Goal: Task Accomplishment & Management: Manage account settings

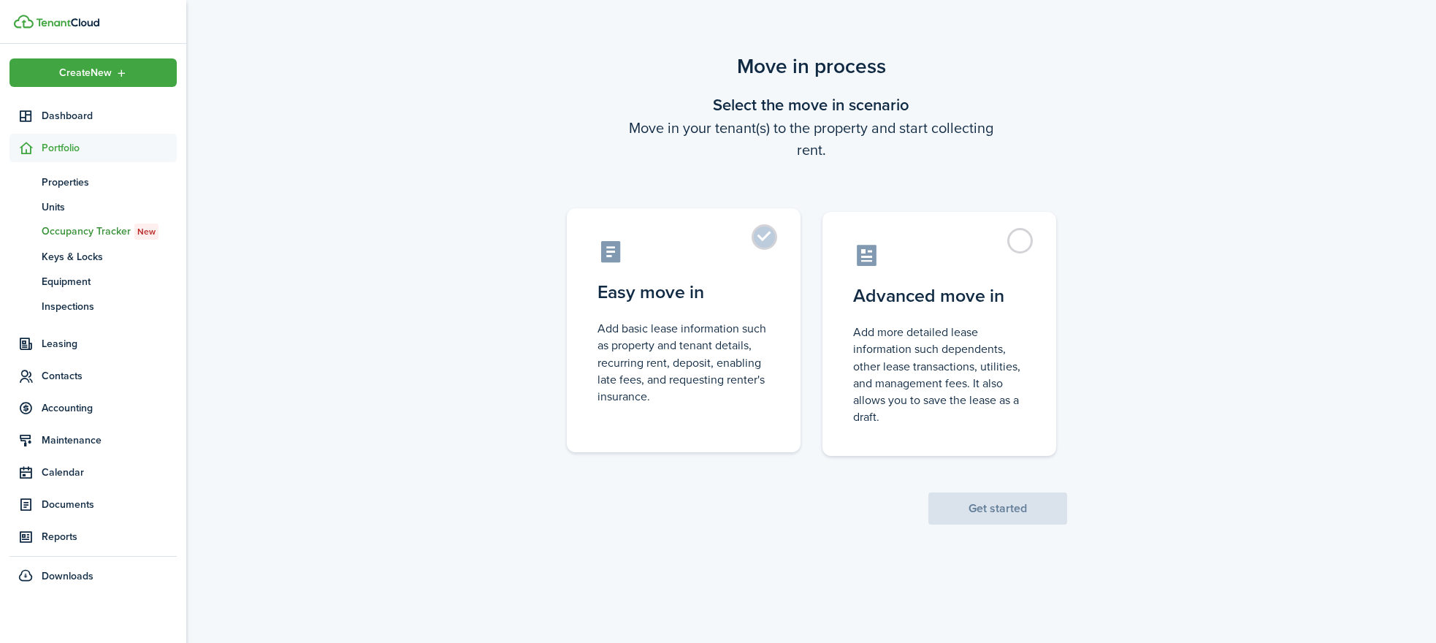
click at [776, 240] on label "Easy move in Add basic lease information such as property and tenant details, r…" at bounding box center [684, 330] width 234 height 244
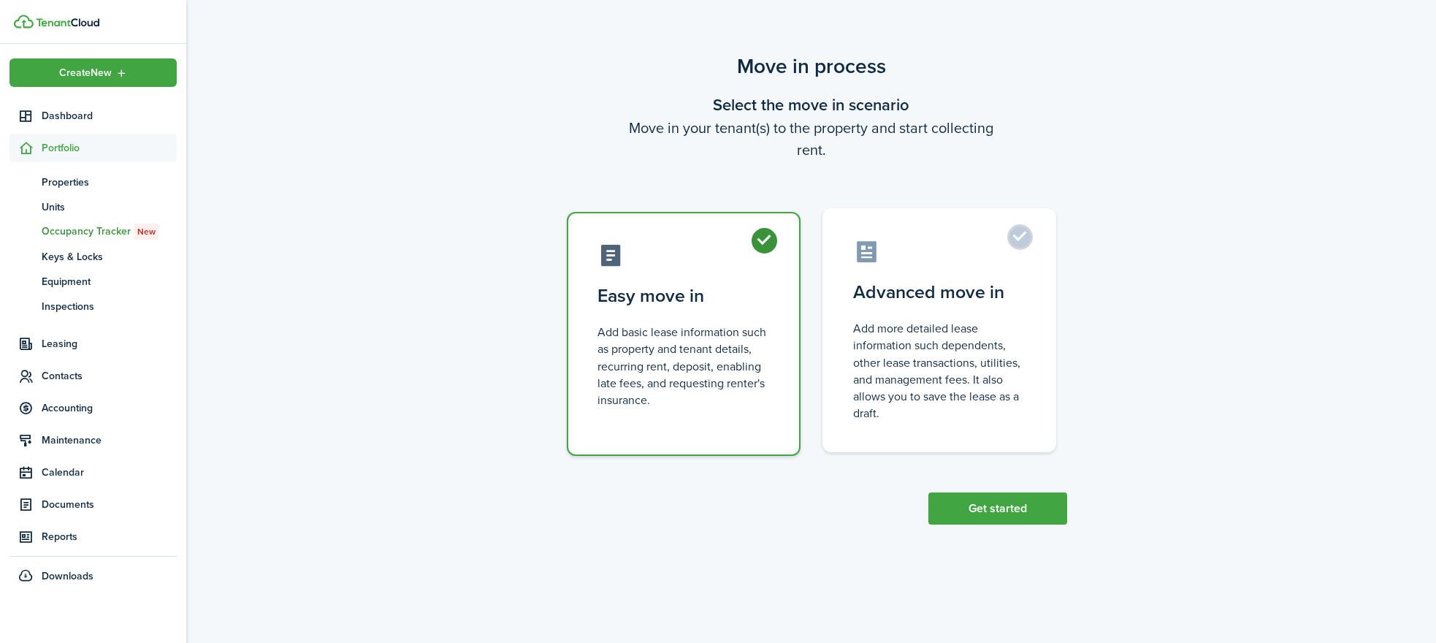
click at [1006, 259] on control-radio-card-icon at bounding box center [939, 252] width 172 height 26
radio input "false"
radio input "true"
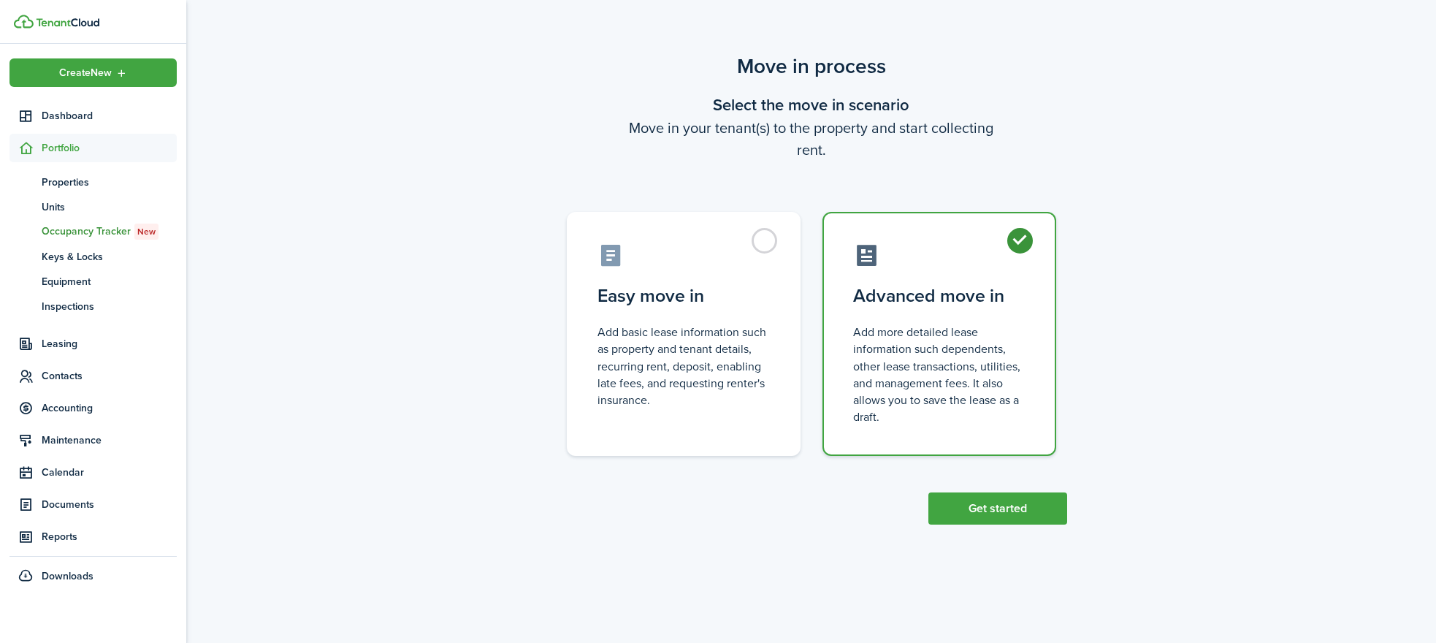
click at [992, 526] on div "Move in process Select the move in scenario Move in your tenant(s) to the prope…" at bounding box center [810, 288] width 1249 height 488
click at [997, 516] on button "Get started" at bounding box center [997, 508] width 139 height 32
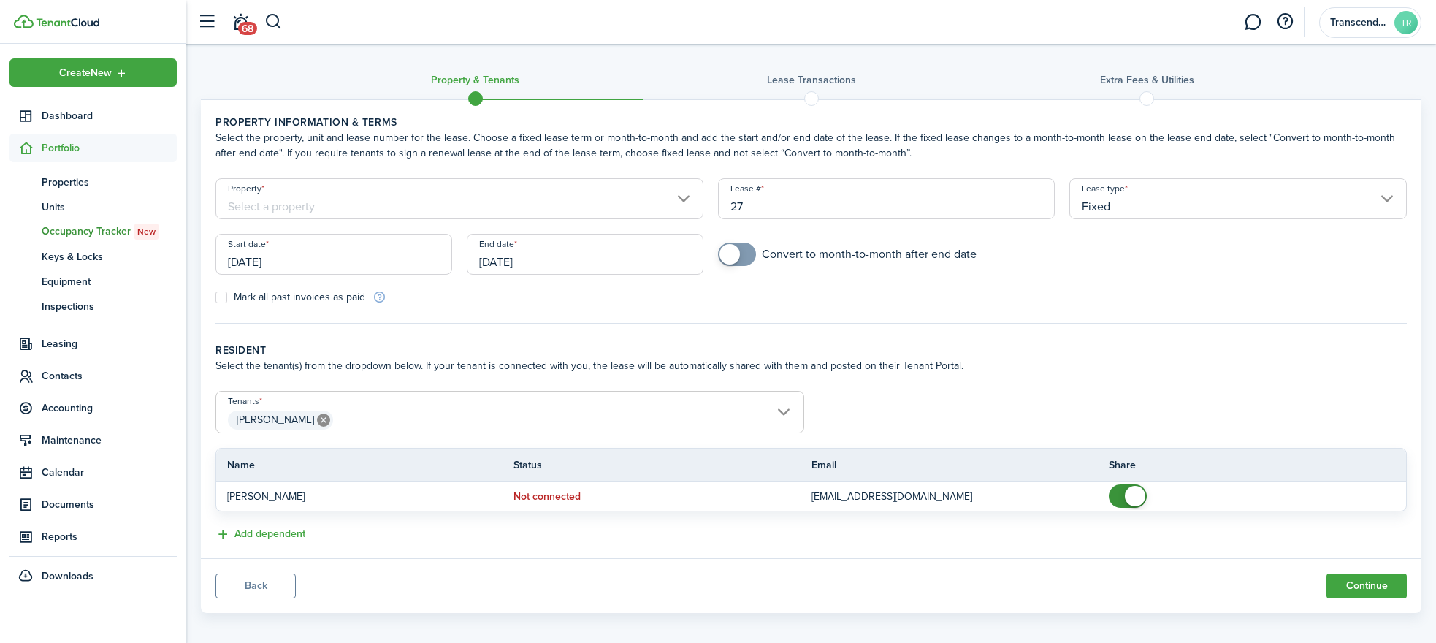
click at [431, 207] on input "Property" at bounding box center [459, 198] width 488 height 41
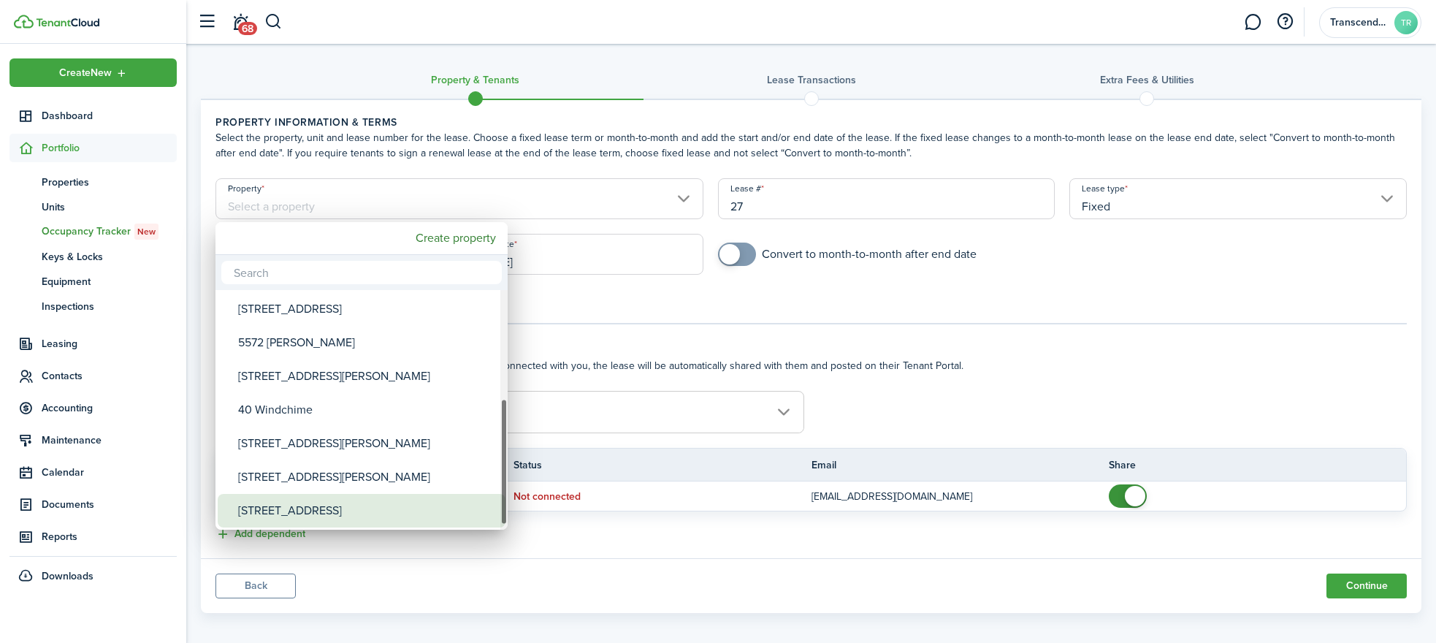
click at [286, 504] on div "[STREET_ADDRESS]" at bounding box center [367, 511] width 259 height 34
type input "[STREET_ADDRESS]"
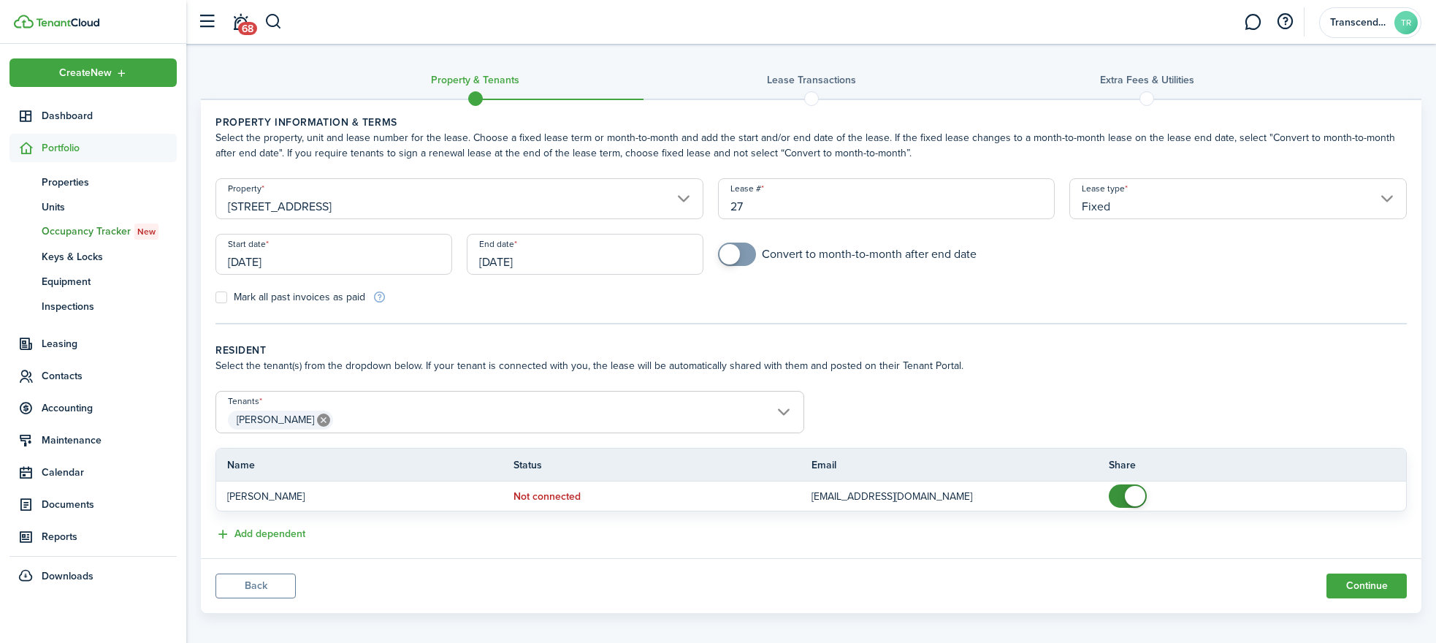
click at [369, 251] on input "[DATE]" at bounding box center [333, 254] width 237 height 41
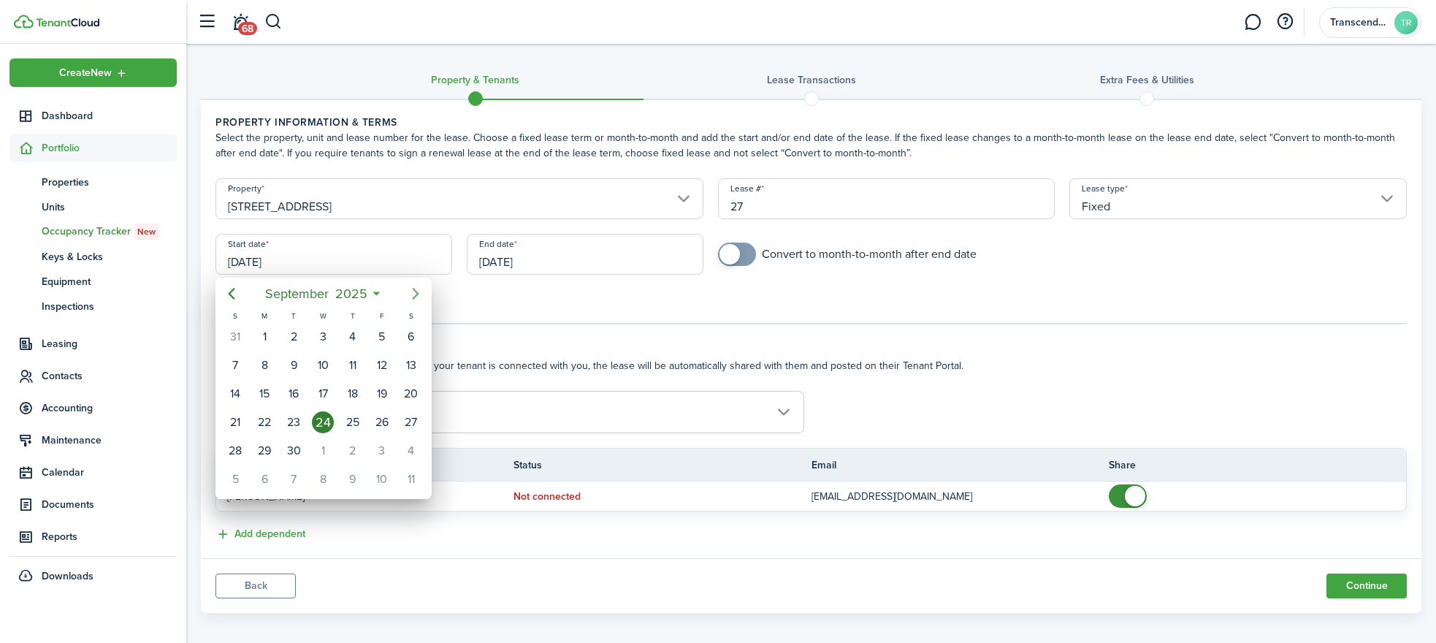
click at [416, 294] on icon "Next page" at bounding box center [416, 294] width 18 height 18
click at [330, 334] on div "1" at bounding box center [323, 337] width 22 height 22
type input "[DATE]"
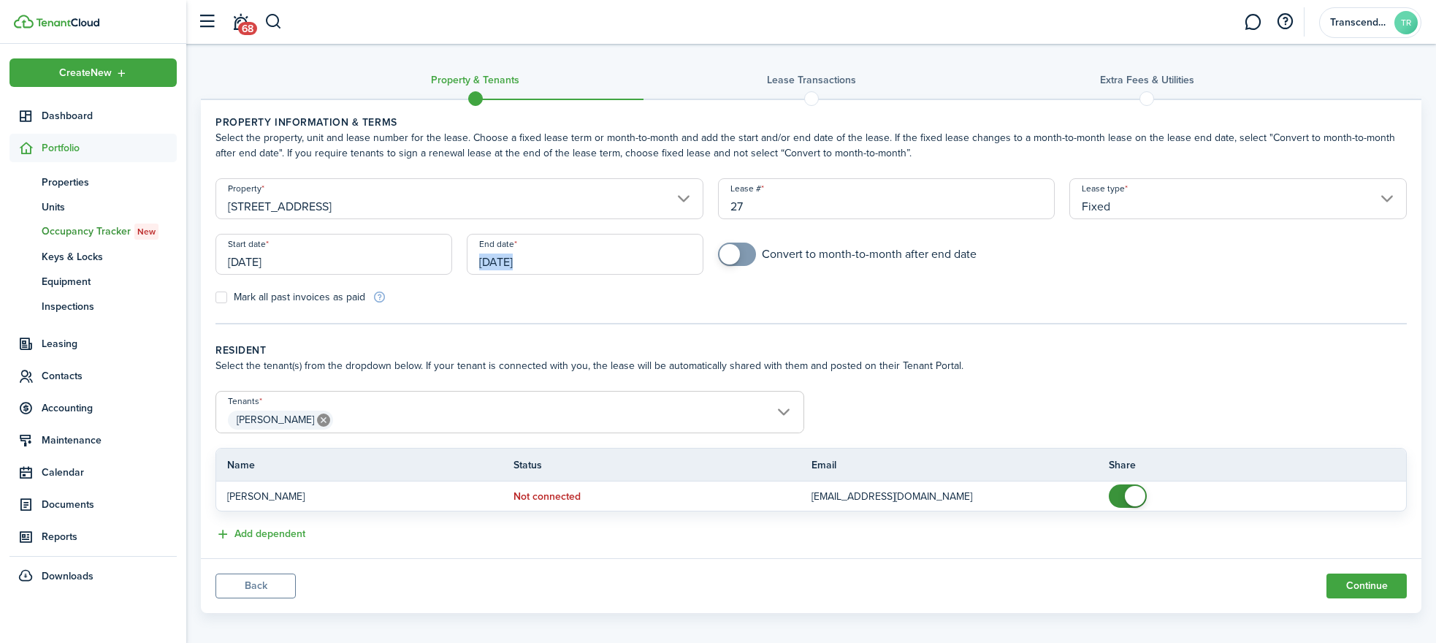
drag, startPoint x: 743, startPoint y: 259, endPoint x: 547, endPoint y: 267, distance: 196.6
click at [562, 265] on form "Property [STREET_ADDRESS] Lease type Fixed Start date [DATE] End date [DATE] Co…" at bounding box center [811, 241] width 1206 height 126
click at [547, 267] on input "[DATE]" at bounding box center [585, 254] width 237 height 41
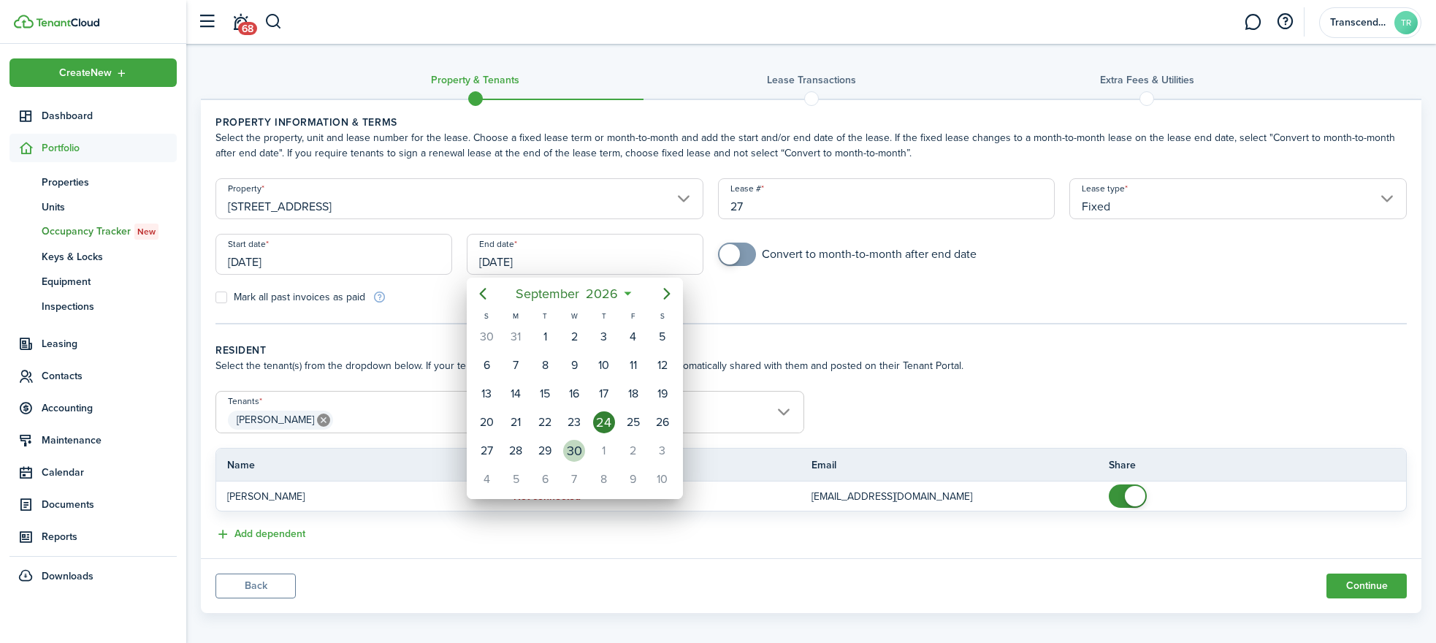
click at [584, 457] on div "30" at bounding box center [573, 451] width 29 height 28
type input "[DATE]"
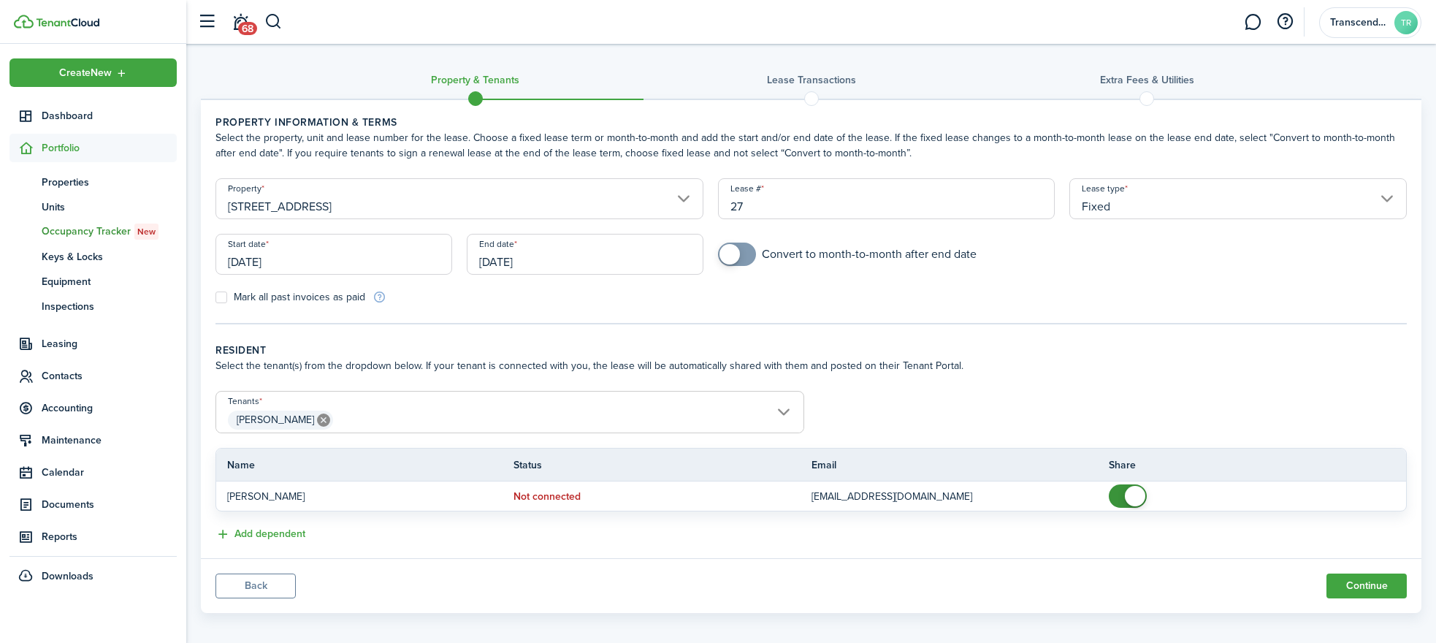
checkbox input "true"
click at [741, 254] on span at bounding box center [737, 253] width 15 height 23
click at [372, 408] on span "[PERSON_NAME]" at bounding box center [509, 419] width 587 height 25
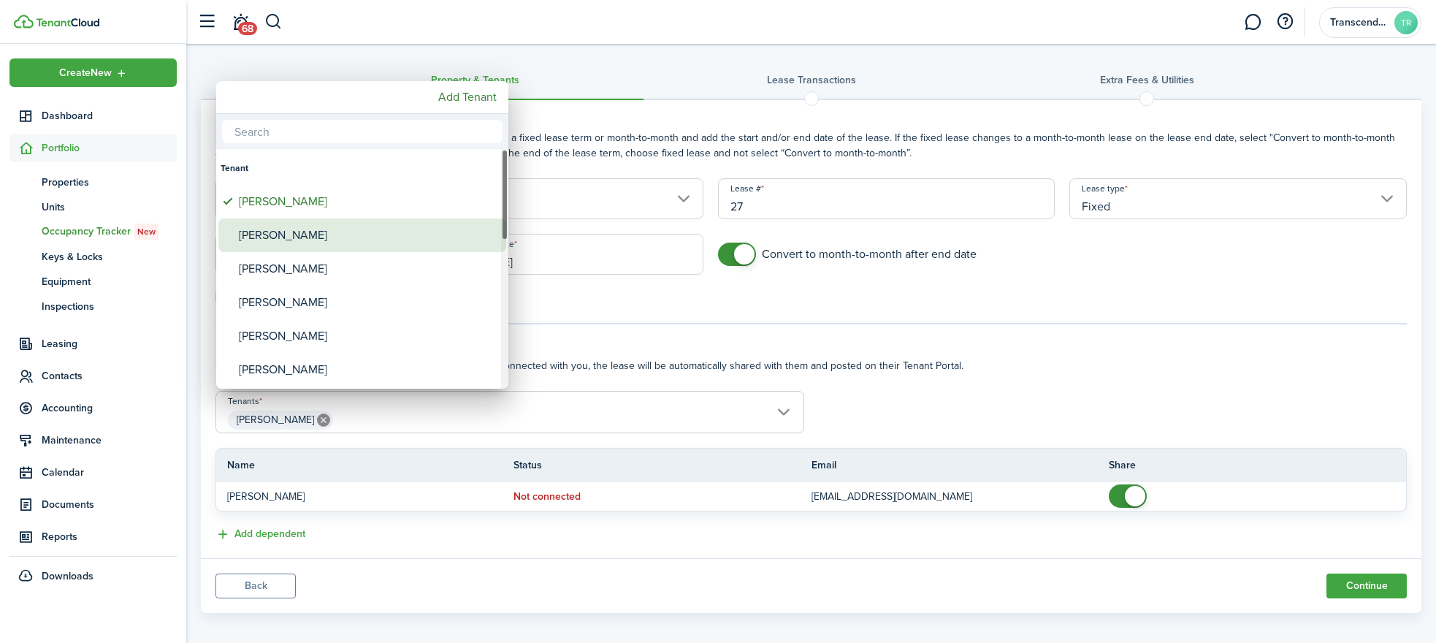
click at [272, 228] on div "[PERSON_NAME]" at bounding box center [368, 235] width 259 height 34
type input "[PERSON_NAME], [PERSON_NAME]"
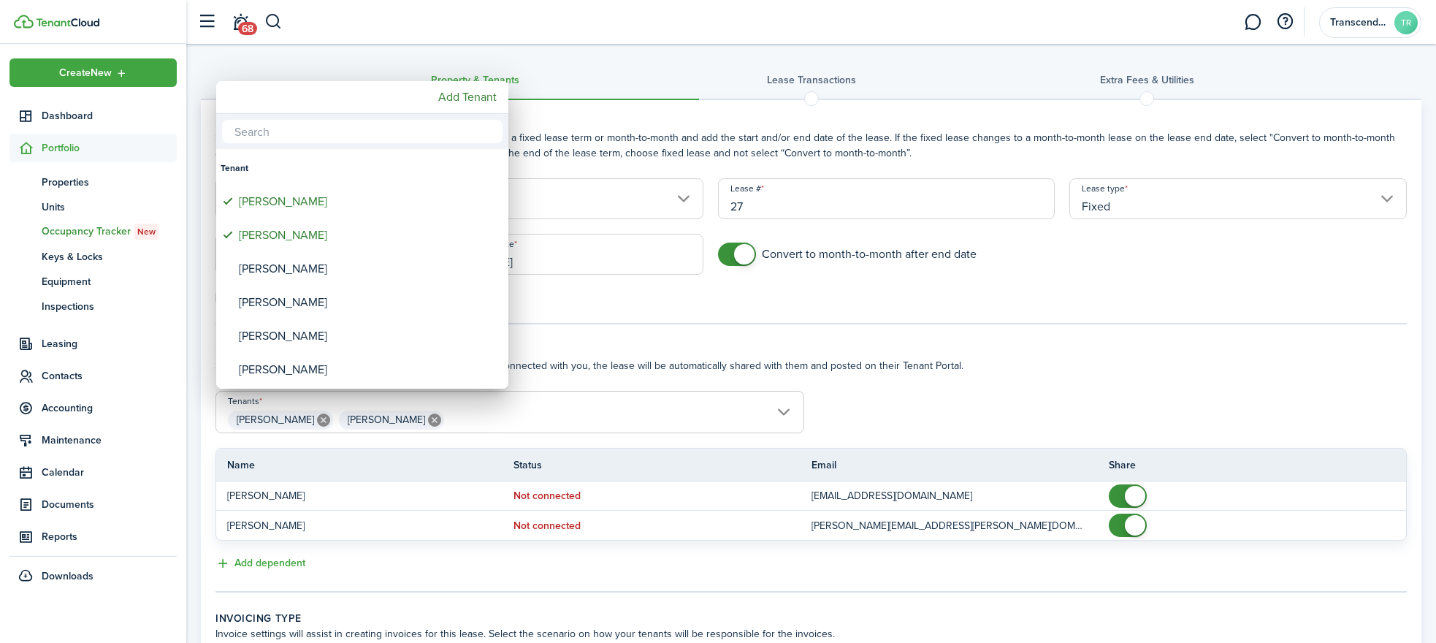
click at [1009, 399] on div at bounding box center [717, 321] width 1669 height 876
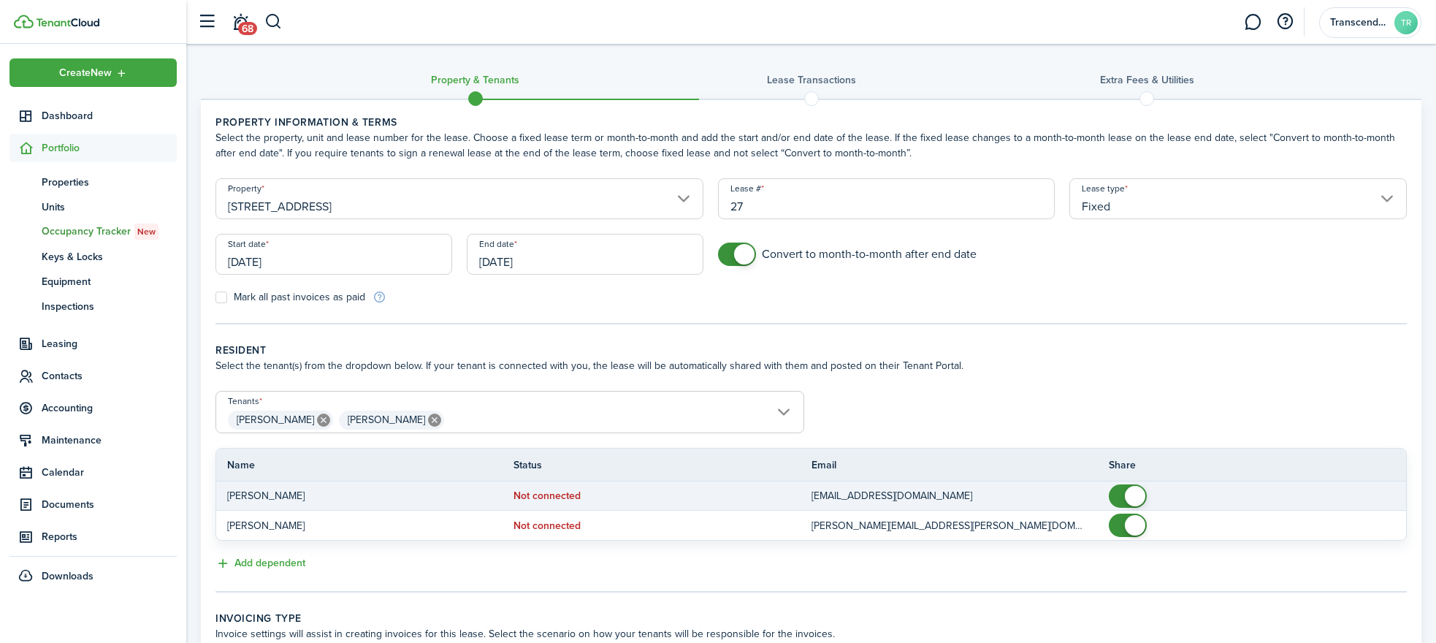
click at [1140, 509] on td at bounding box center [1256, 496] width 297 height 28
checkbox input "false"
click at [1129, 499] on span at bounding box center [1135, 496] width 20 height 20
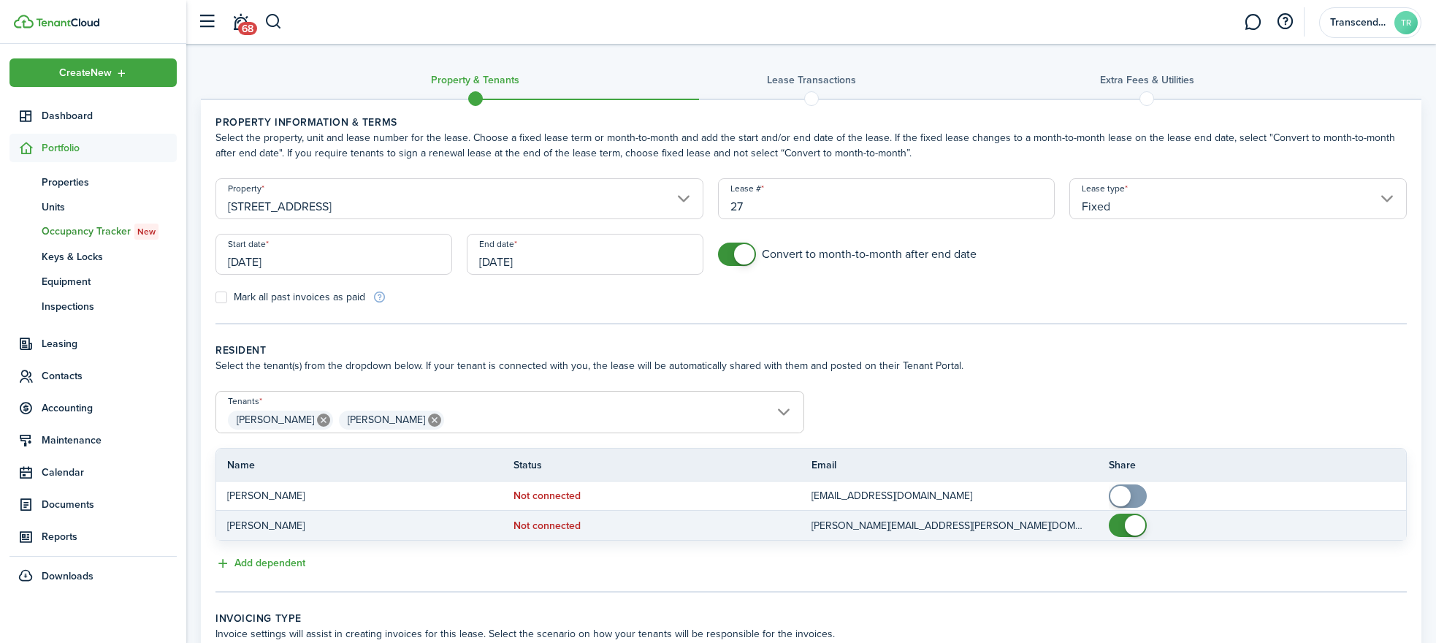
checkbox input "false"
click at [1127, 532] on span at bounding box center [1135, 525] width 20 height 20
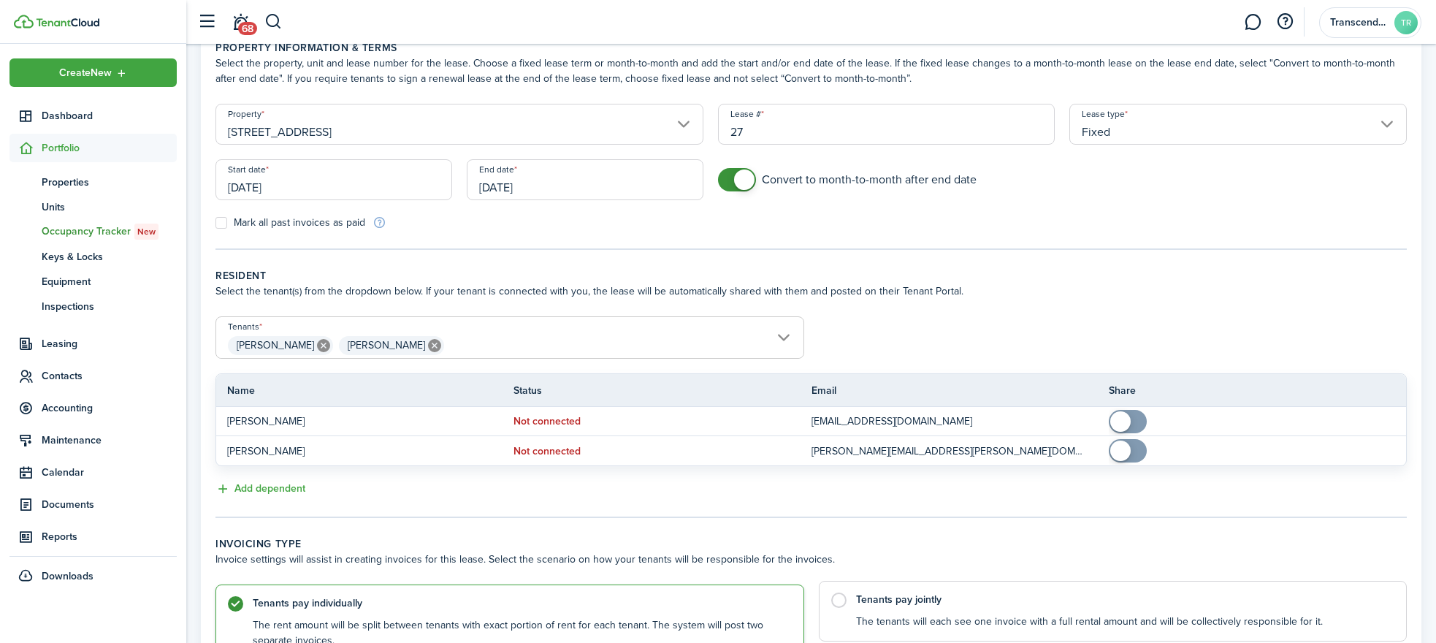
scroll to position [215, 0]
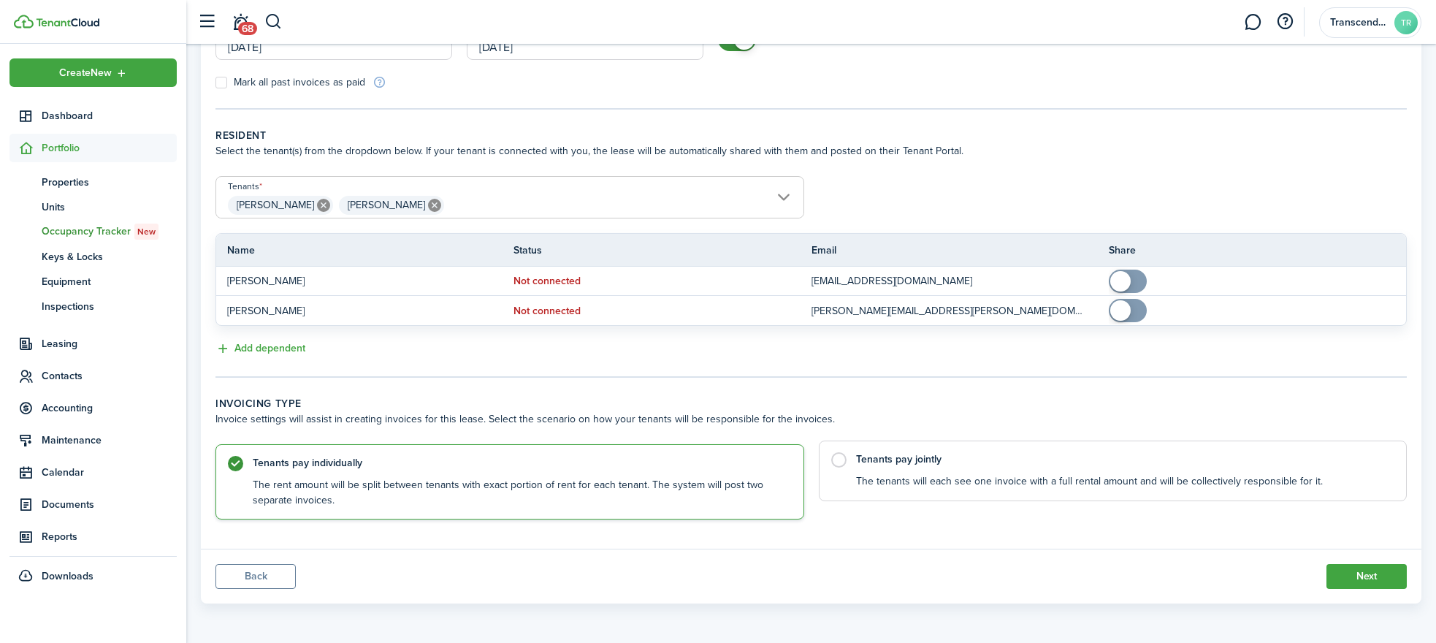
click at [912, 465] on control-radio-card-title "Tenants pay jointly" at bounding box center [1124, 459] width 536 height 15
radio input "false"
radio input "true"
click at [1368, 576] on button "Next" at bounding box center [1366, 576] width 80 height 25
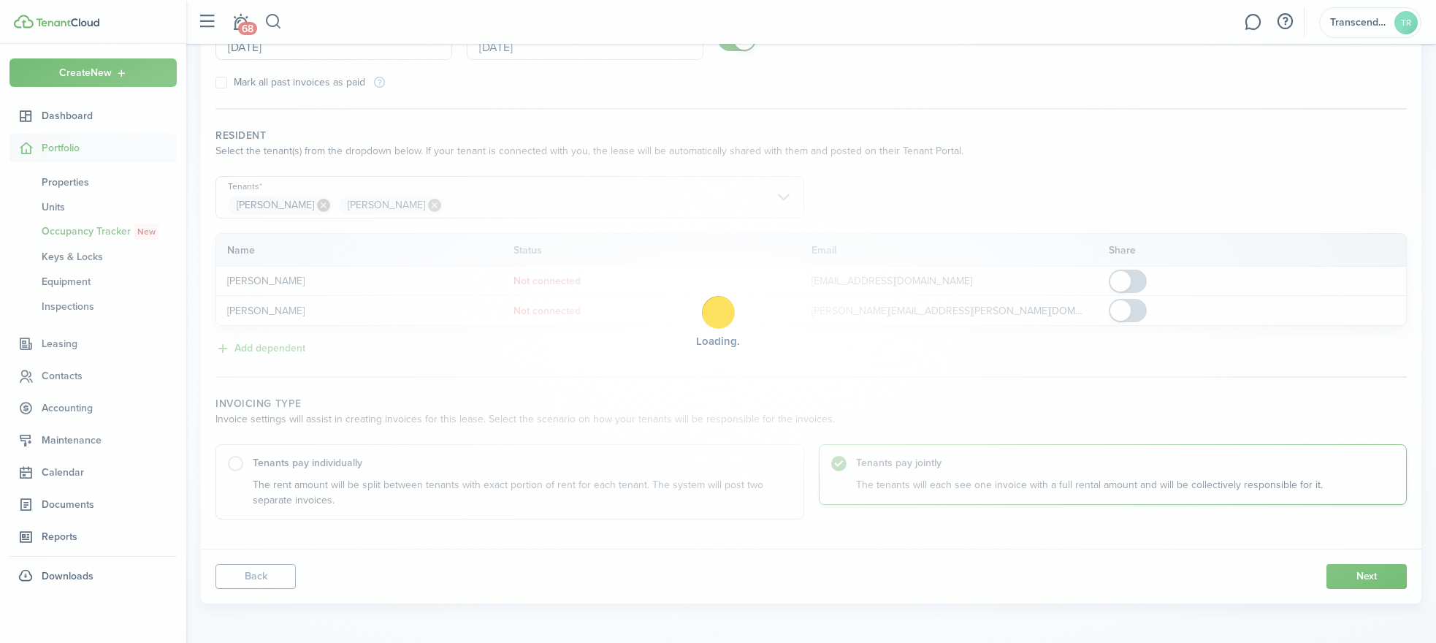
scroll to position [10, 0]
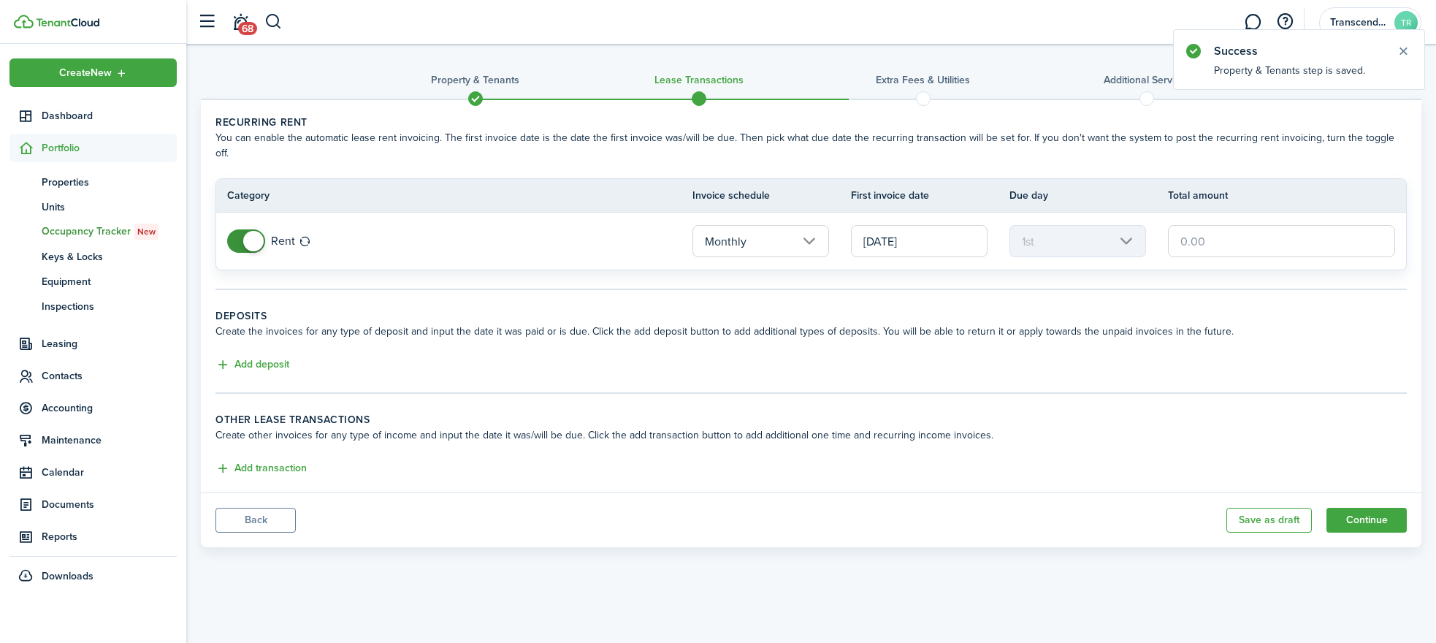
drag, startPoint x: 1247, startPoint y: 224, endPoint x: 1102, endPoint y: 218, distance: 144.7
click at [1102, 218] on tr "Rent Monthly [DATE] 1st" at bounding box center [811, 240] width 1190 height 57
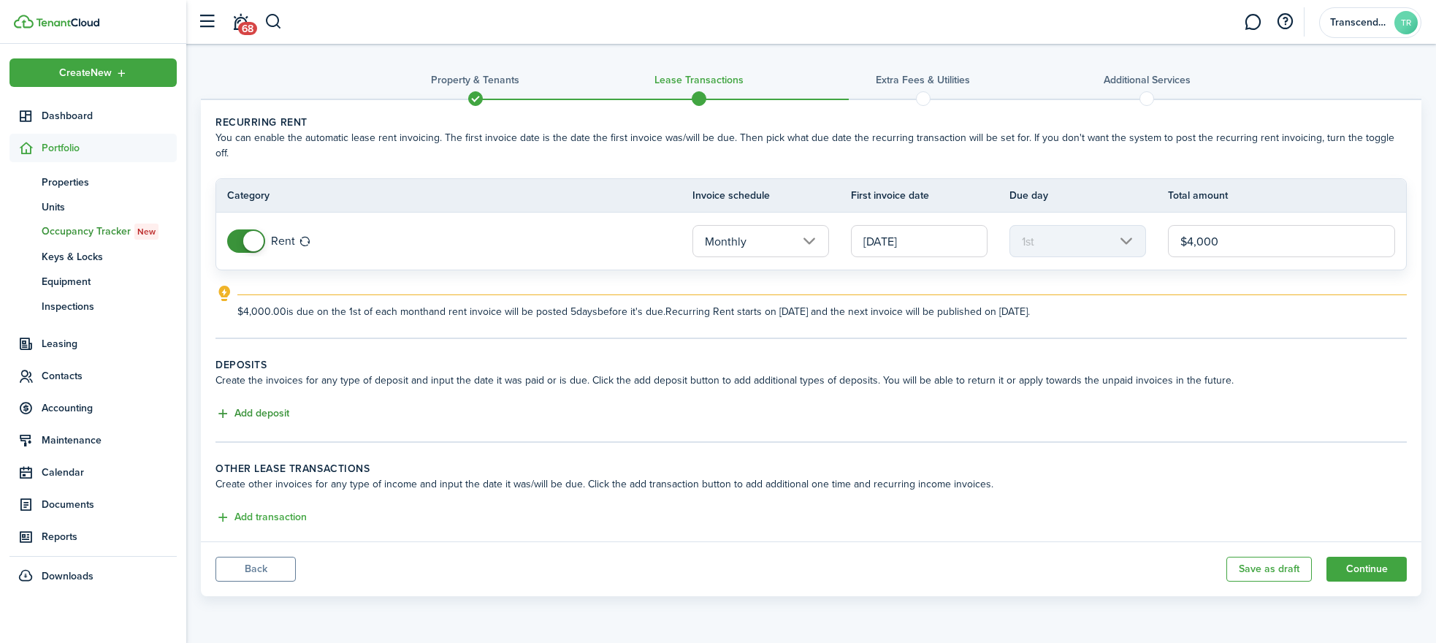
type input "$4,000.00"
click at [258, 405] on button "Add deposit" at bounding box center [252, 413] width 74 height 17
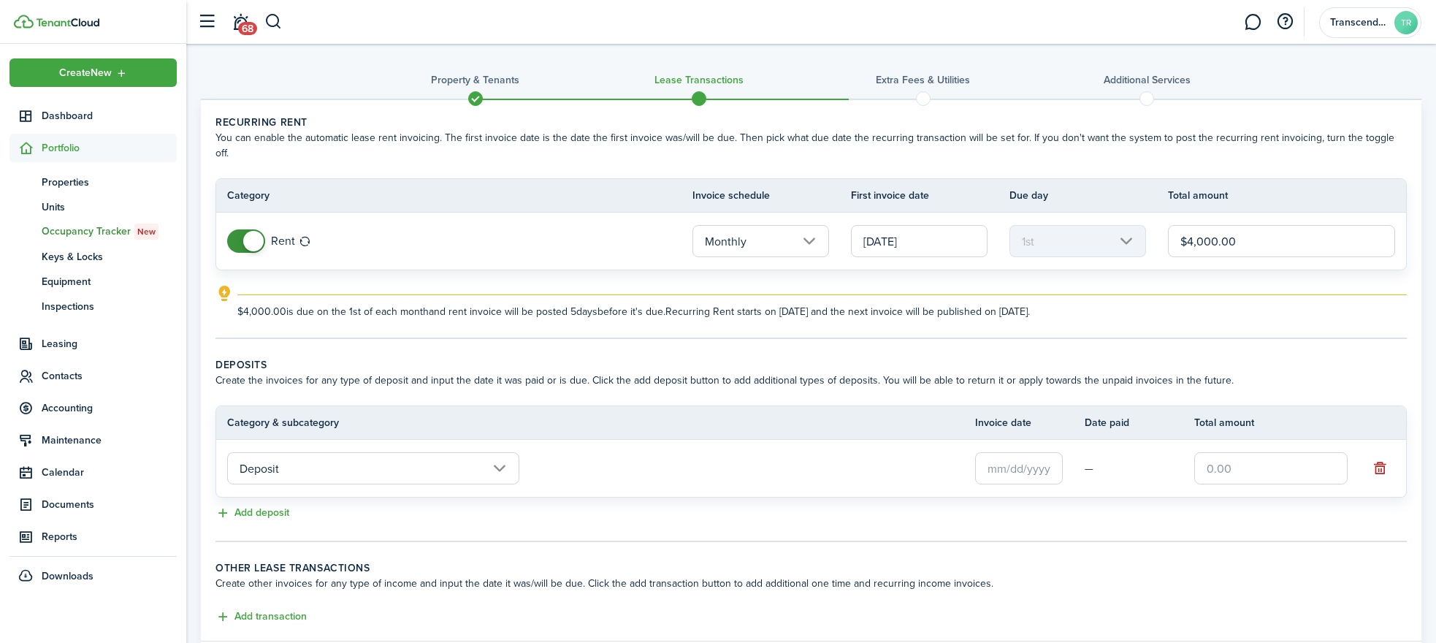
click at [310, 452] on input "Deposit" at bounding box center [373, 468] width 292 height 32
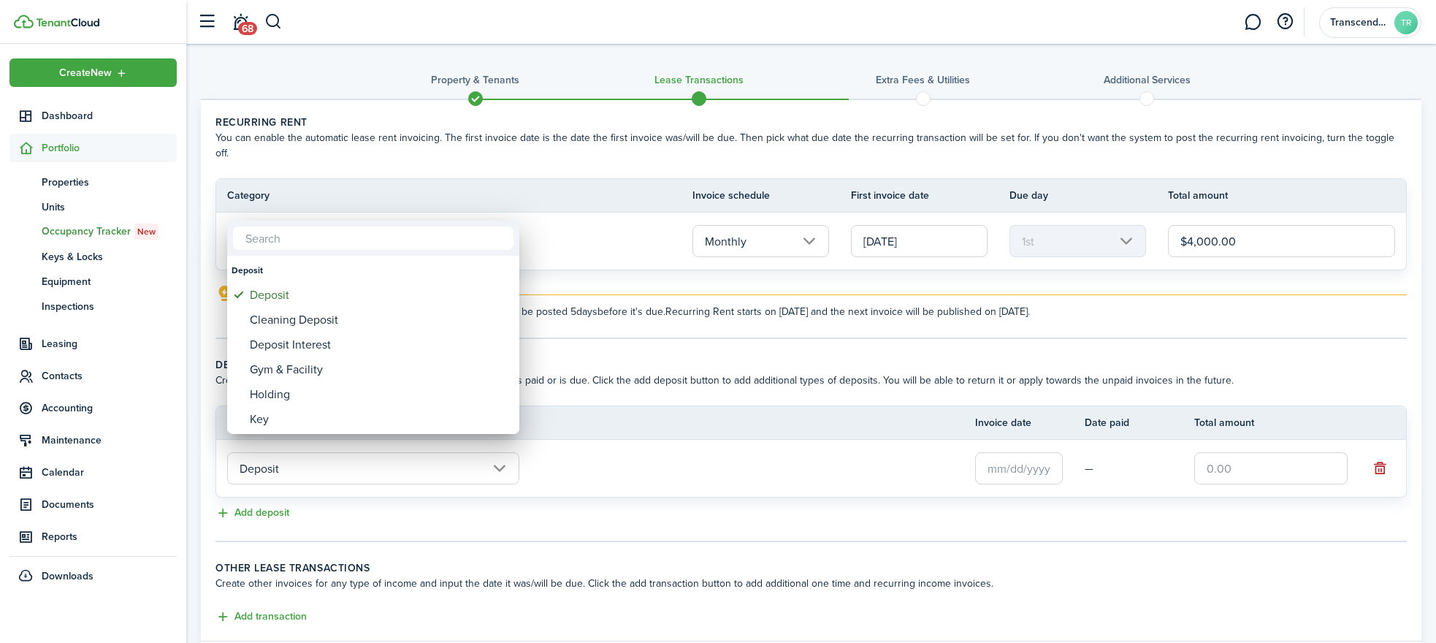
click at [792, 358] on div at bounding box center [717, 321] width 1669 height 876
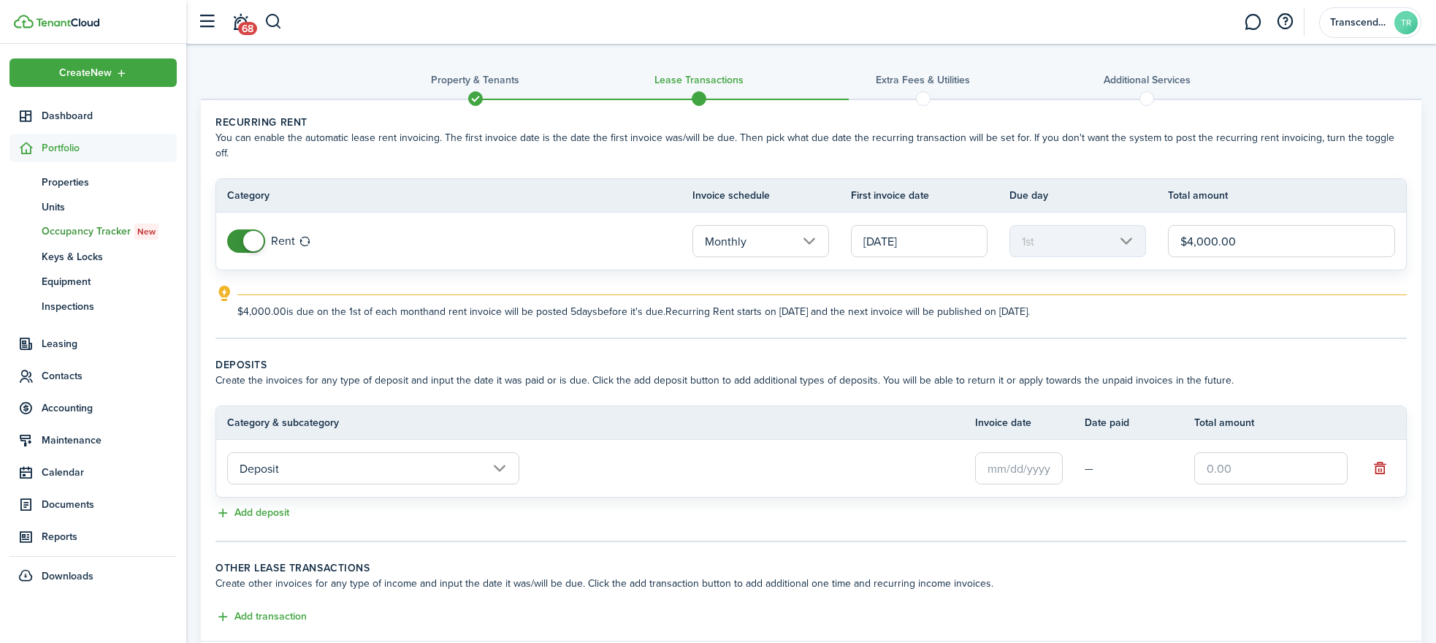
click at [783, 470] on td "Deposit" at bounding box center [595, 467] width 759 height 39
click at [1027, 475] on tr "Deposit —" at bounding box center [811, 468] width 1190 height 57
click at [1037, 461] on input "text" at bounding box center [1019, 468] width 88 height 32
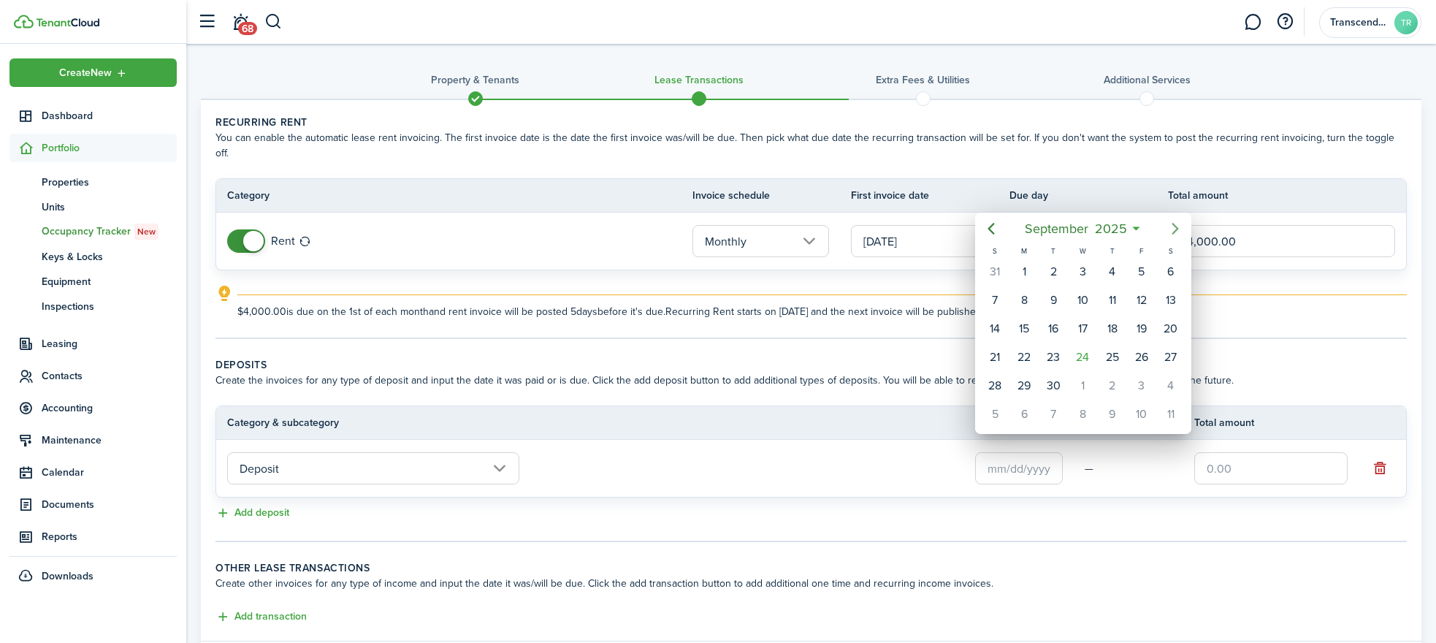
click at [1171, 221] on icon "Next page" at bounding box center [1175, 229] width 18 height 18
click at [1080, 269] on div "1" at bounding box center [1082, 272] width 22 height 22
type input "[DATE]"
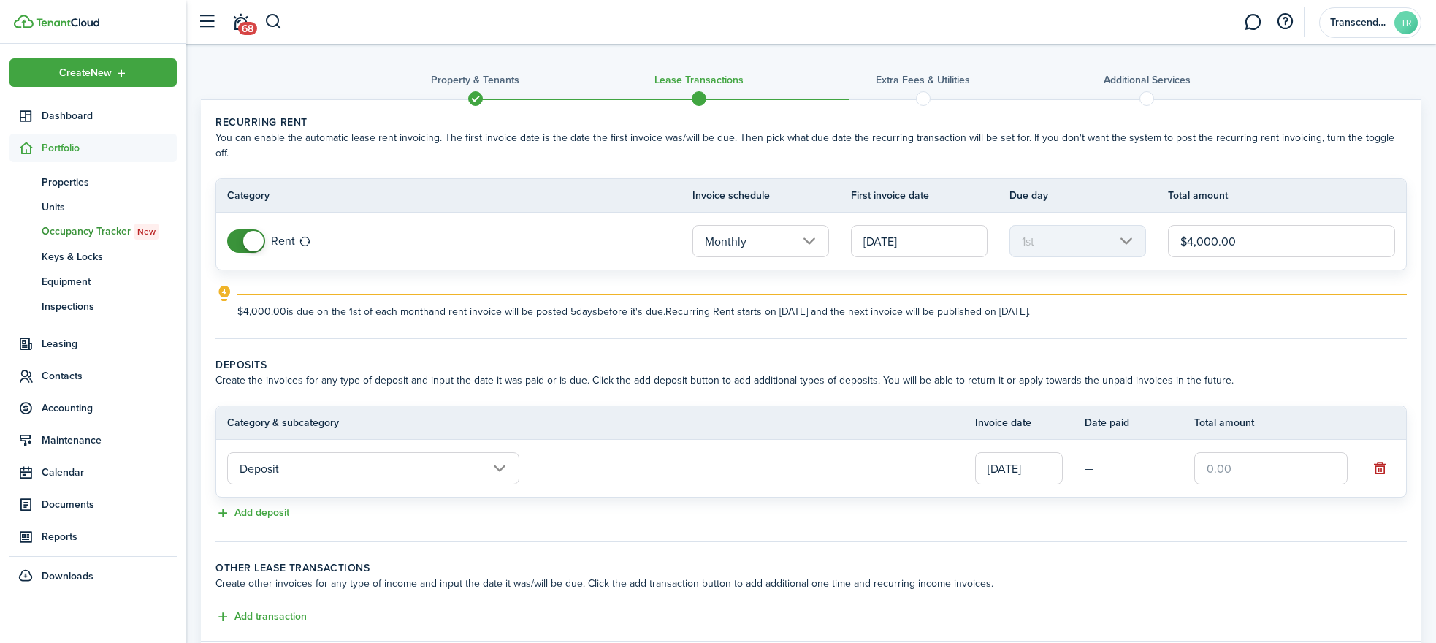
drag, startPoint x: 1251, startPoint y: 458, endPoint x: 1171, endPoint y: 432, distance: 84.3
click at [1171, 440] on tr "Deposit [DATE] —" at bounding box center [811, 468] width 1190 height 57
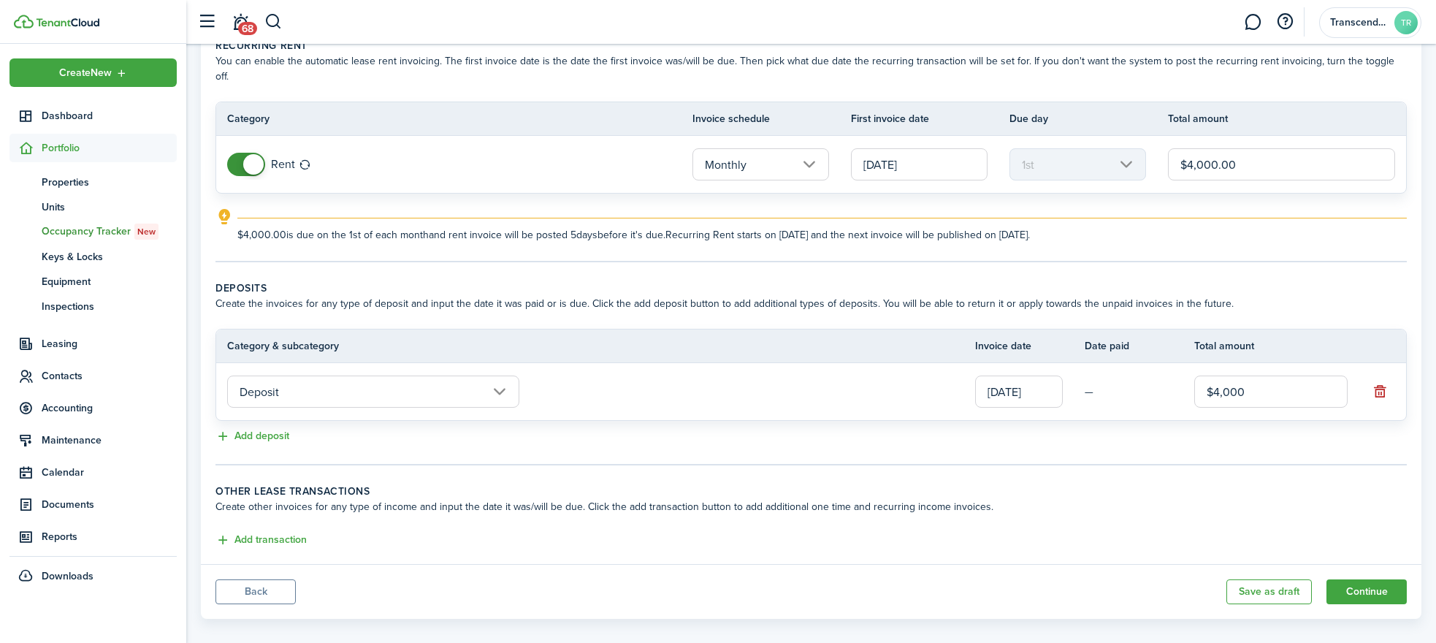
scroll to position [77, 0]
type input "$4,000.00"
click at [1362, 578] on button "Continue" at bounding box center [1366, 590] width 80 height 25
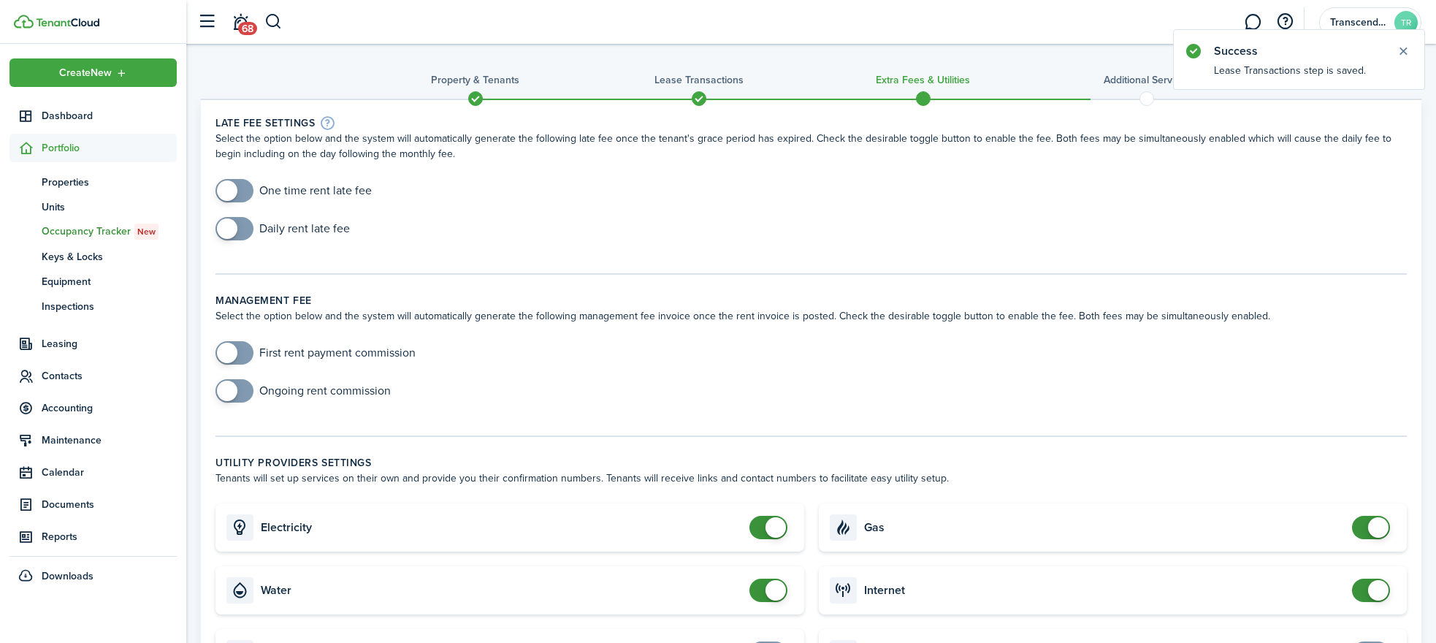
checkbox input "true"
click at [241, 194] on span at bounding box center [234, 190] width 15 height 23
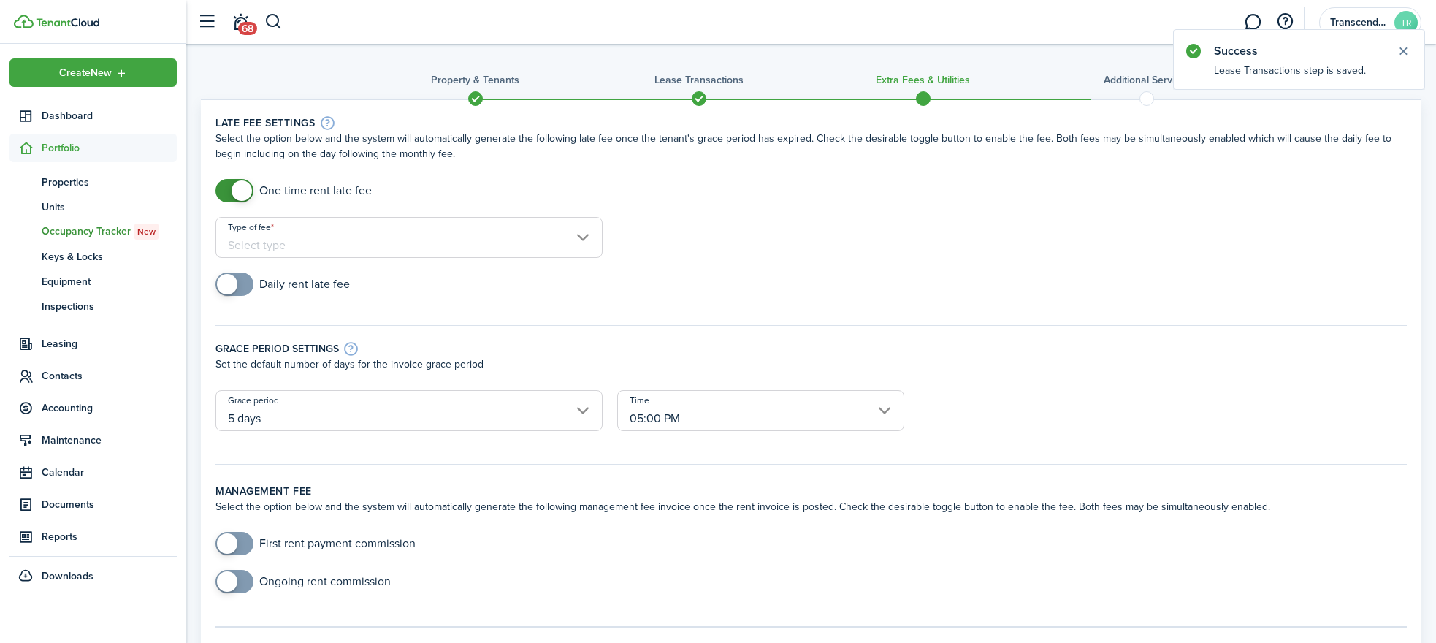
click at [391, 233] on input "Type of fee" at bounding box center [408, 237] width 387 height 41
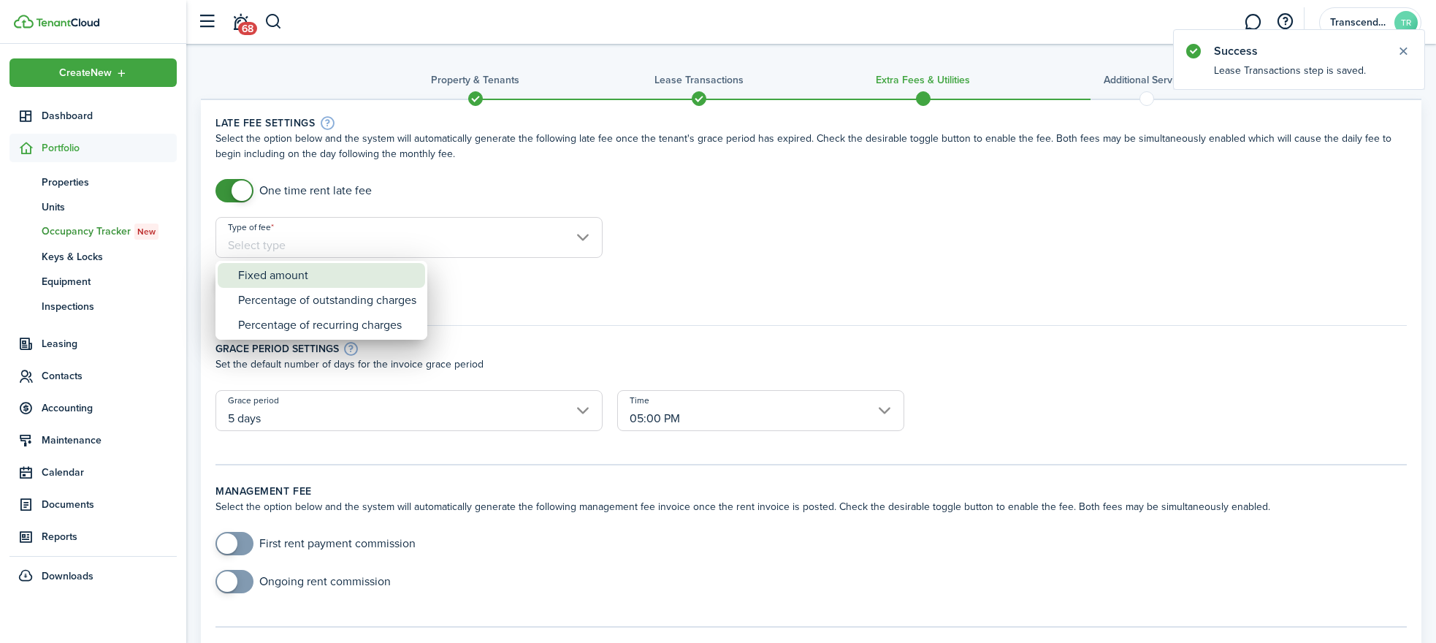
click at [351, 277] on div "Fixed amount" at bounding box center [327, 275] width 178 height 25
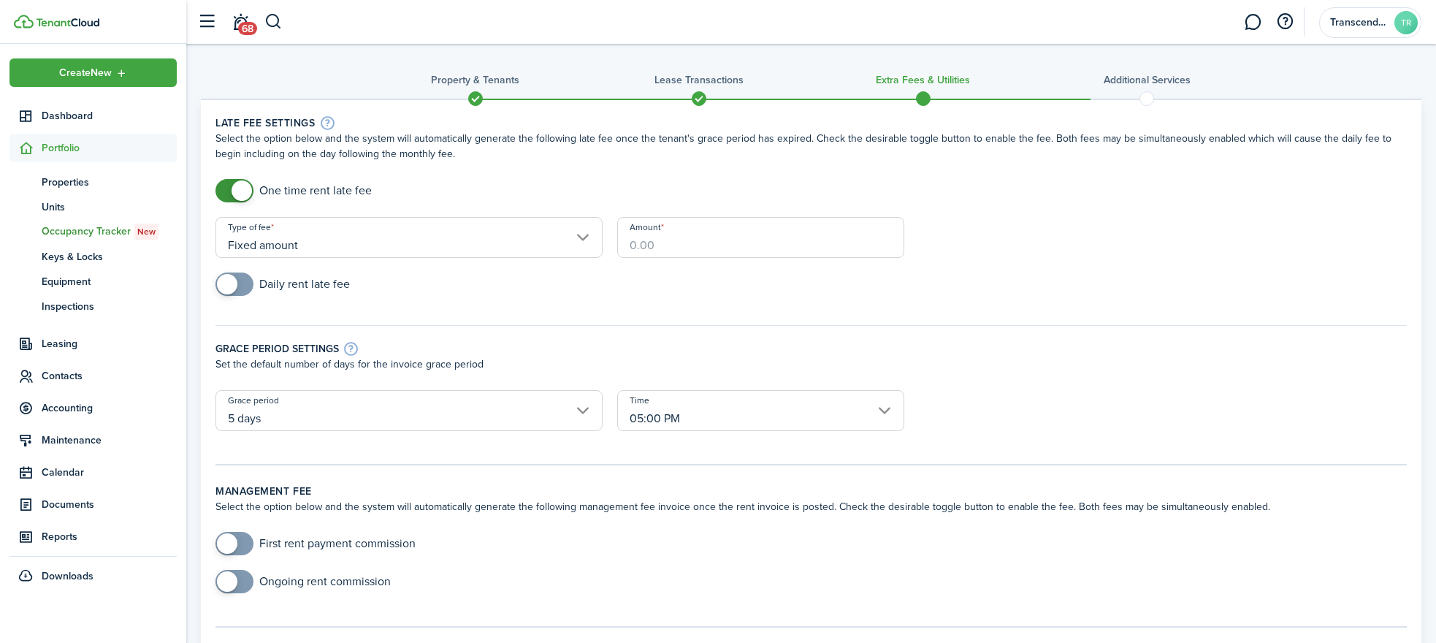
click at [702, 251] on input "Amount" at bounding box center [760, 237] width 287 height 41
drag, startPoint x: 393, startPoint y: 246, endPoint x: 379, endPoint y: 253, distance: 15.7
click at [379, 253] on input "Fixed amount" at bounding box center [408, 237] width 387 height 41
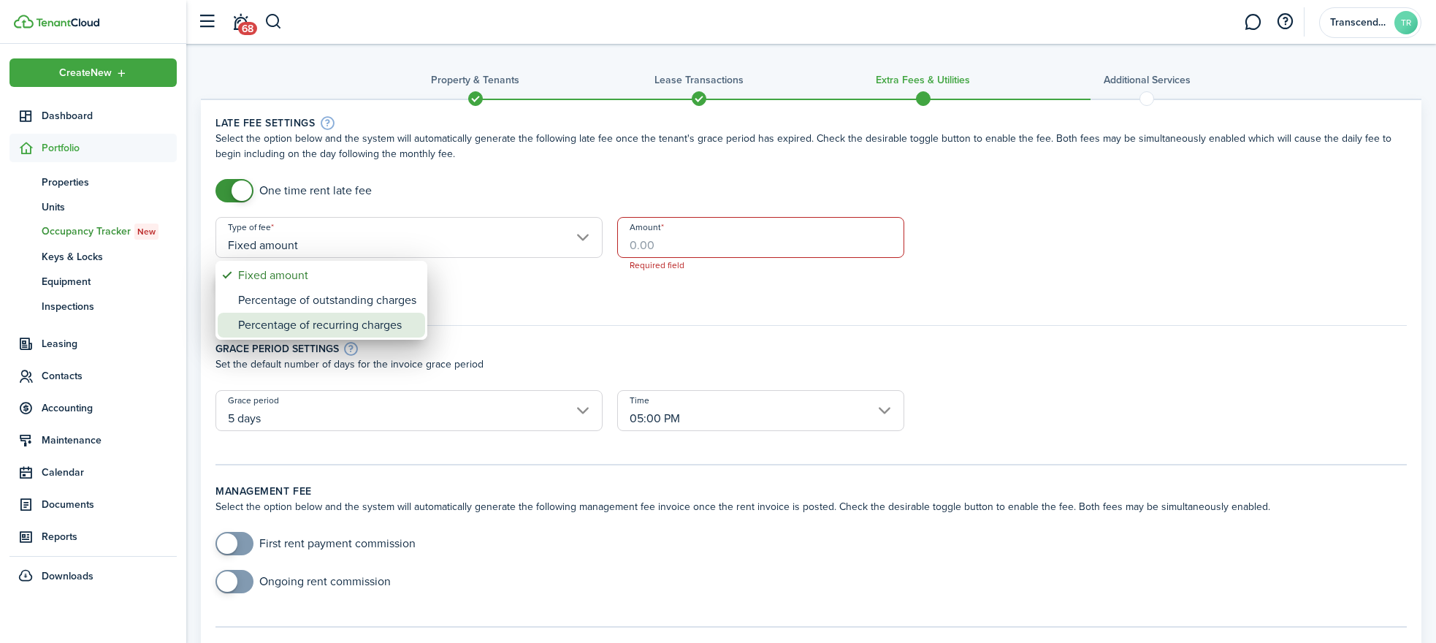
click at [261, 316] on div "Percentage of recurring charges" at bounding box center [327, 325] width 178 height 25
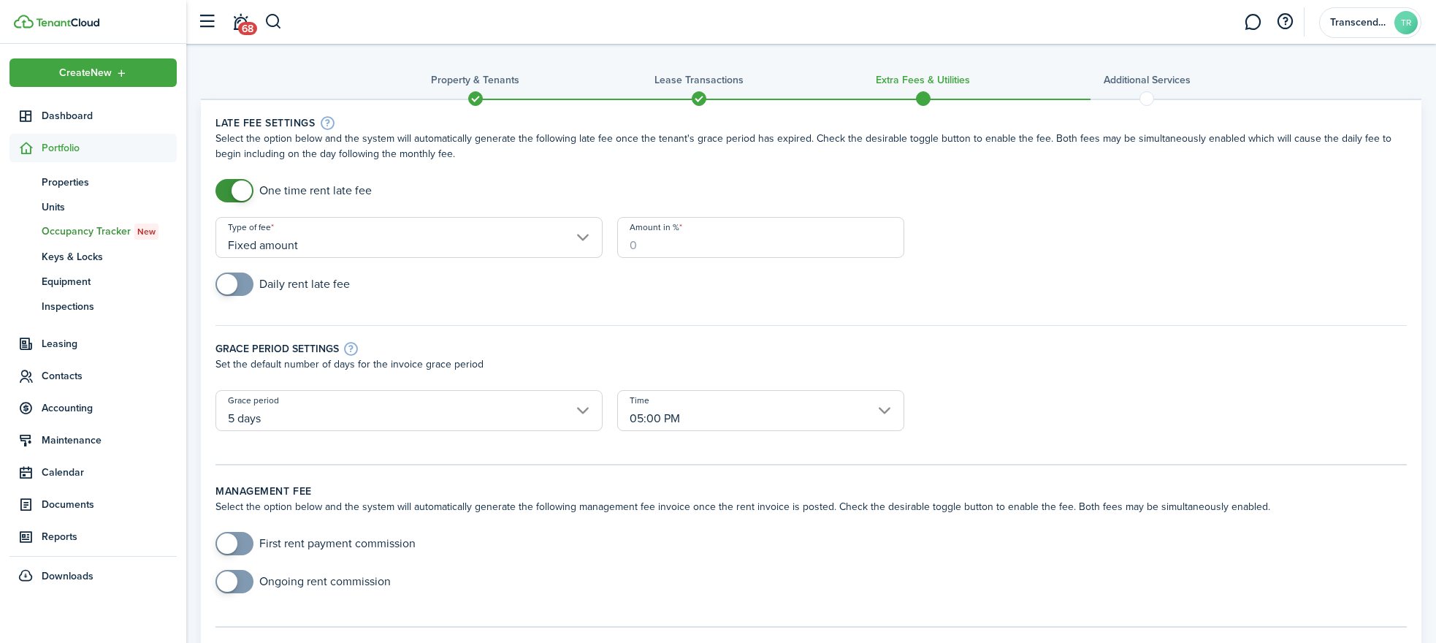
type input "Percentage of recurring charges"
click at [654, 243] on input "Amount in %" at bounding box center [760, 237] width 287 height 41
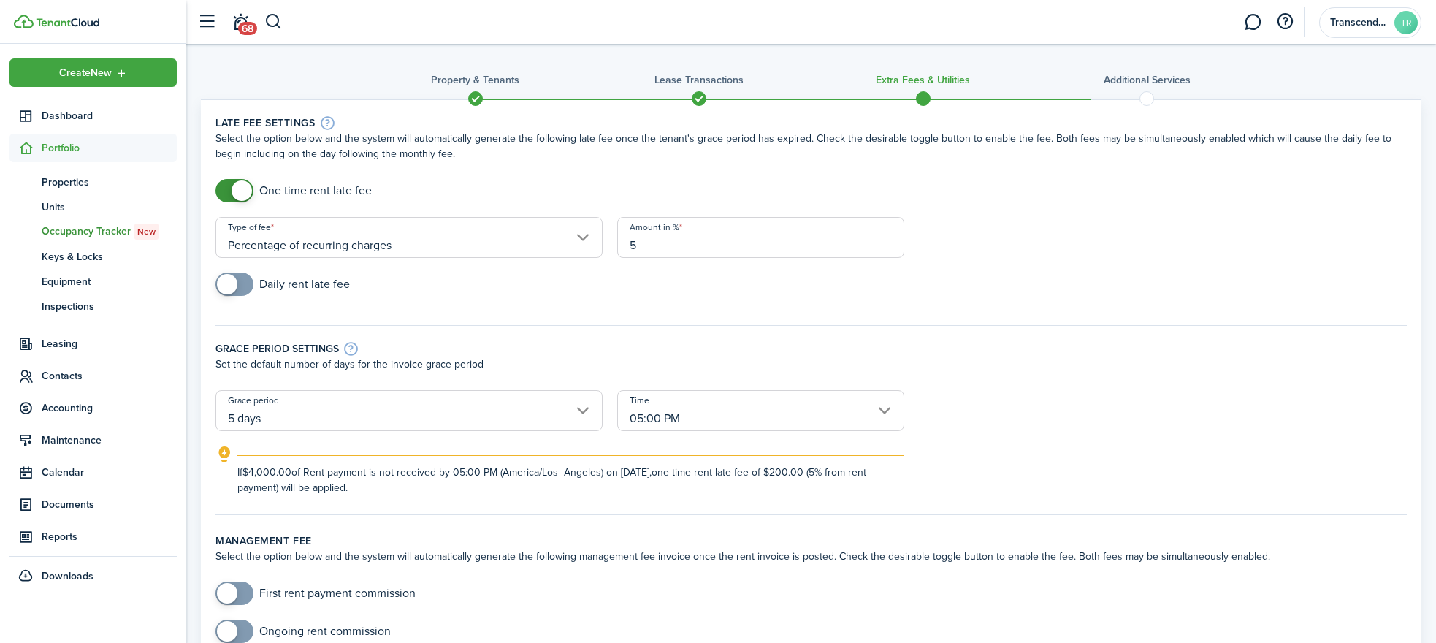
type input "5"
click at [1056, 336] on div "Grace period settings Set the default number of days for the invoice grace peri…" at bounding box center [811, 350] width 1206 height 80
click at [597, 342] on div "Grace period settings" at bounding box center [810, 348] width 1191 height 16
click at [730, 428] on input "05:00 PM" at bounding box center [760, 410] width 287 height 41
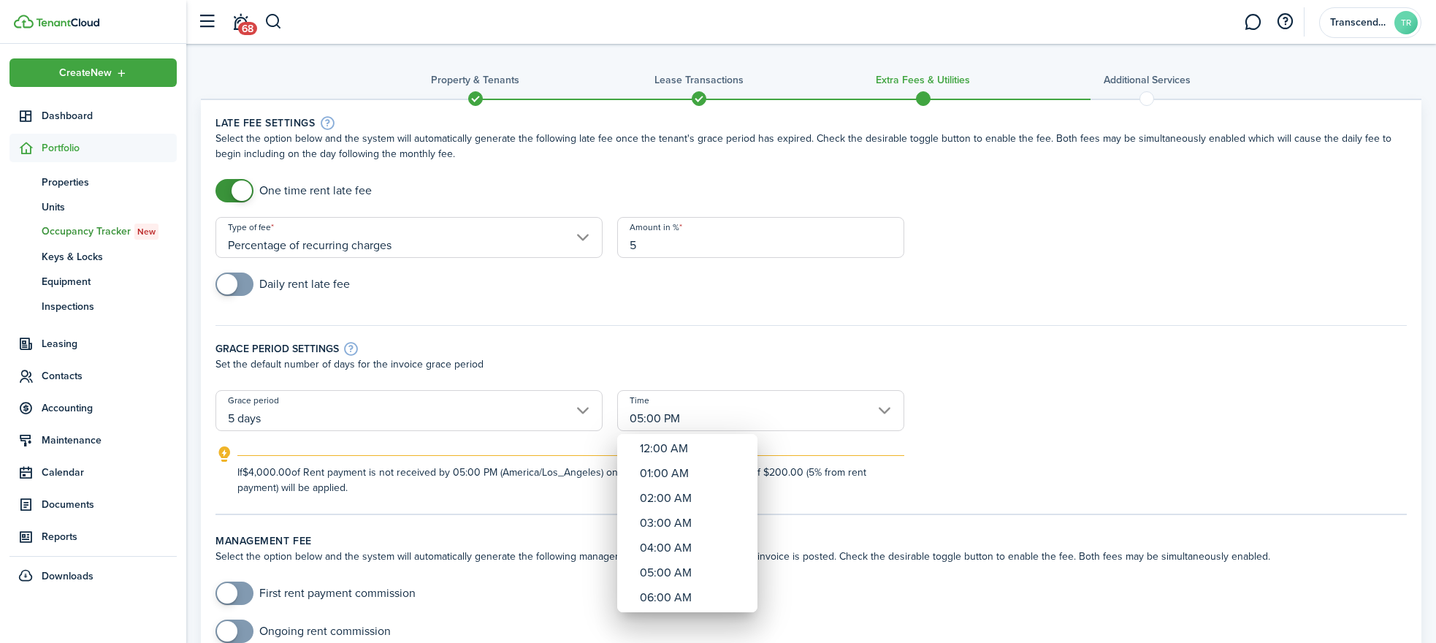
click at [1019, 330] on div at bounding box center [717, 321] width 1669 height 876
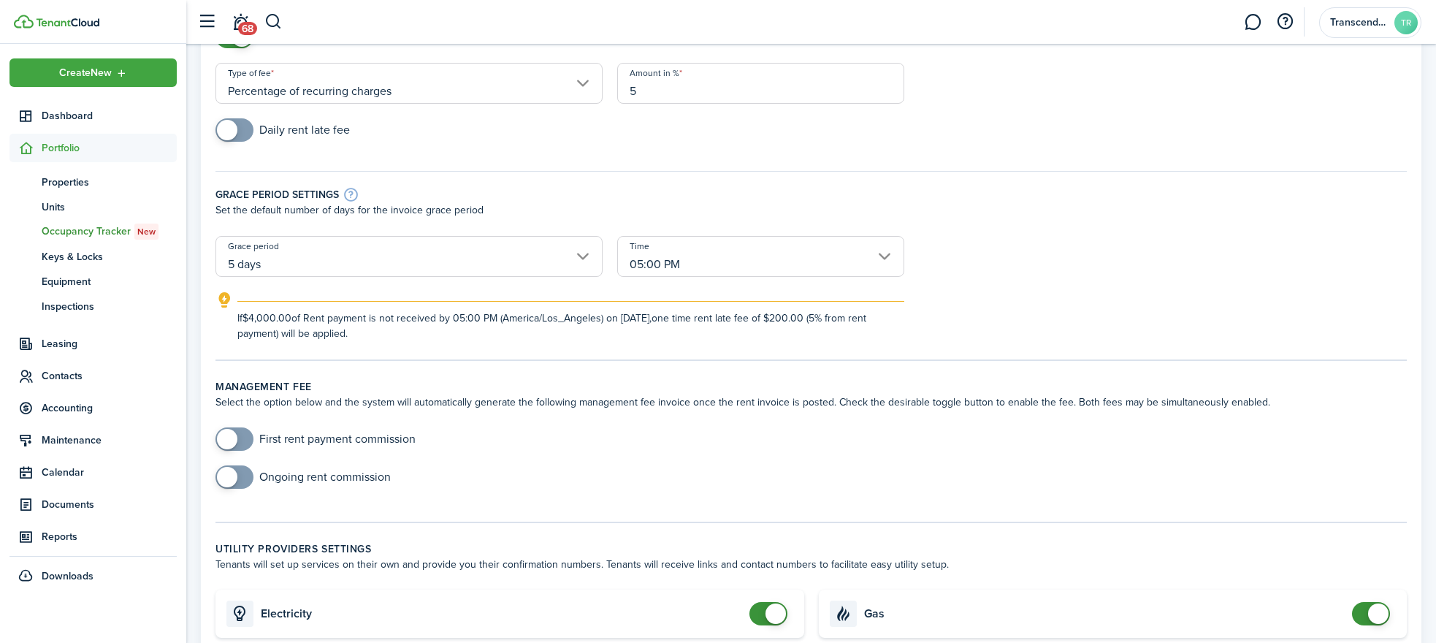
scroll to position [164, 0]
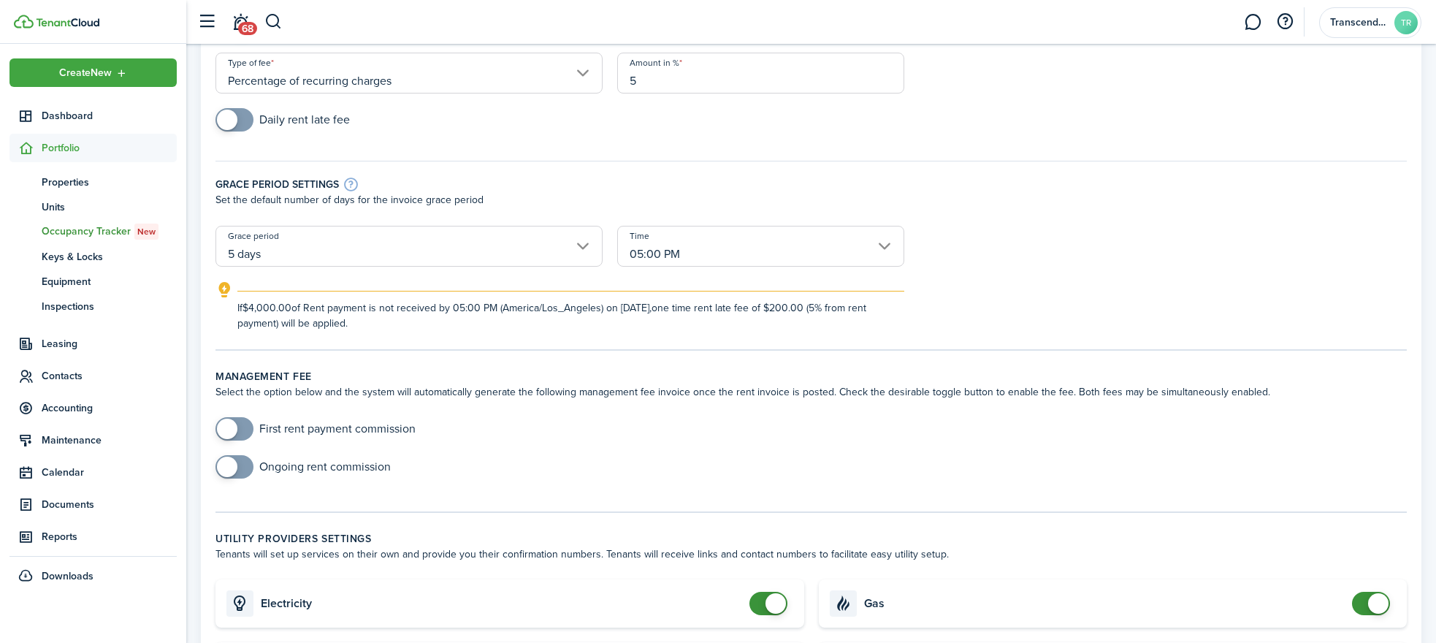
click at [332, 246] on input "5 days" at bounding box center [408, 246] width 387 height 41
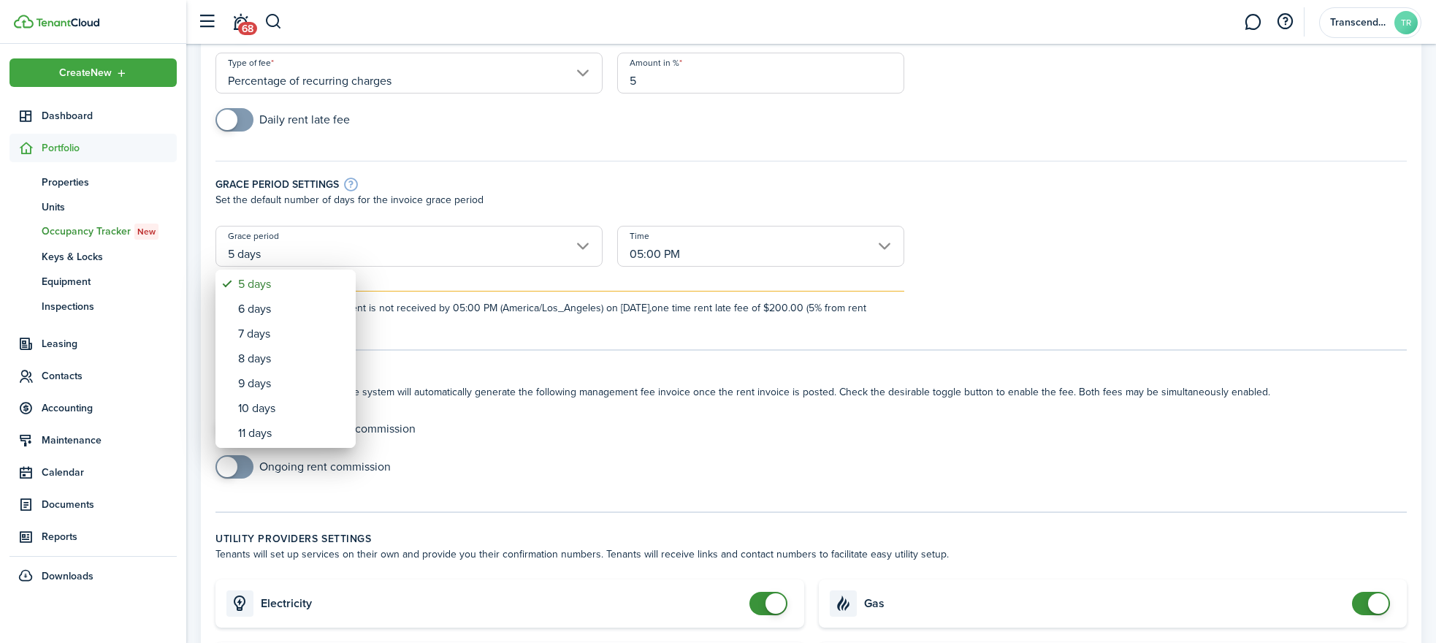
click at [577, 161] on div at bounding box center [717, 321] width 1669 height 876
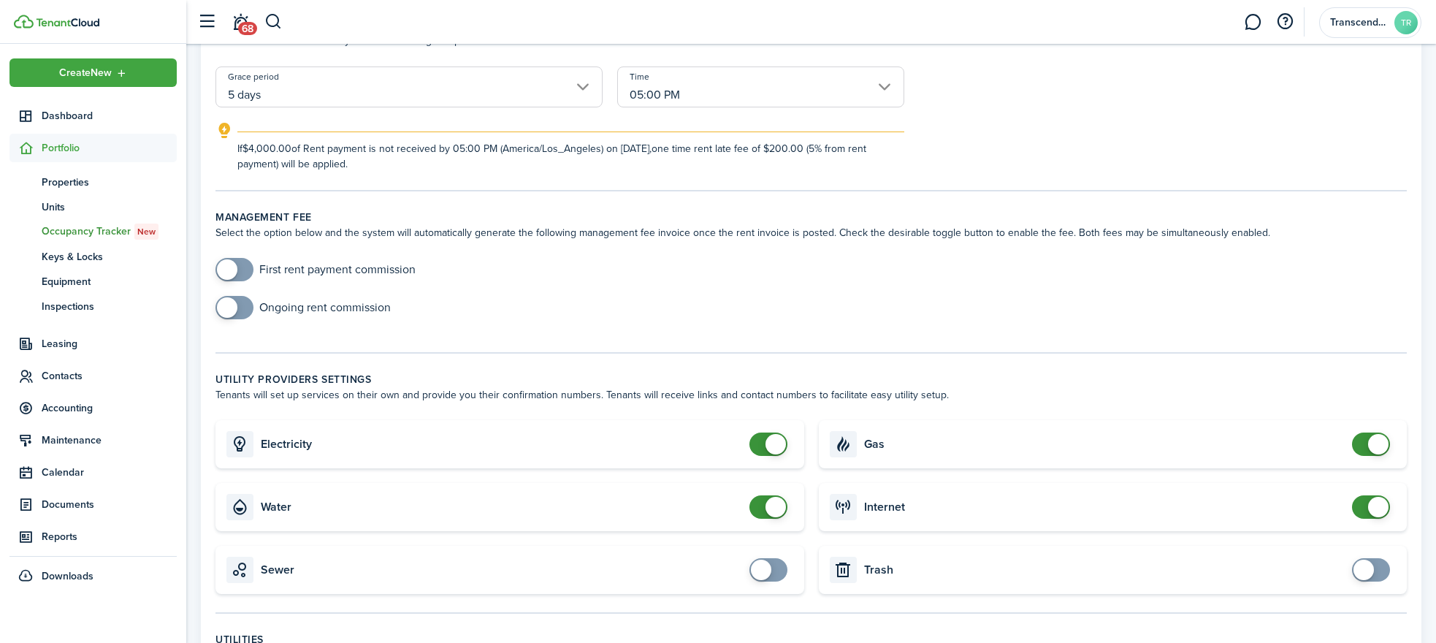
scroll to position [343, 0]
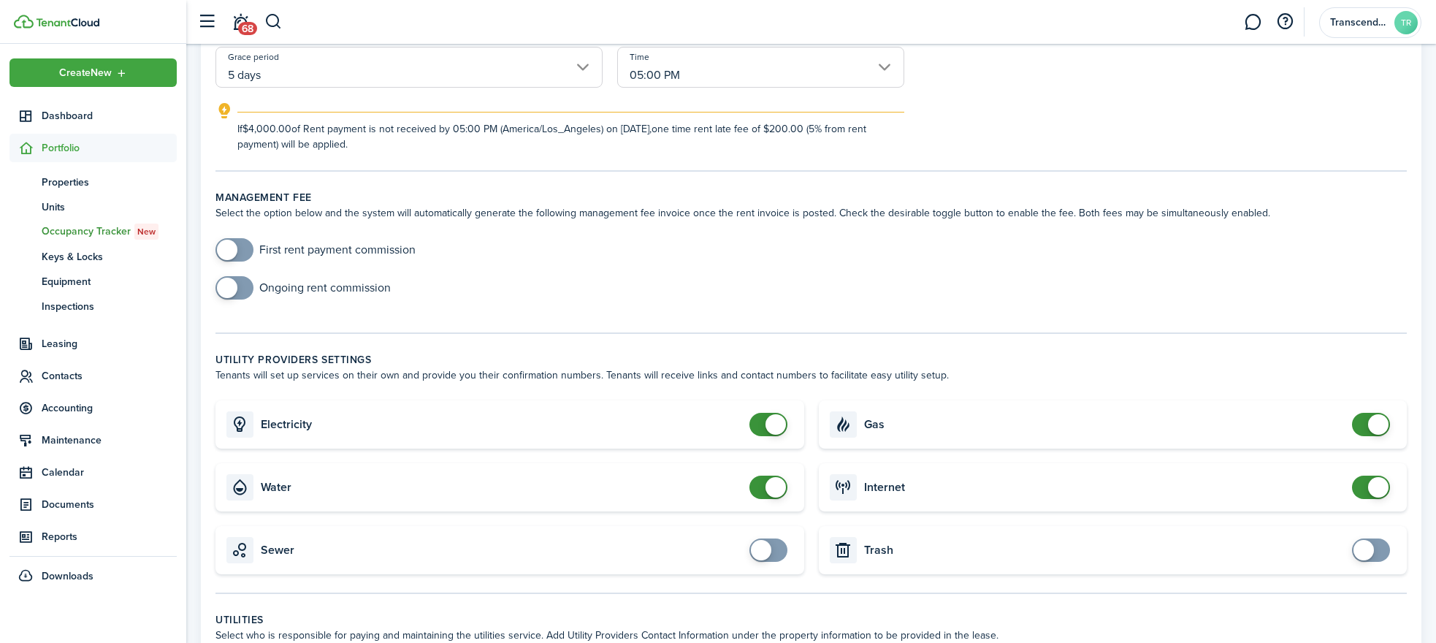
checkbox input "false"
click at [761, 424] on span at bounding box center [768, 424] width 15 height 23
checkbox input "false"
click at [763, 497] on span at bounding box center [768, 486] width 15 height 23
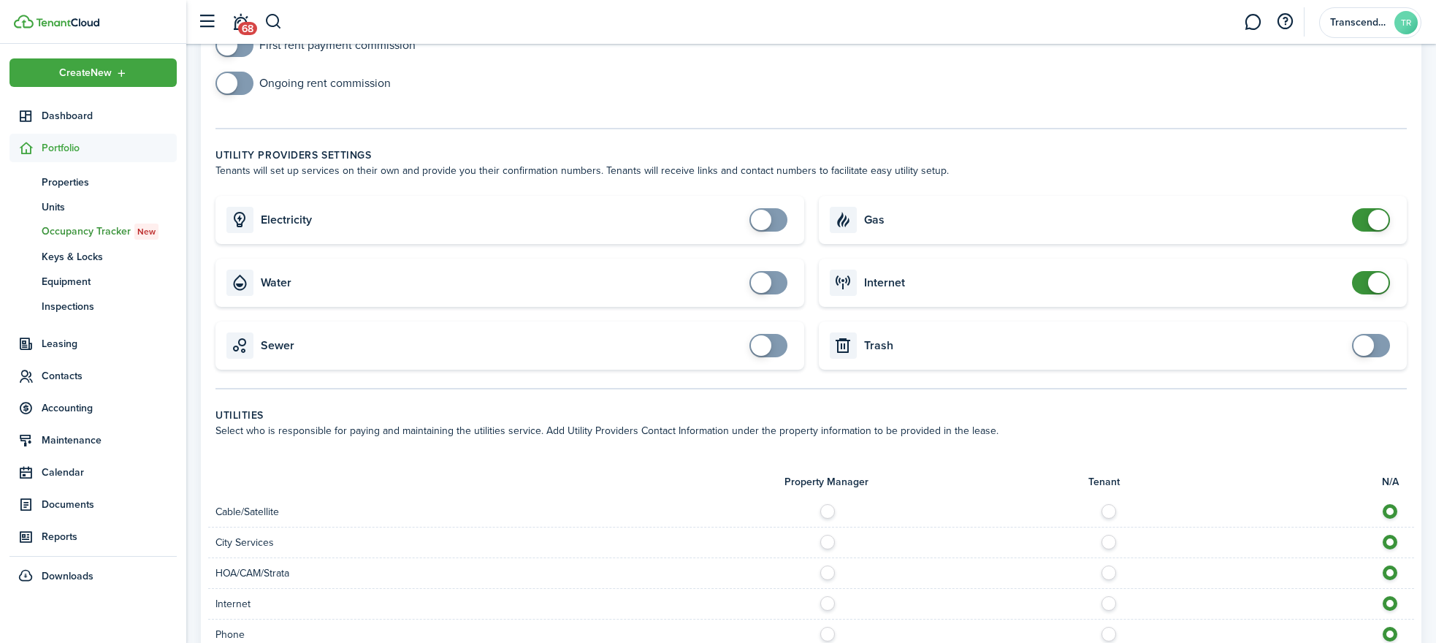
scroll to position [554, 0]
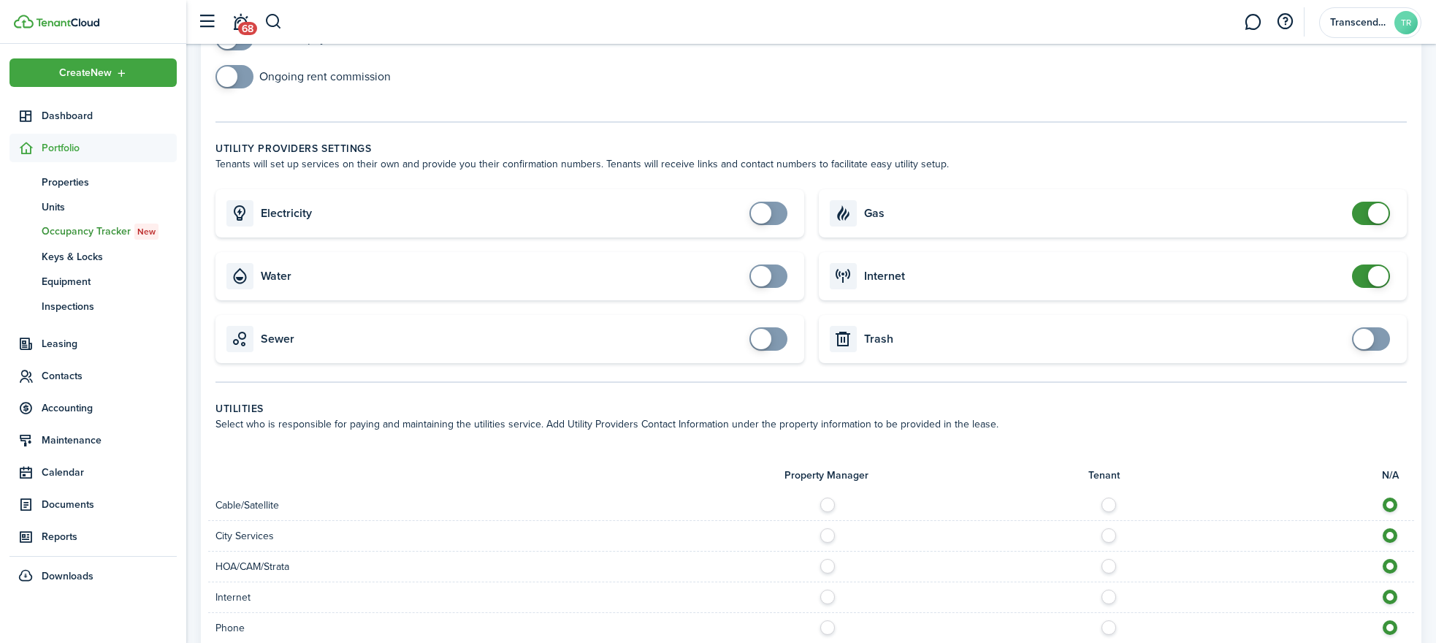
checkbox input "false"
click at [1365, 214] on span at bounding box center [1370, 213] width 15 height 23
click at [1364, 272] on span at bounding box center [1370, 275] width 15 height 23
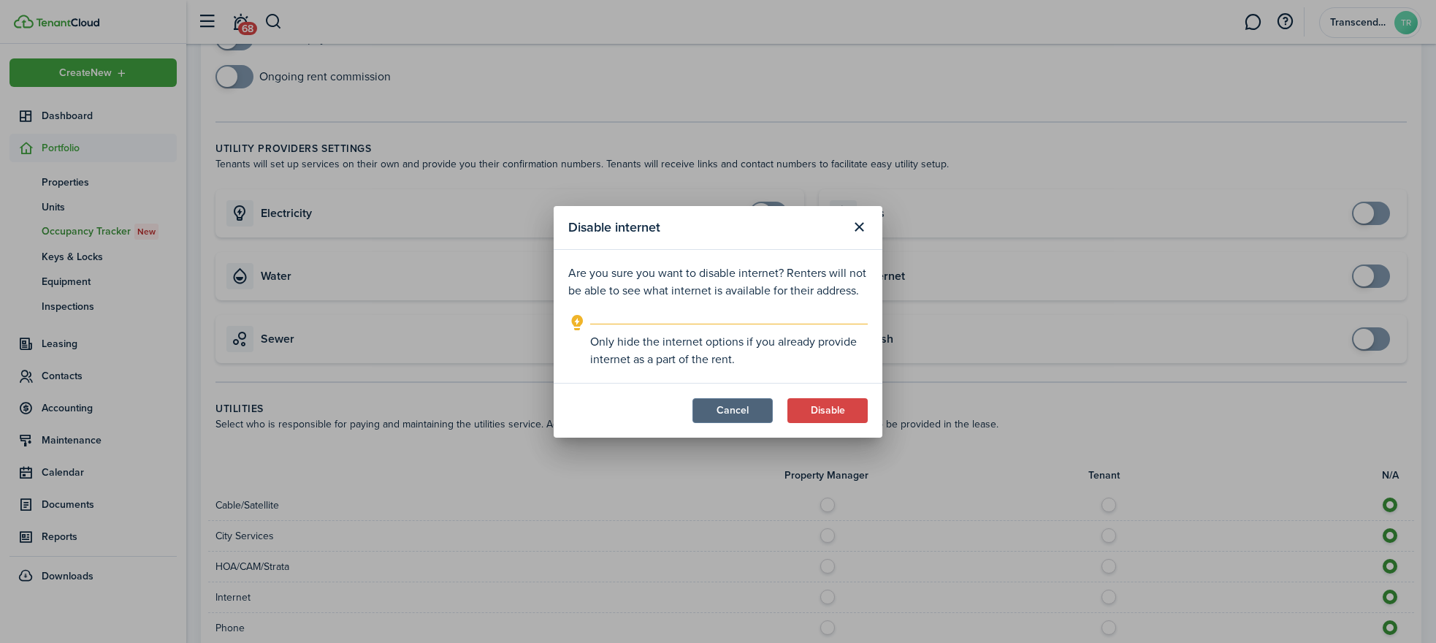
click at [750, 411] on button "Cancel" at bounding box center [732, 410] width 80 height 25
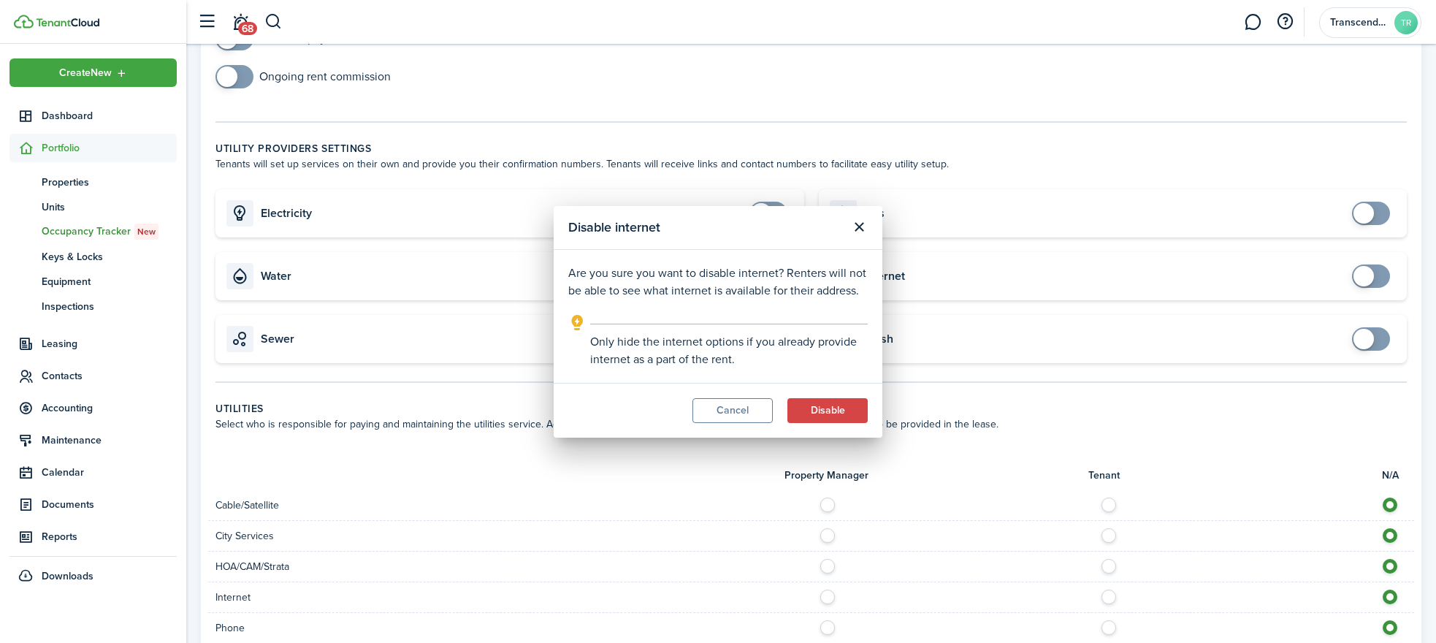
checkbox input "true"
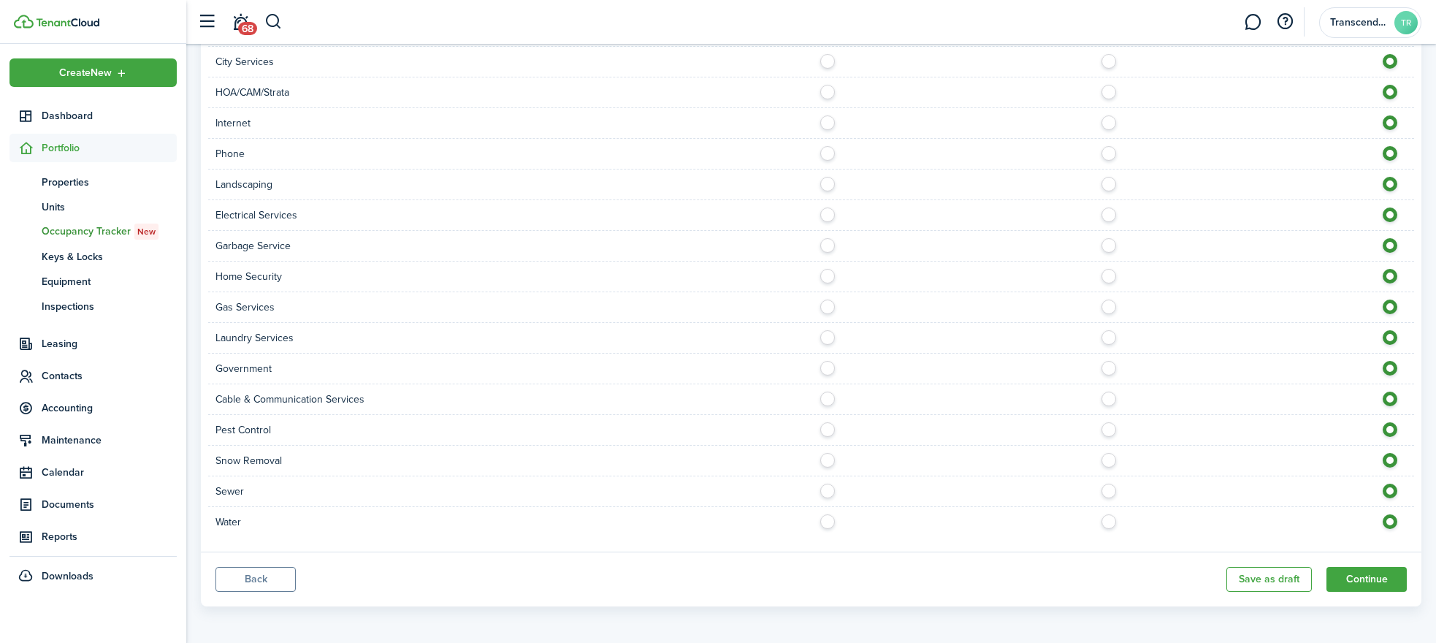
scroll to position [1032, 0]
click at [1349, 569] on button "Continue" at bounding box center [1366, 575] width 80 height 25
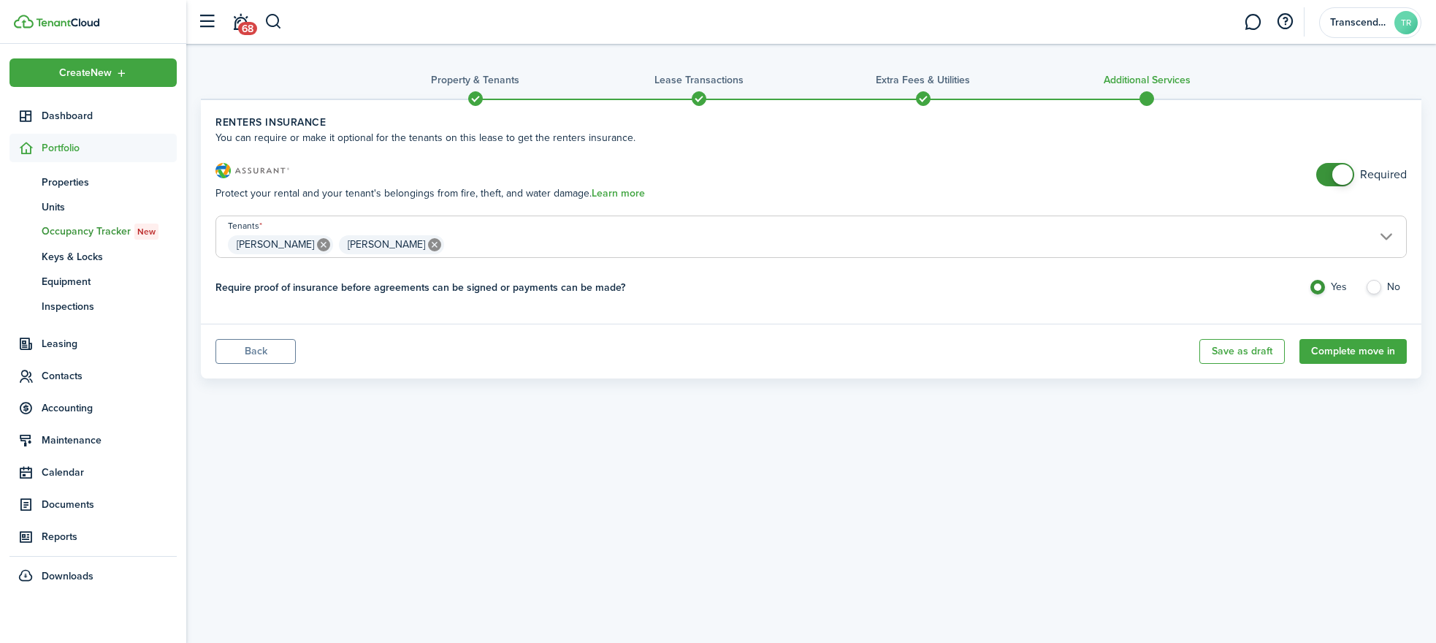
click at [1329, 176] on span at bounding box center [1335, 174] width 15 height 23
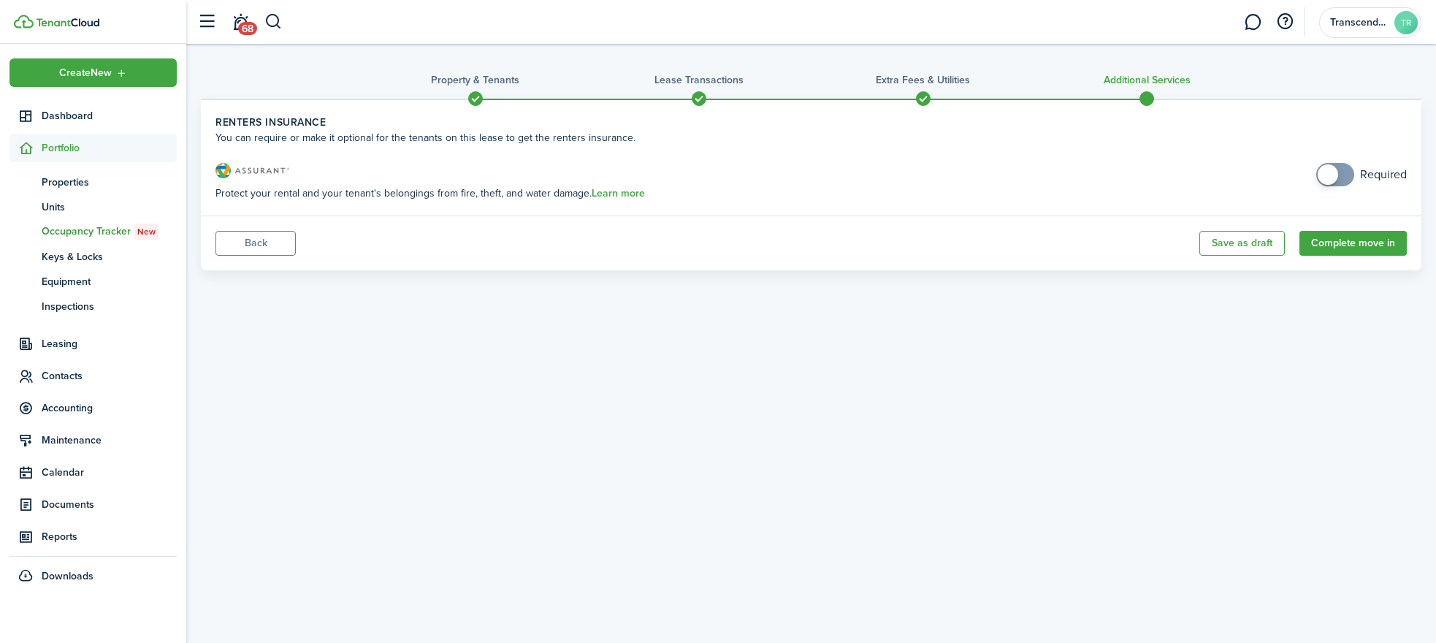
click at [1329, 176] on span at bounding box center [1327, 174] width 20 height 20
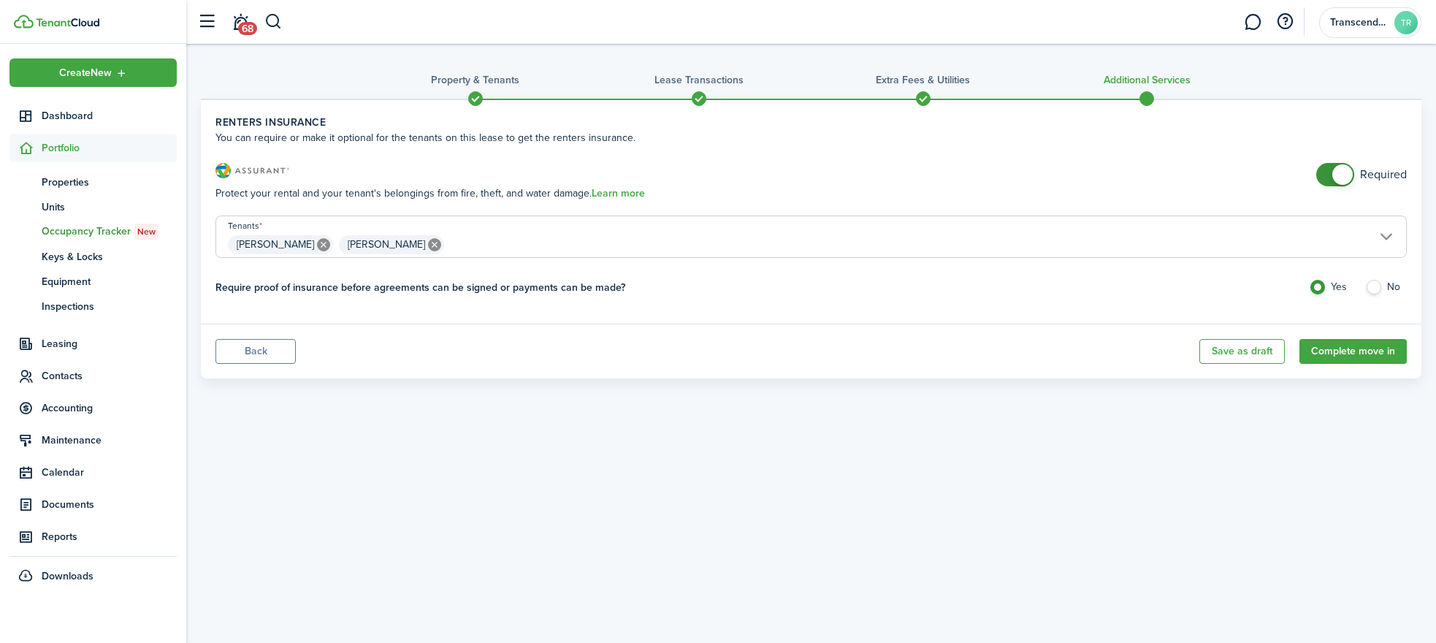
checkbox input "false"
click at [1337, 180] on span at bounding box center [1342, 174] width 20 height 20
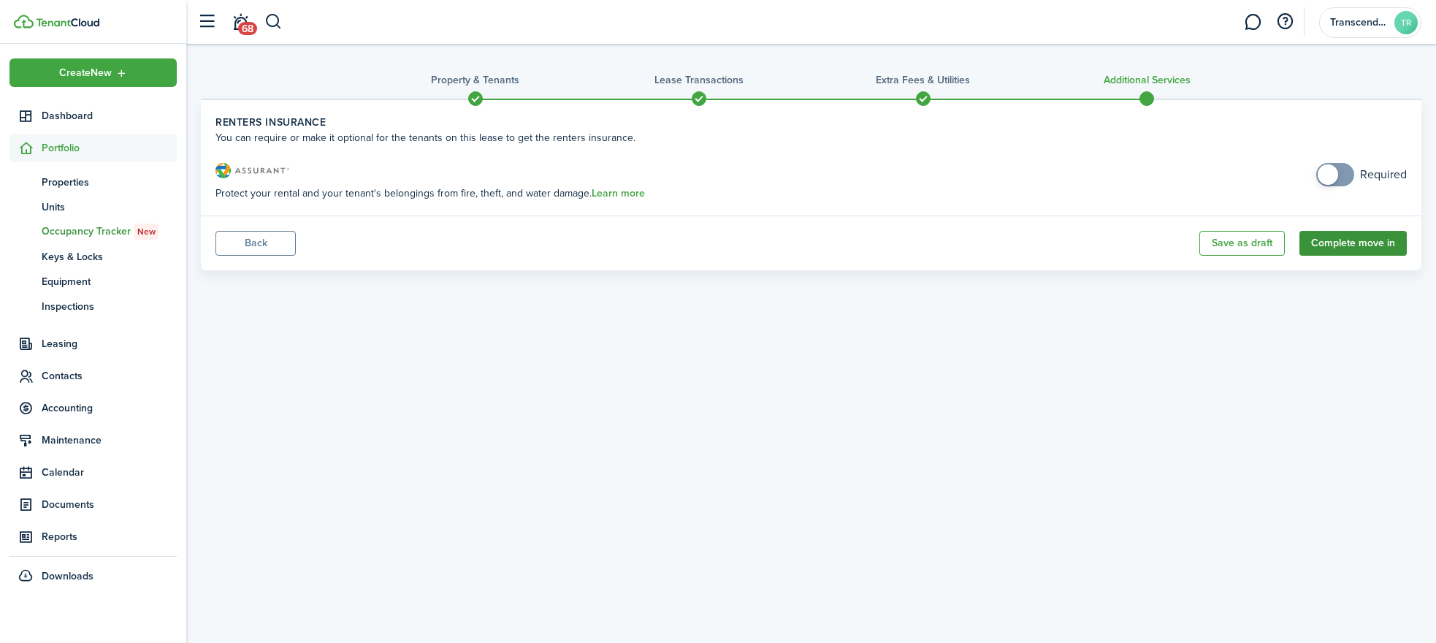
click at [1336, 240] on button "Complete move in" at bounding box center [1352, 243] width 107 height 25
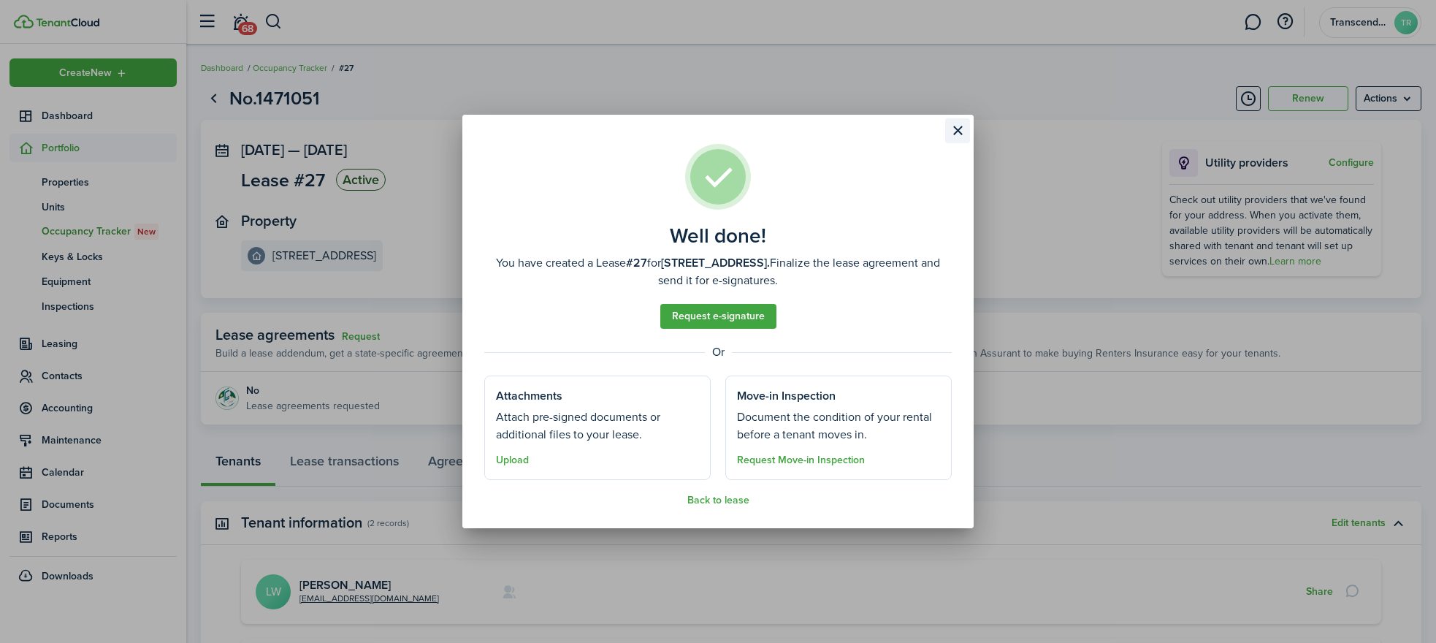
click at [960, 136] on button "Close modal" at bounding box center [957, 130] width 25 height 25
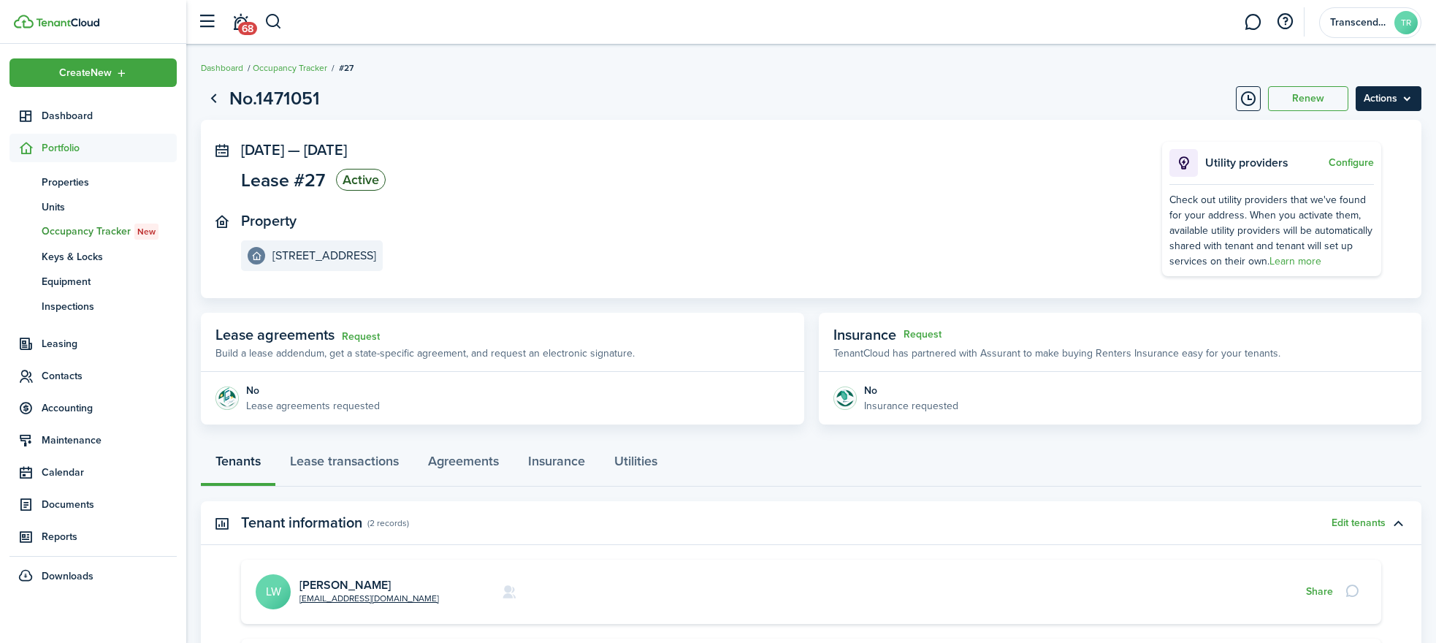
click at [1390, 101] on menu-btn "Actions" at bounding box center [1388, 98] width 66 height 25
click at [942, 80] on page-view-layout "No.1471051 Renew Actions [DATE] — [DATE] Lease #27 Active Property [STREET_ADDR…" at bounding box center [810, 467] width 1249 height 780
click at [1388, 99] on menu-btn "Actions" at bounding box center [1388, 98] width 66 height 25
click at [493, 149] on panel-main-section "[DATE] — [DATE] Lease #27 Active" at bounding box center [679, 168] width 877 height 53
click at [86, 118] on span "Dashboard" at bounding box center [109, 115] width 135 height 15
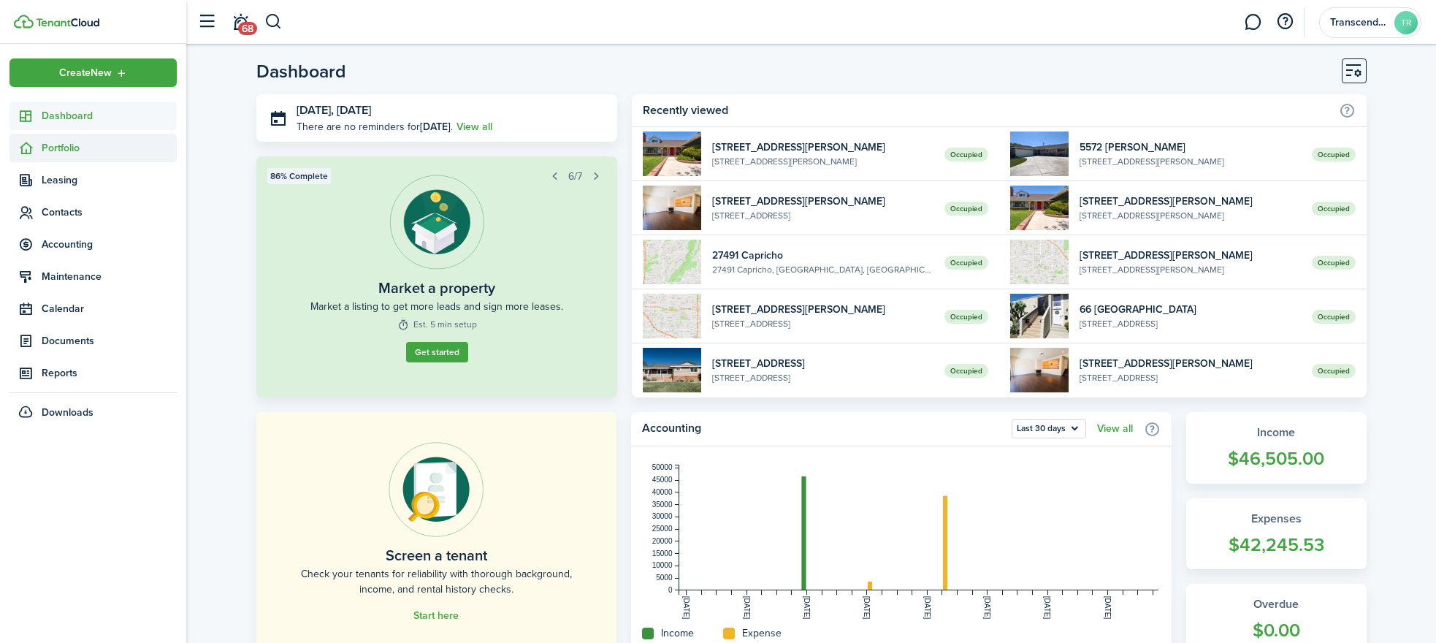
click at [67, 147] on span "Portfolio" at bounding box center [109, 147] width 135 height 15
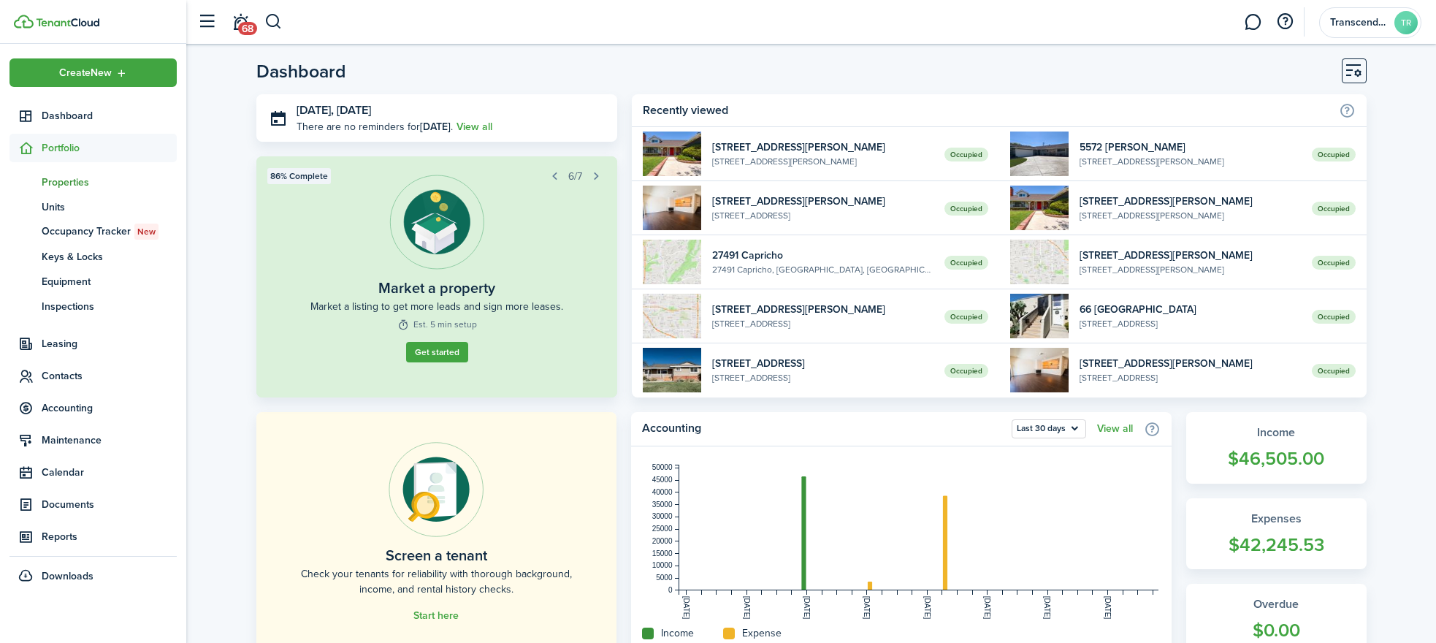
click at [67, 183] on span "Properties" at bounding box center [109, 182] width 135 height 15
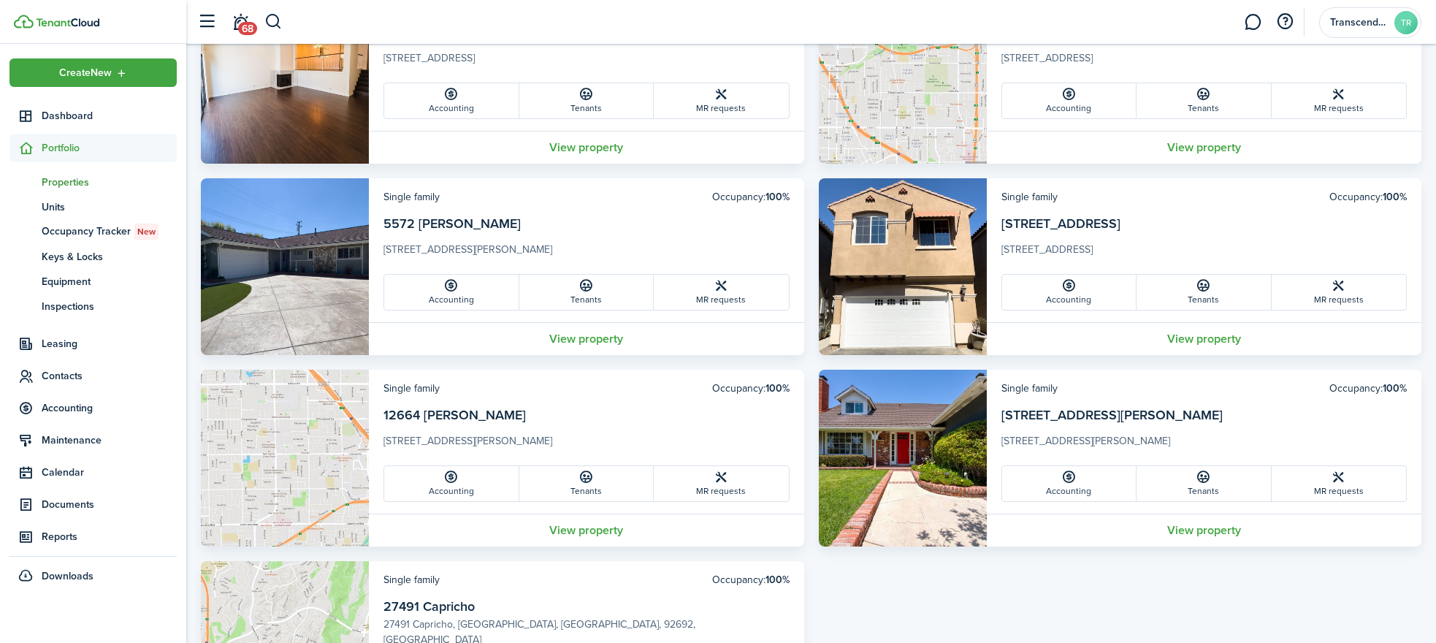
scroll to position [886, 0]
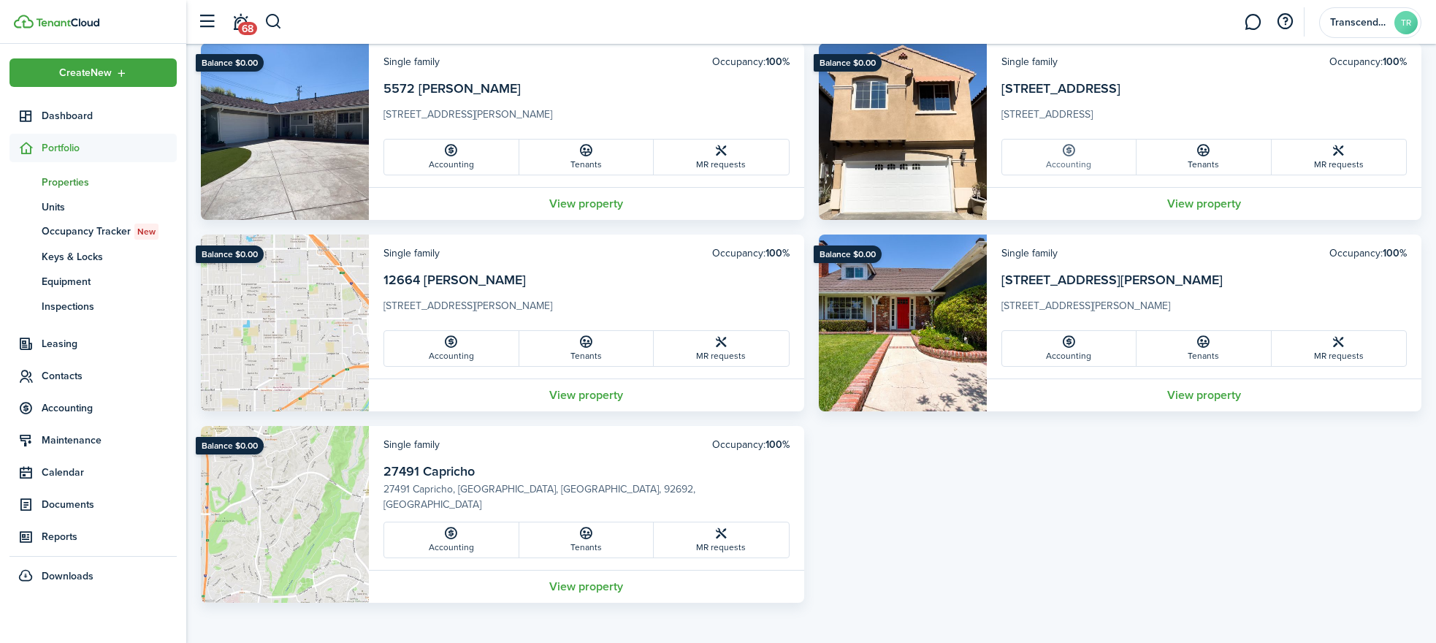
click at [1062, 161] on link "Accounting" at bounding box center [1069, 156] width 135 height 35
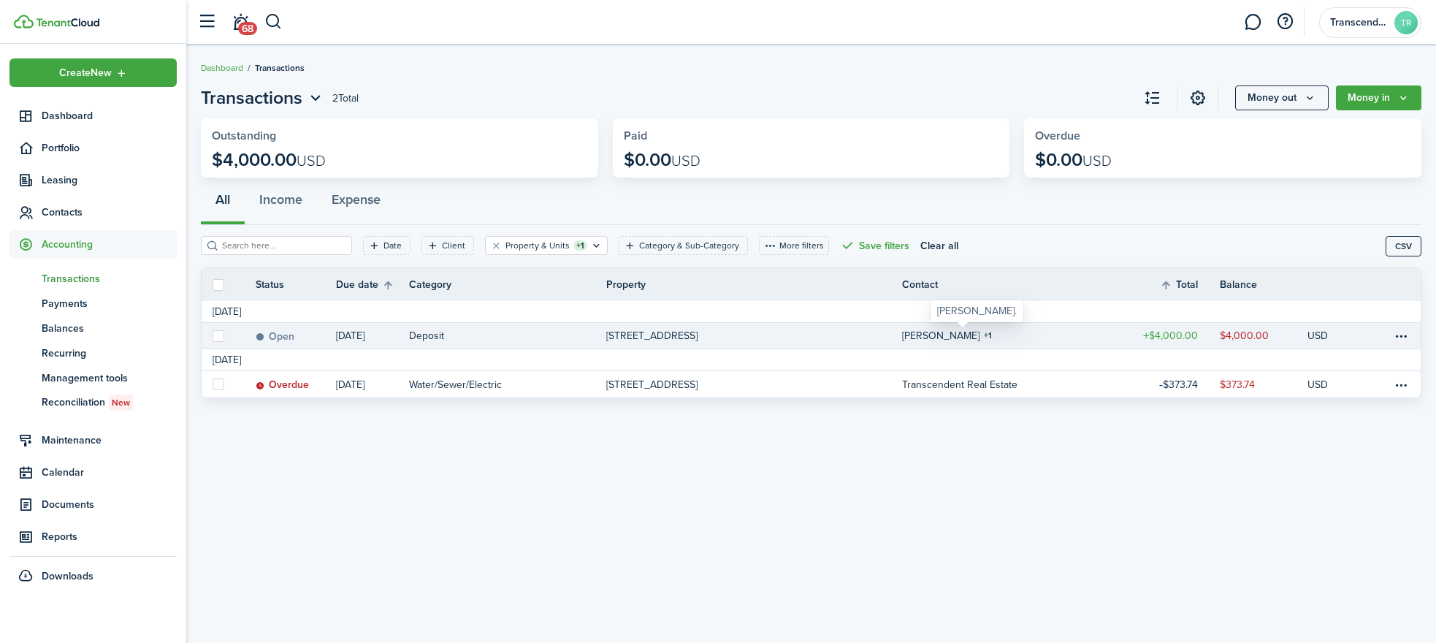
click at [981, 334] on table-counter "1" at bounding box center [988, 335] width 14 height 13
click at [1344, 332] on link "USD" at bounding box center [1327, 336] width 40 height 26
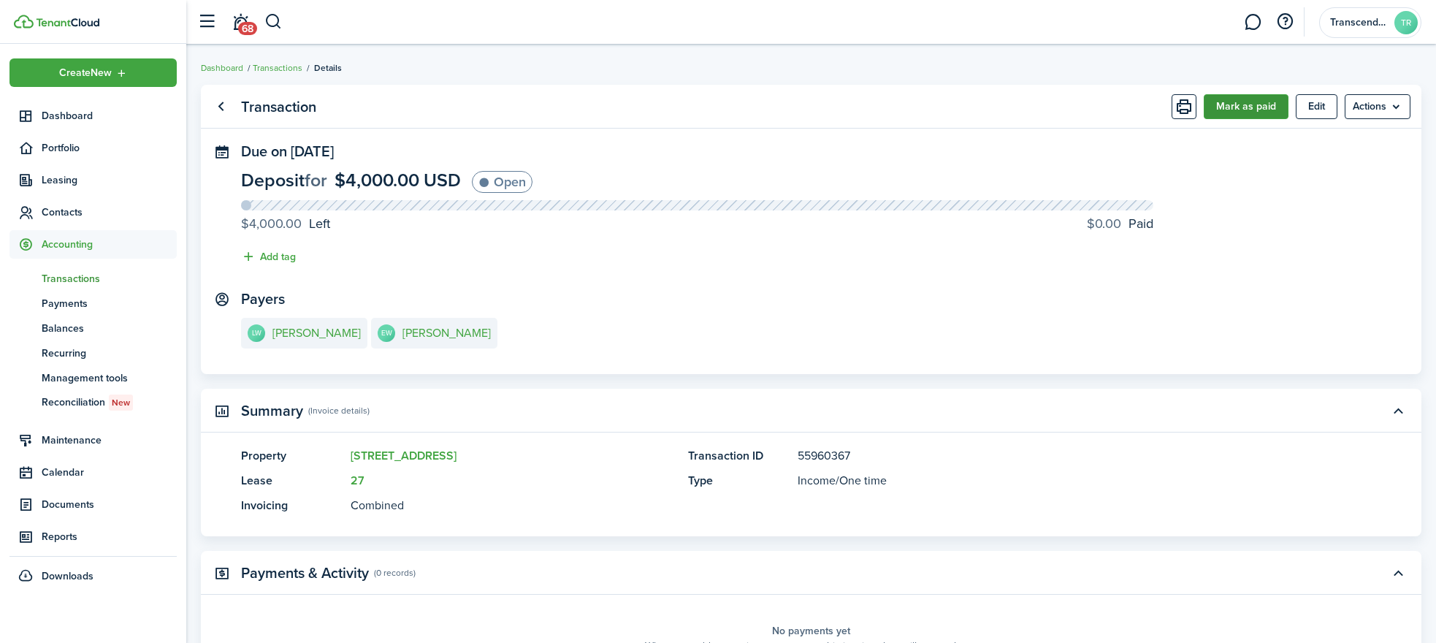
click at [1251, 112] on button "Mark as paid" at bounding box center [1245, 106] width 85 height 25
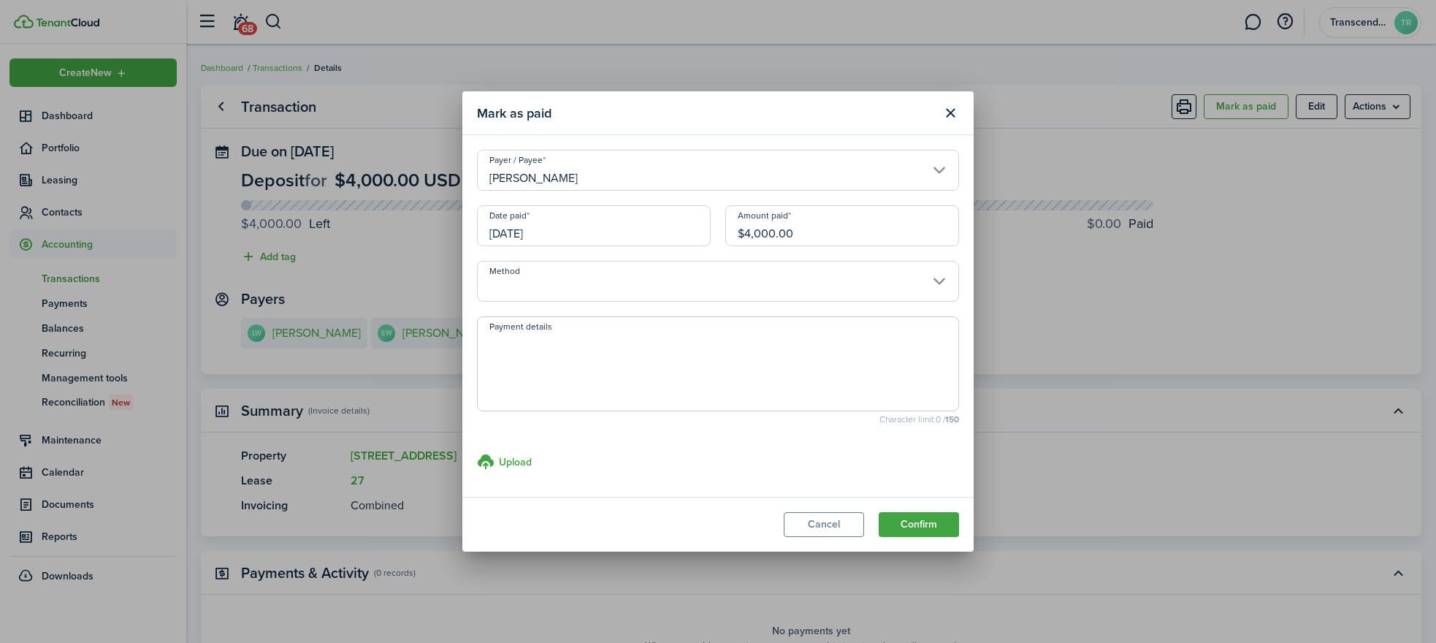
click at [594, 228] on input "[DATE]" at bounding box center [594, 225] width 234 height 41
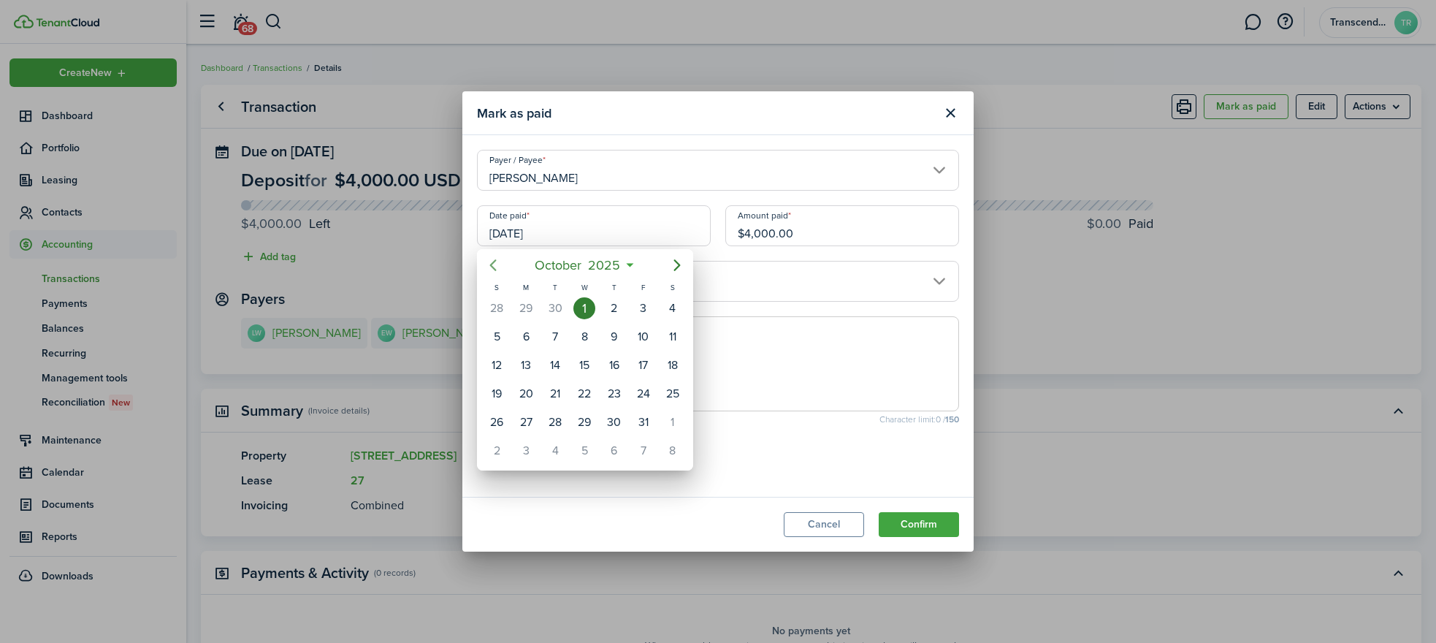
click at [491, 264] on icon "Previous page" at bounding box center [493, 265] width 7 height 12
click at [574, 395] on div "24" at bounding box center [584, 394] width 22 height 22
type input "[DATE]"
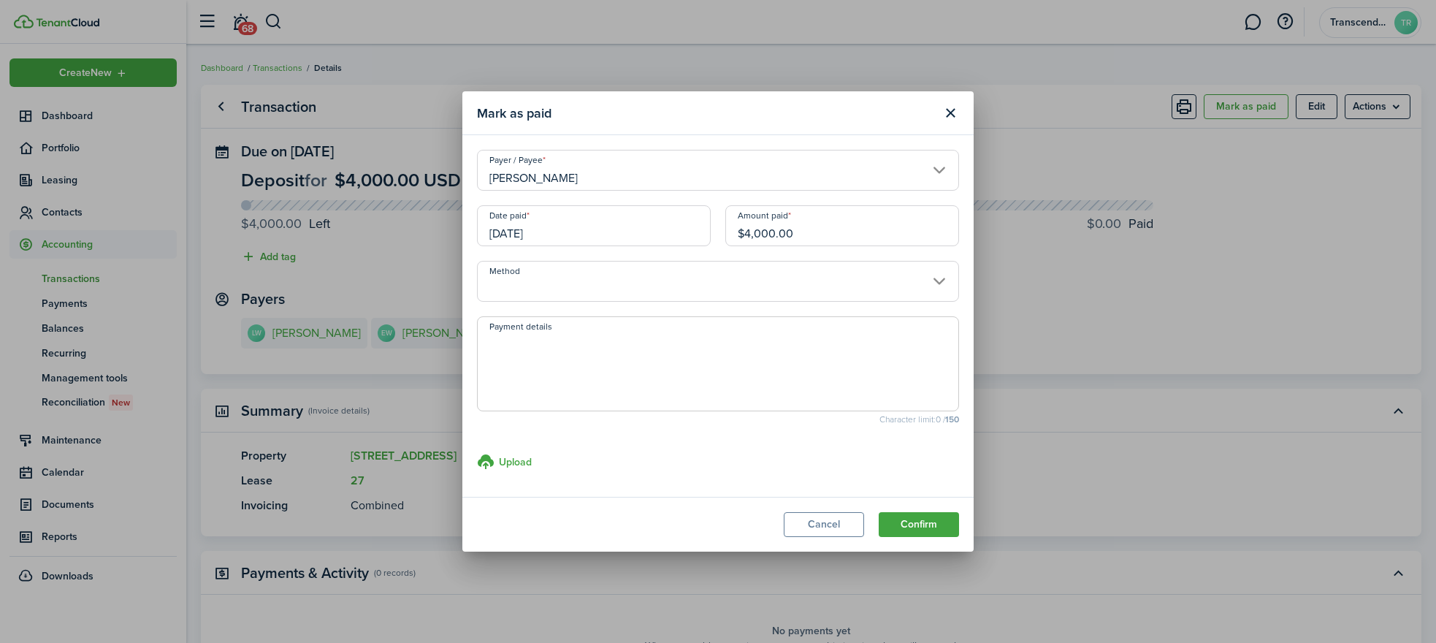
click at [640, 283] on input "Method" at bounding box center [718, 281] width 482 height 41
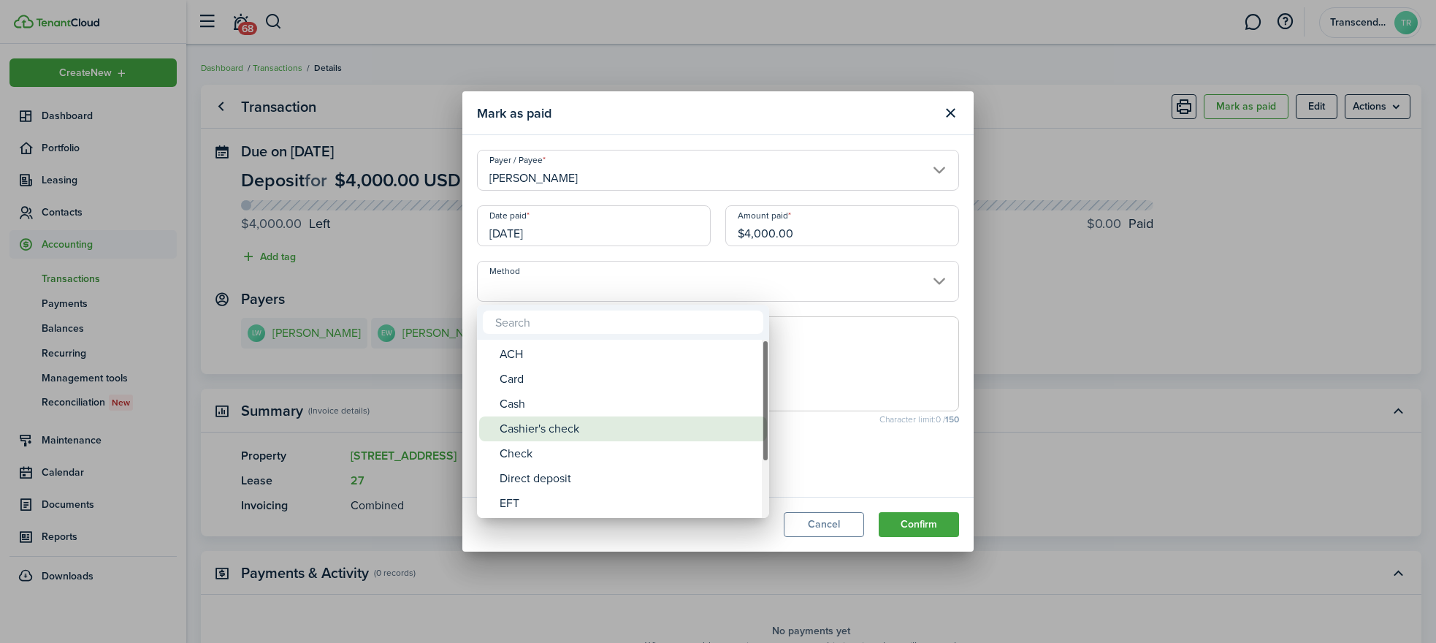
click at [532, 431] on div "Cashier's check" at bounding box center [628, 428] width 259 height 25
type input "Cashier's check"
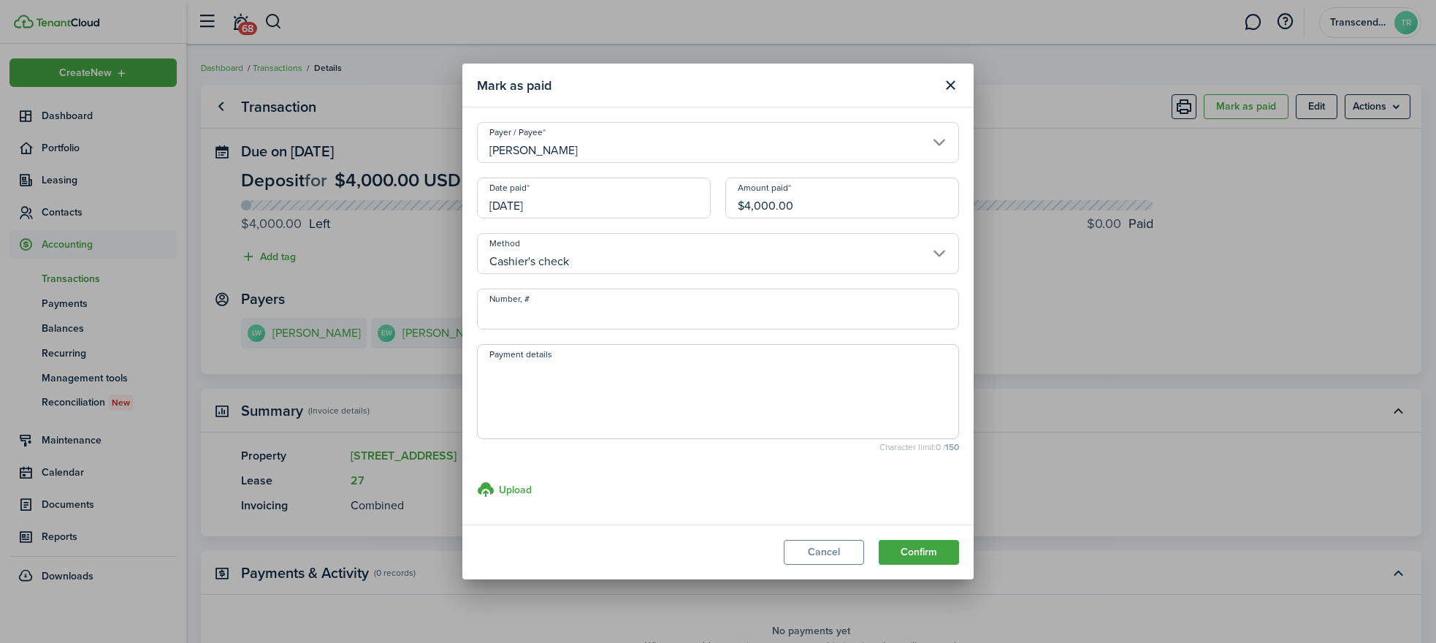
click at [548, 314] on input "Number, #" at bounding box center [718, 308] width 482 height 41
click at [797, 324] on input "1771744996" at bounding box center [718, 308] width 482 height 41
type input "1771744996"
click at [603, 380] on textarea "Payment details" at bounding box center [718, 396] width 480 height 70
click at [915, 551] on button "Confirm" at bounding box center [918, 552] width 80 height 25
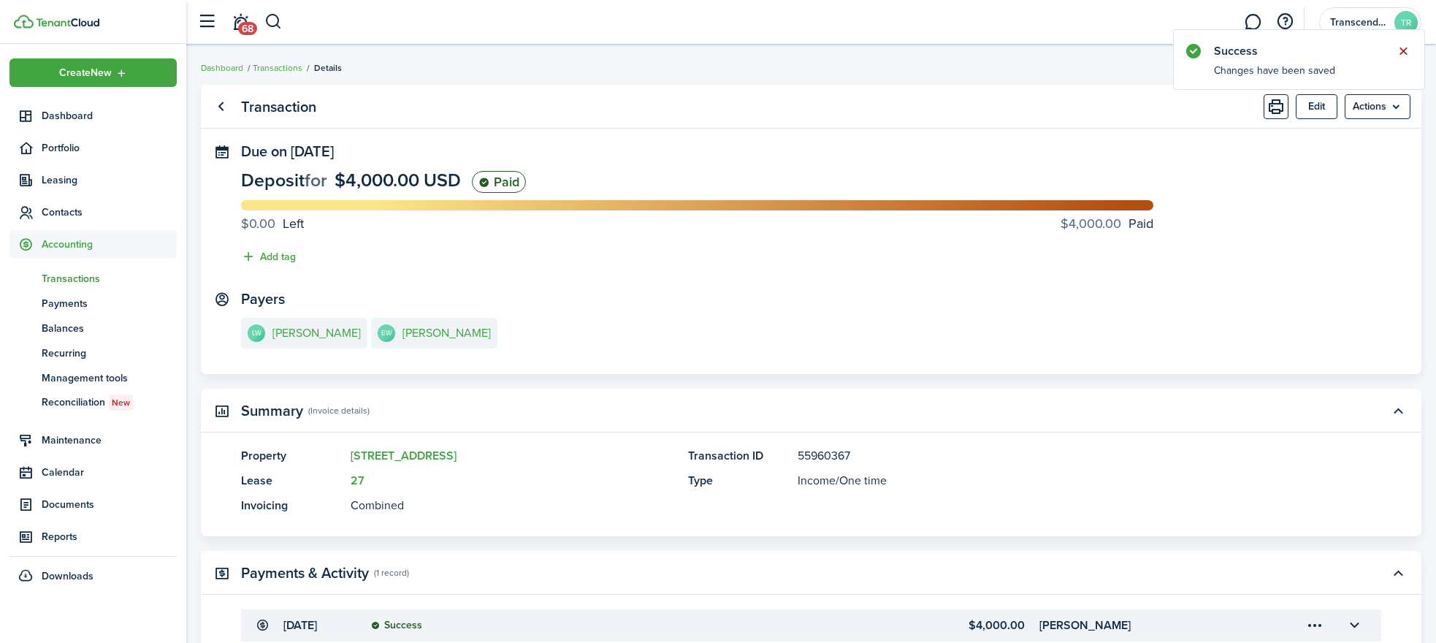
click at [1406, 52] on button "Close notify" at bounding box center [1403, 51] width 20 height 20
click at [60, 154] on span "Portfolio" at bounding box center [109, 147] width 135 height 15
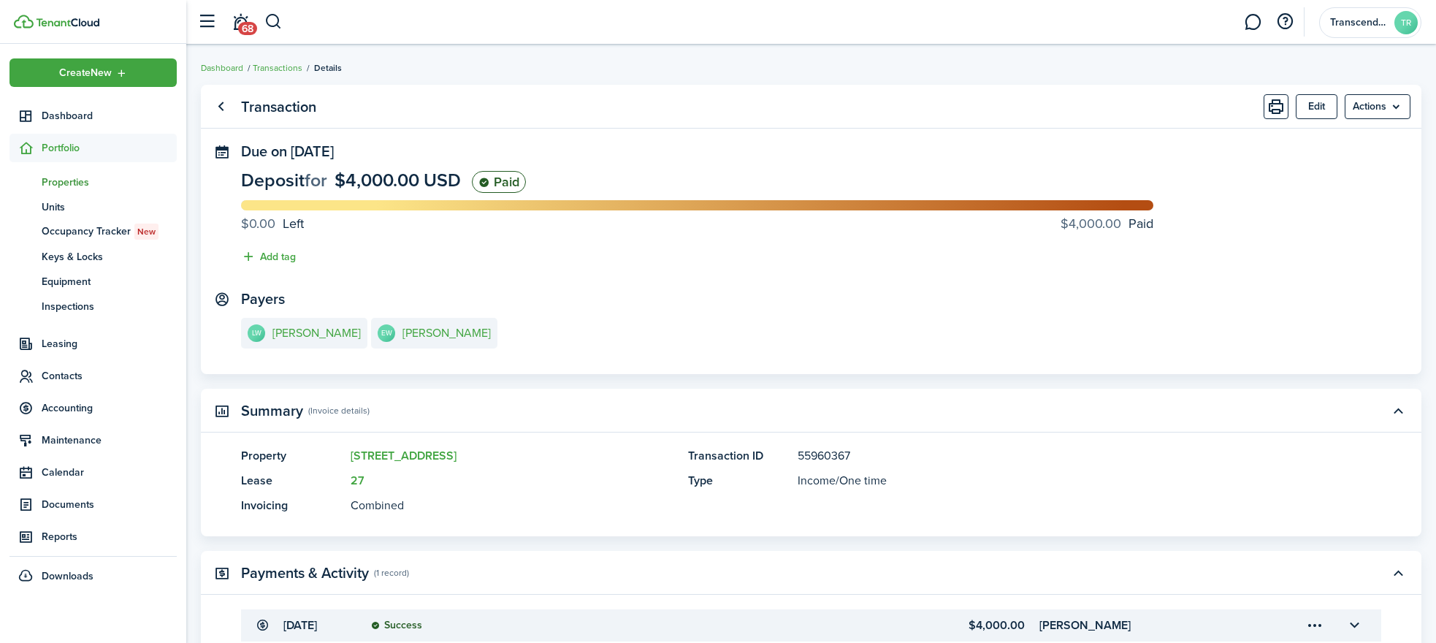
click at [50, 179] on span "Properties" at bounding box center [109, 182] width 135 height 15
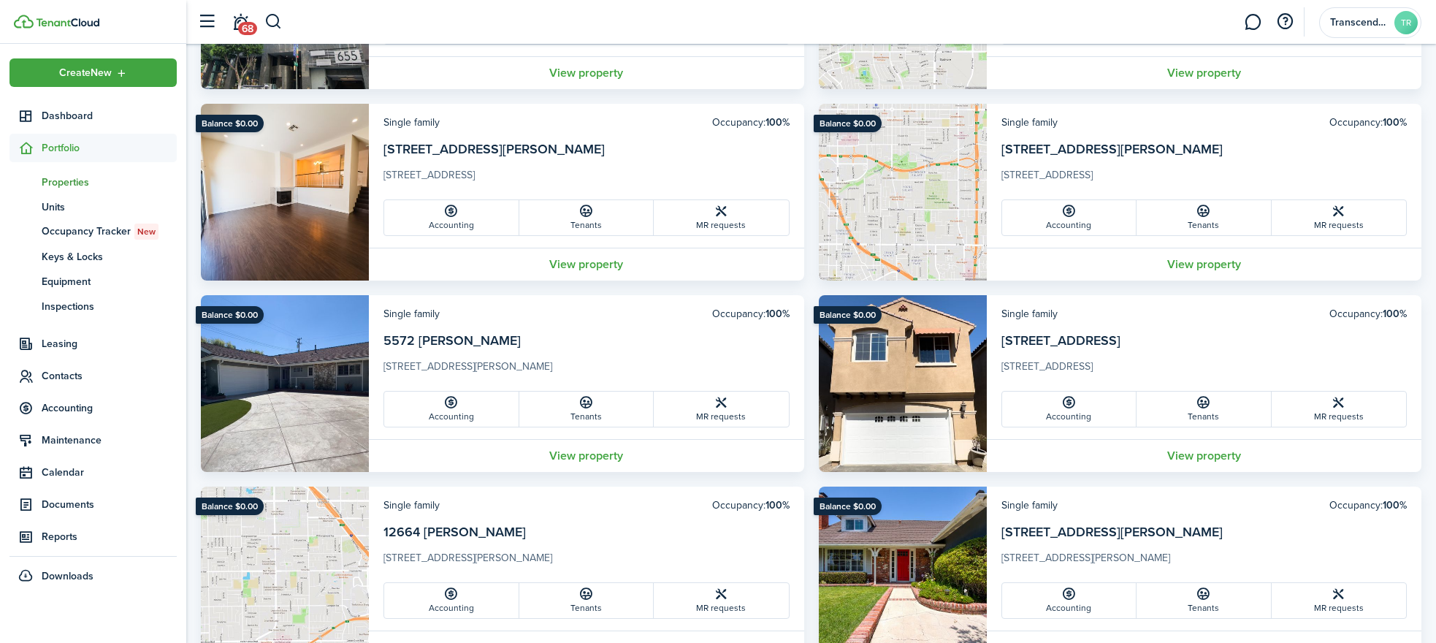
scroll to position [730, 0]
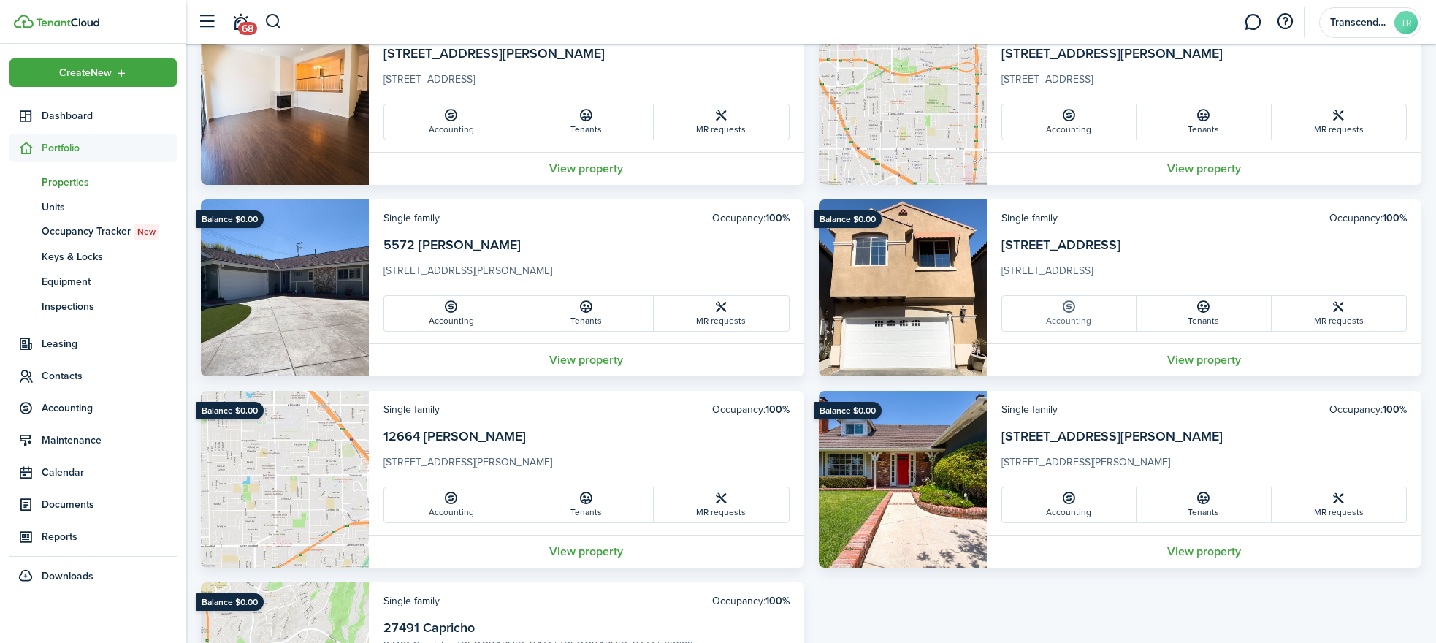
click at [1055, 304] on link "Accounting" at bounding box center [1069, 313] width 135 height 35
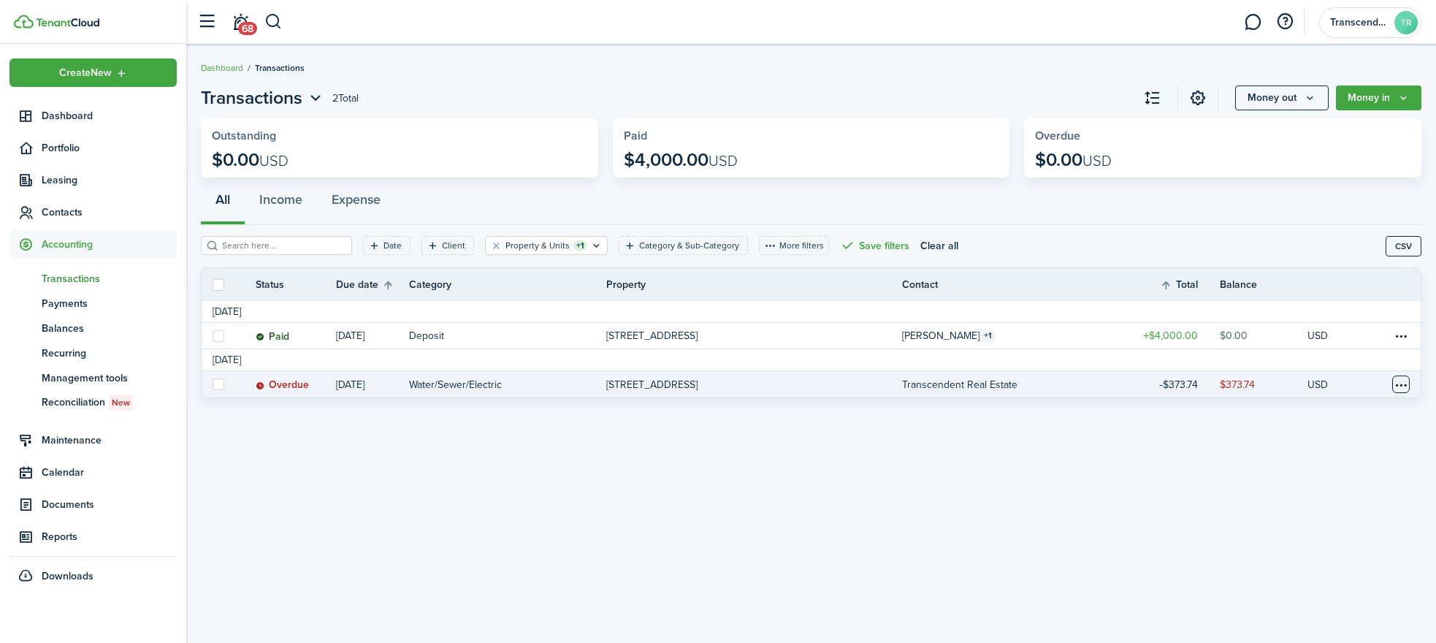
click at [1407, 388] on table-menu-btn-icon at bounding box center [1401, 384] width 18 height 18
click at [1306, 490] on link "Clone" at bounding box center [1346, 489] width 128 height 25
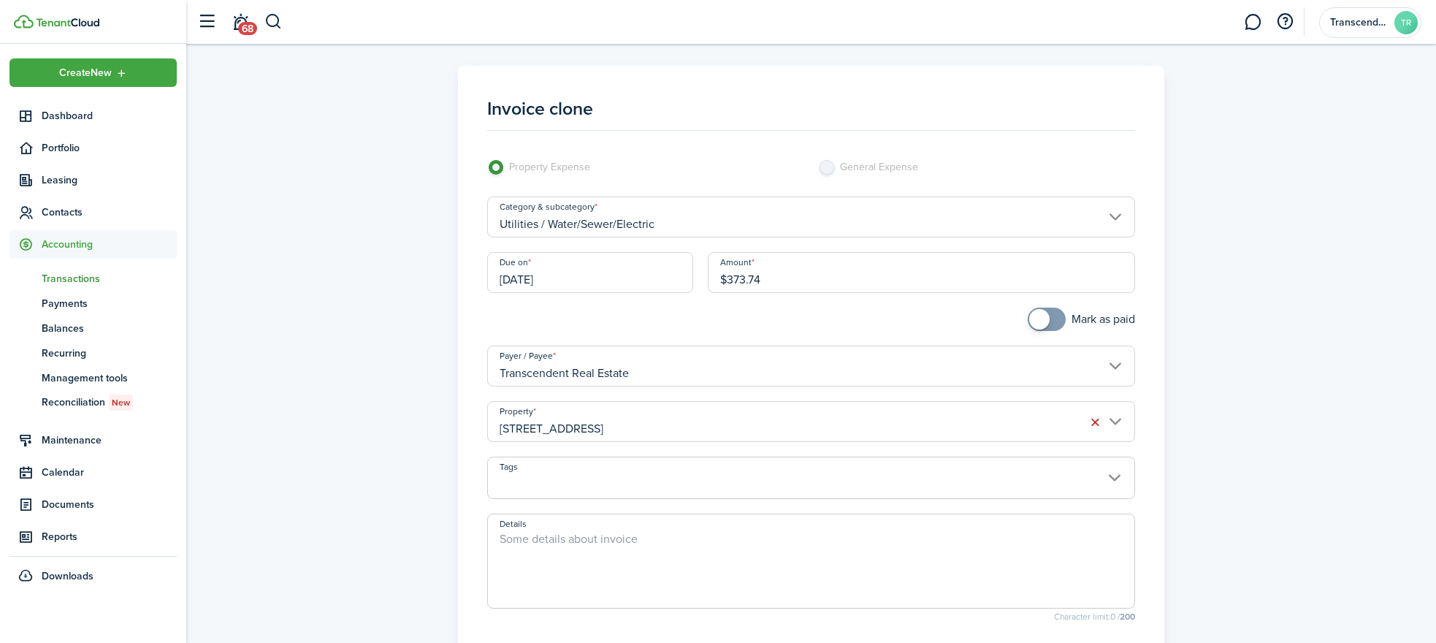
click at [567, 270] on input "[DATE]" at bounding box center [590, 272] width 206 height 41
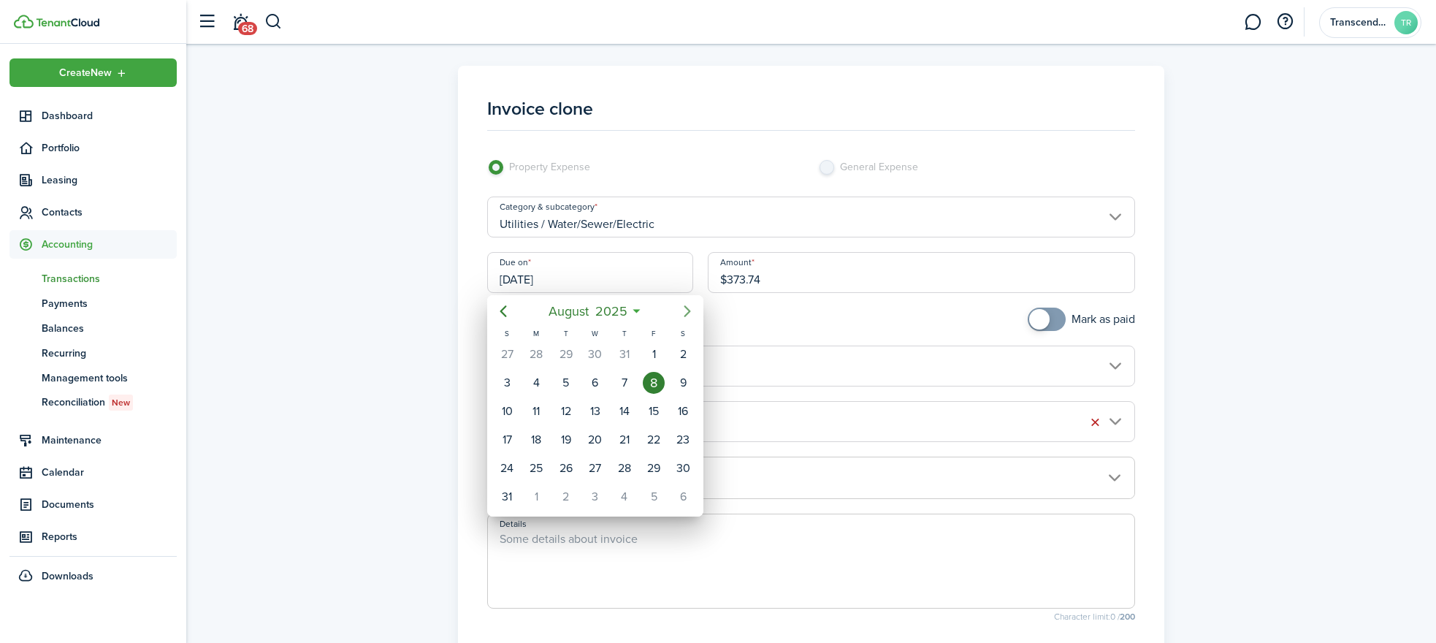
click at [689, 313] on icon "Next page" at bounding box center [687, 311] width 7 height 12
click at [591, 438] on div "24" at bounding box center [595, 440] width 22 height 22
type input "[DATE]"
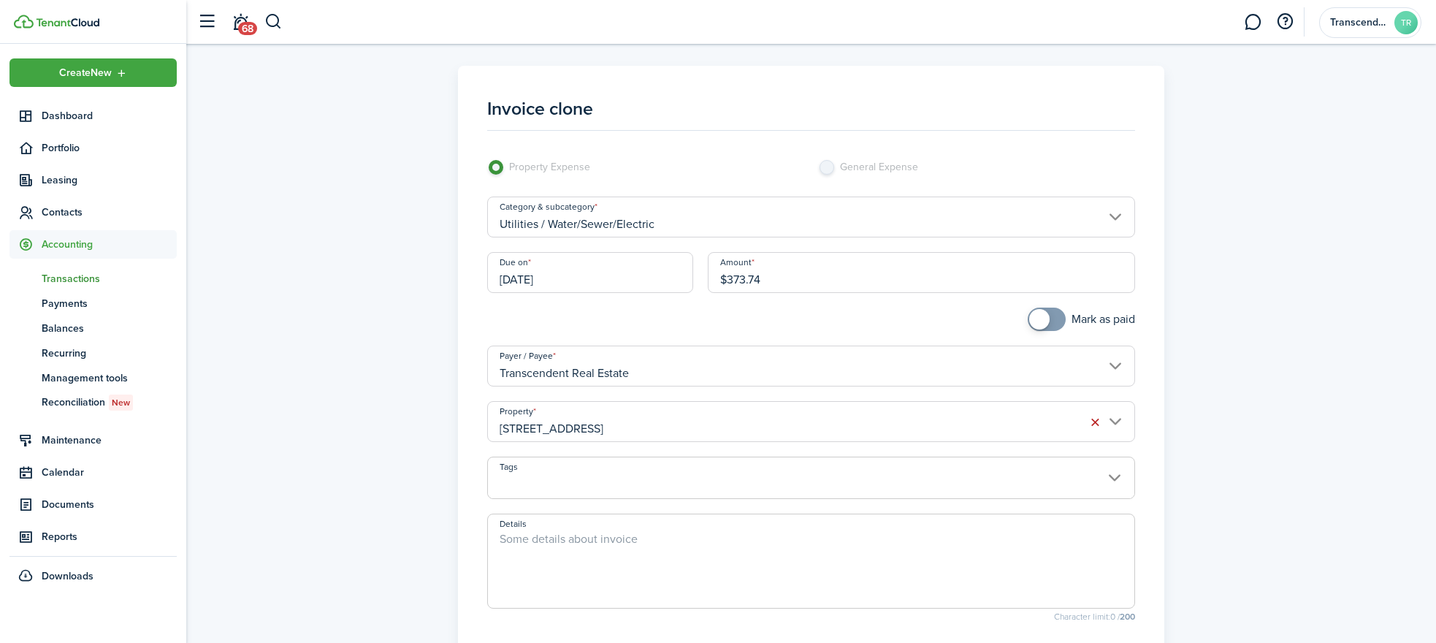
drag, startPoint x: 786, startPoint y: 278, endPoint x: 644, endPoint y: 270, distance: 141.9
click at [644, 270] on div "Due on [DATE] Amount $373.74" at bounding box center [811, 279] width 662 height 55
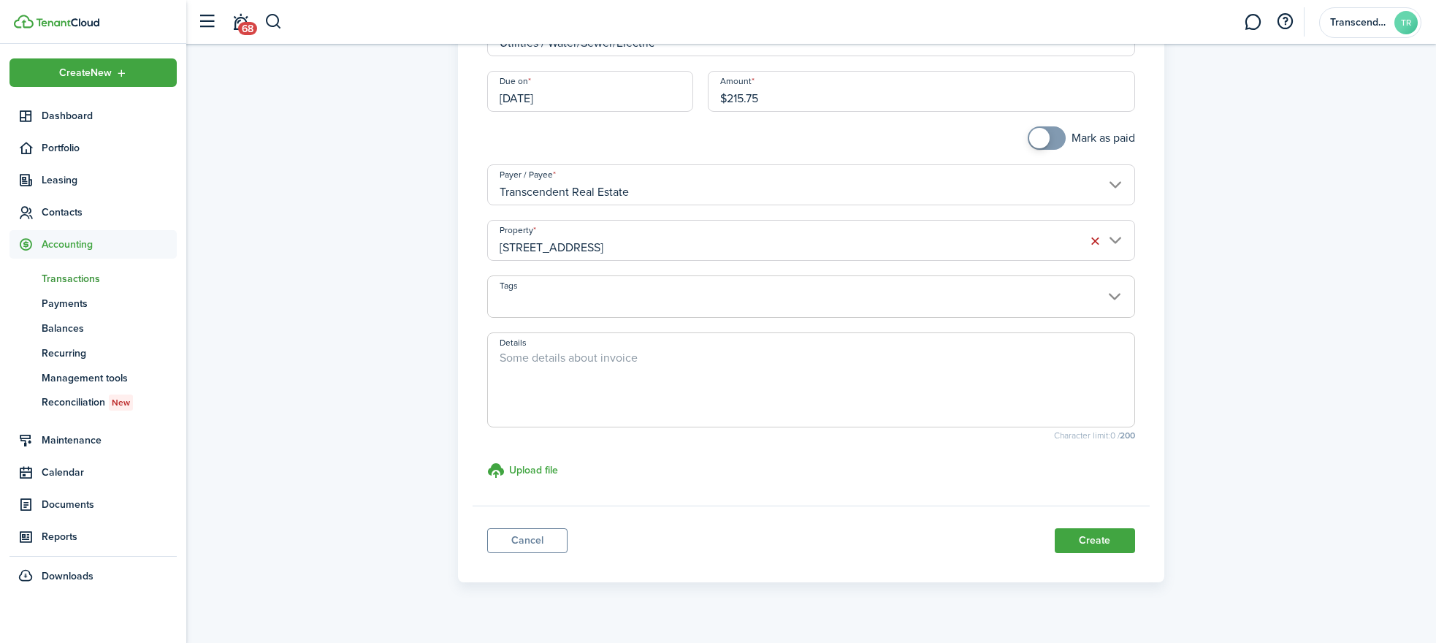
scroll to position [183, 0]
type input "$215.75"
checkbox input "true"
click at [1038, 133] on span at bounding box center [1039, 136] width 20 height 20
click at [1105, 543] on button "Create" at bounding box center [1094, 538] width 80 height 25
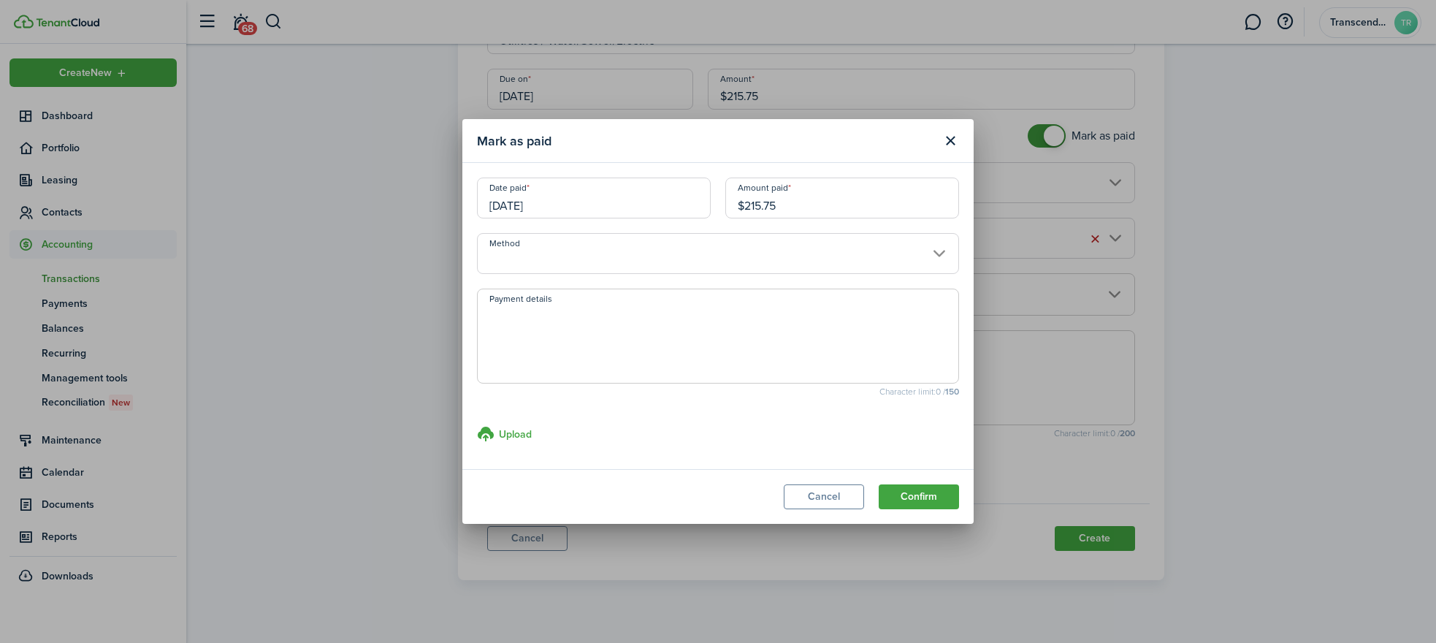
click at [494, 256] on input "Method" at bounding box center [718, 253] width 482 height 41
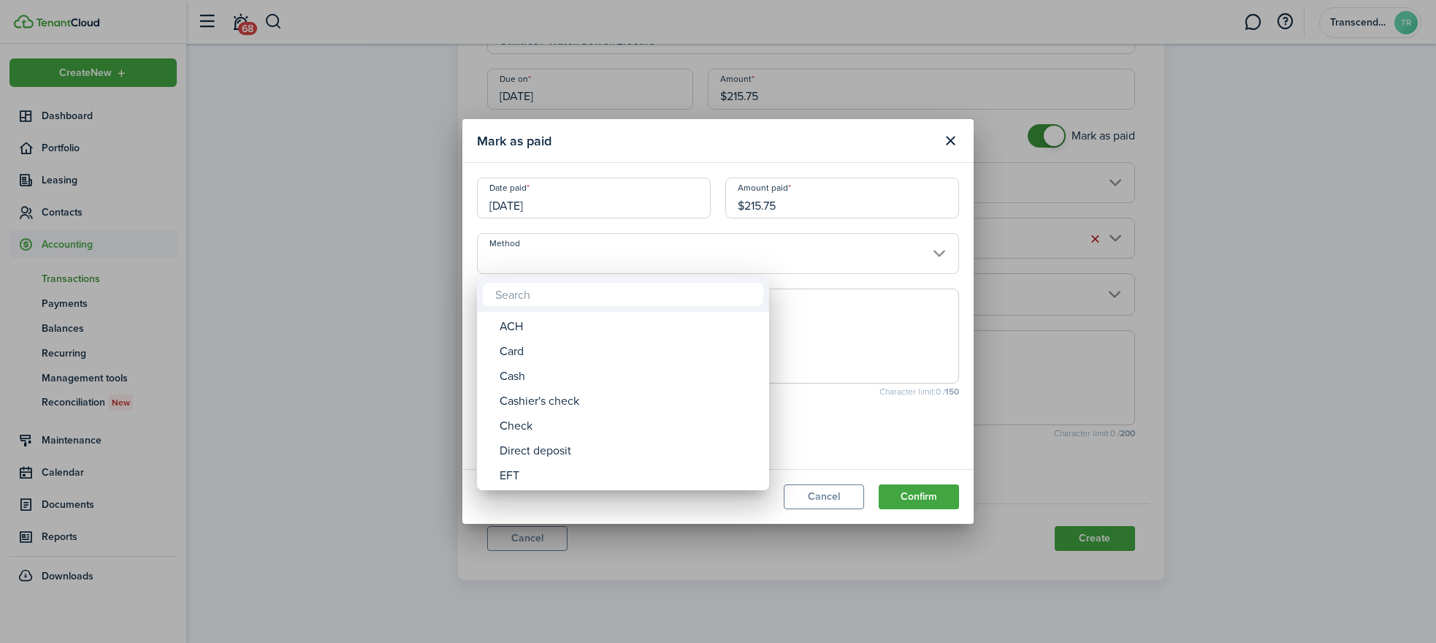
click at [851, 310] on div at bounding box center [717, 321] width 1669 height 876
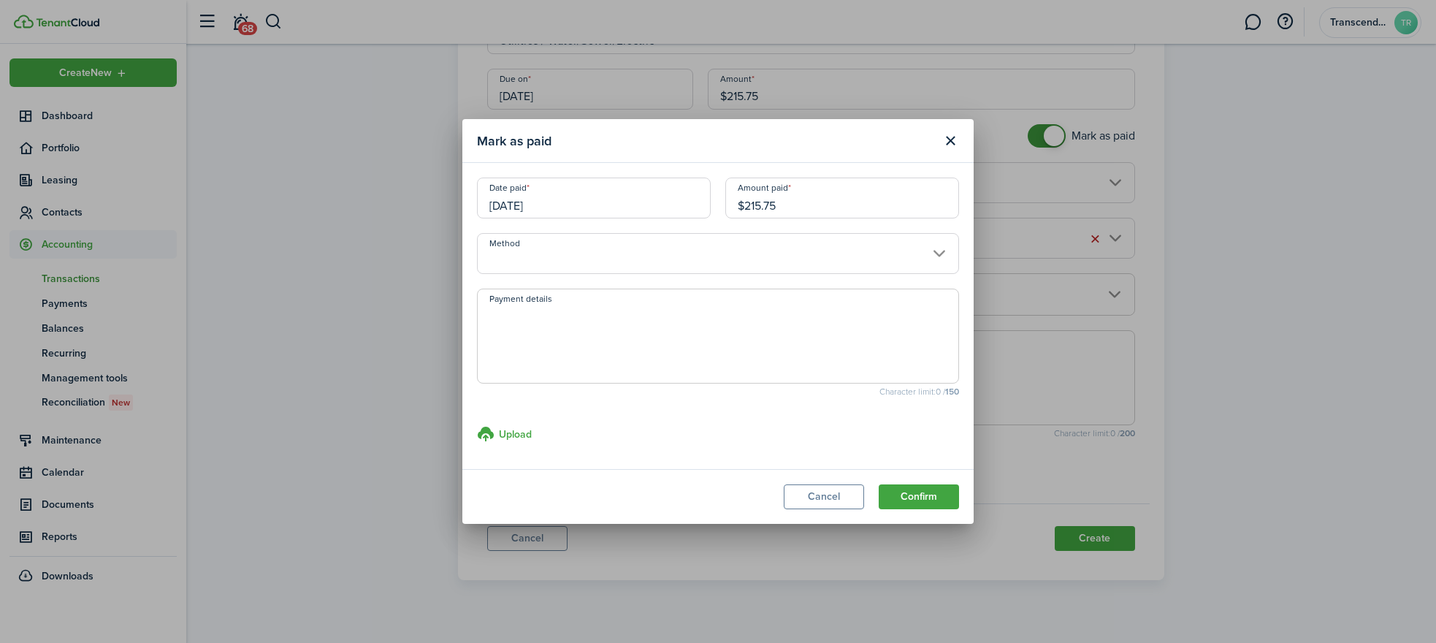
click at [610, 258] on input "Method" at bounding box center [718, 253] width 482 height 41
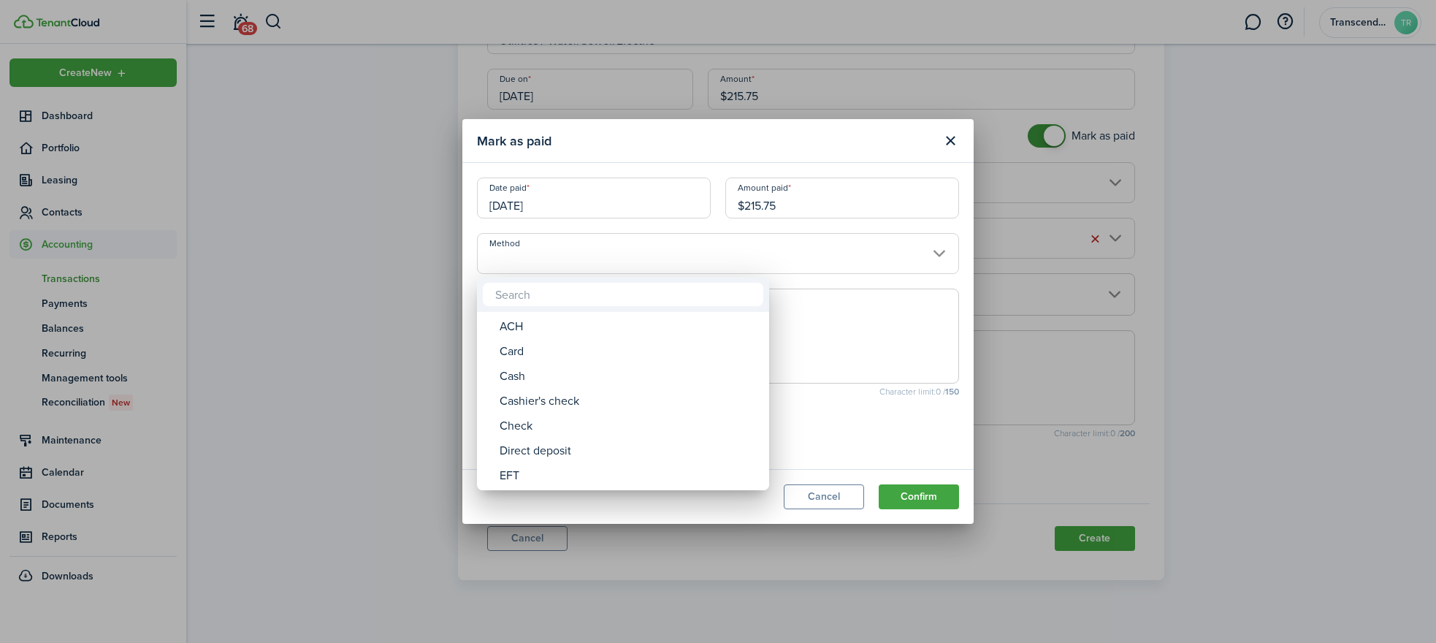
click at [734, 247] on div at bounding box center [717, 321] width 1669 height 876
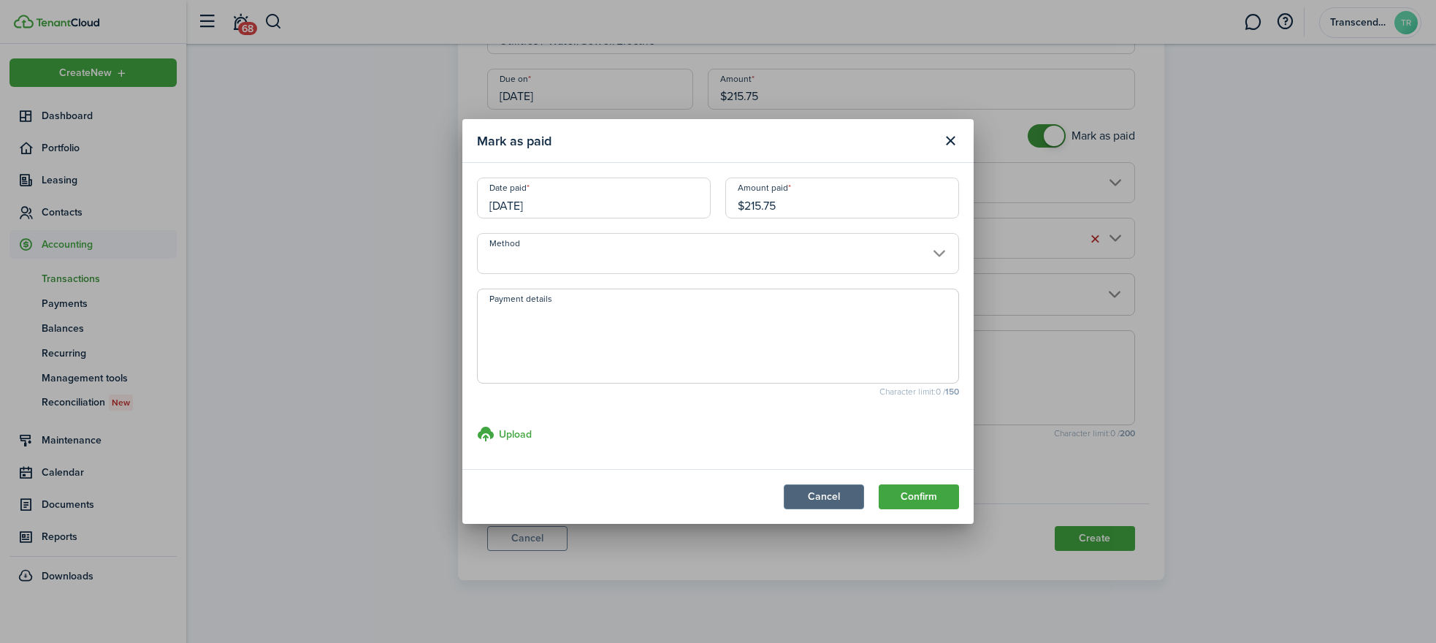
click at [850, 487] on button "Cancel" at bounding box center [824, 496] width 80 height 25
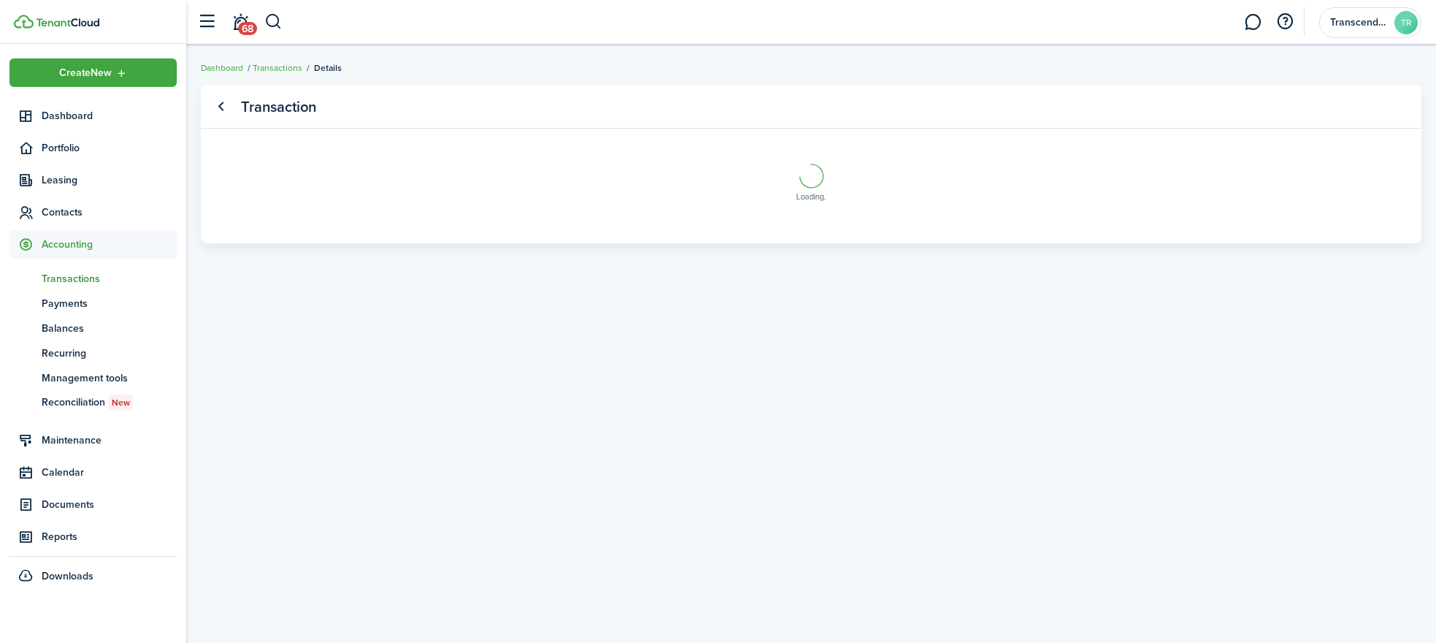
click at [1045, 137] on panel-main "Transaction Loading" at bounding box center [811, 164] width 1220 height 158
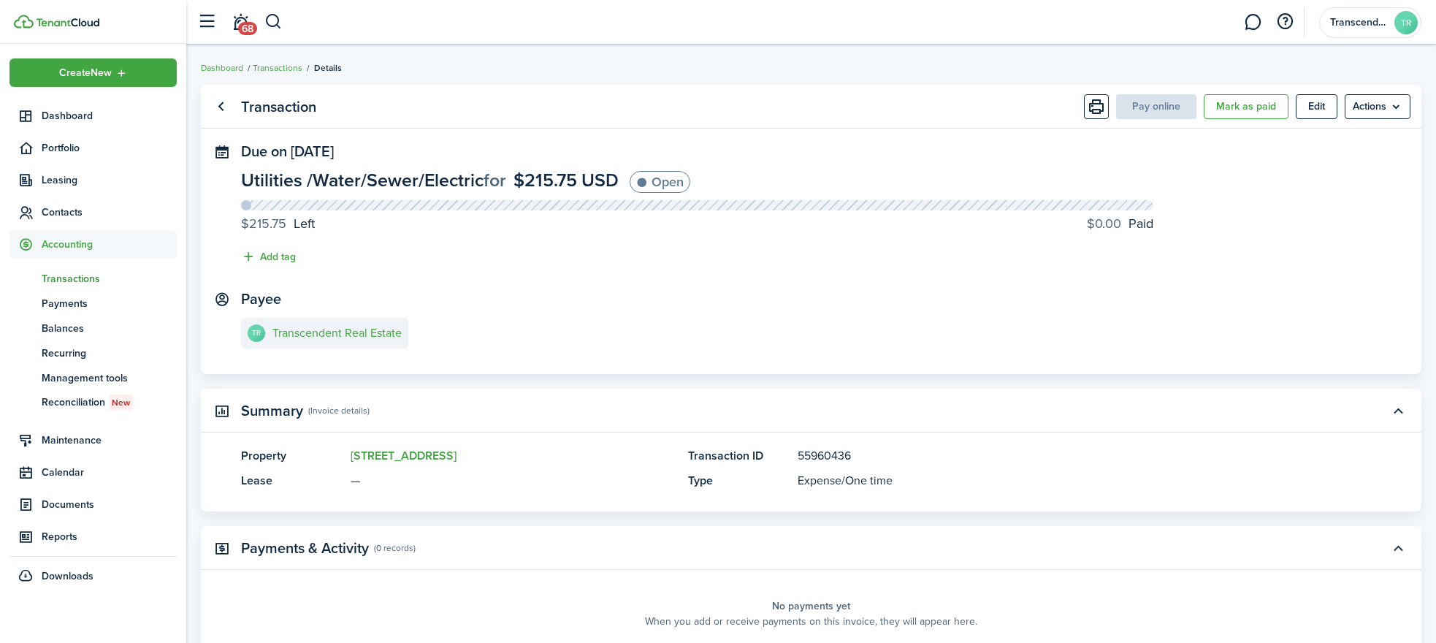
click at [570, 265] on panel-main-content "Utilities / Water/Sewer/Electric for $215.75 USD Open $215.75 Left $0.00 Paid A…" at bounding box center [811, 222] width 1140 height 102
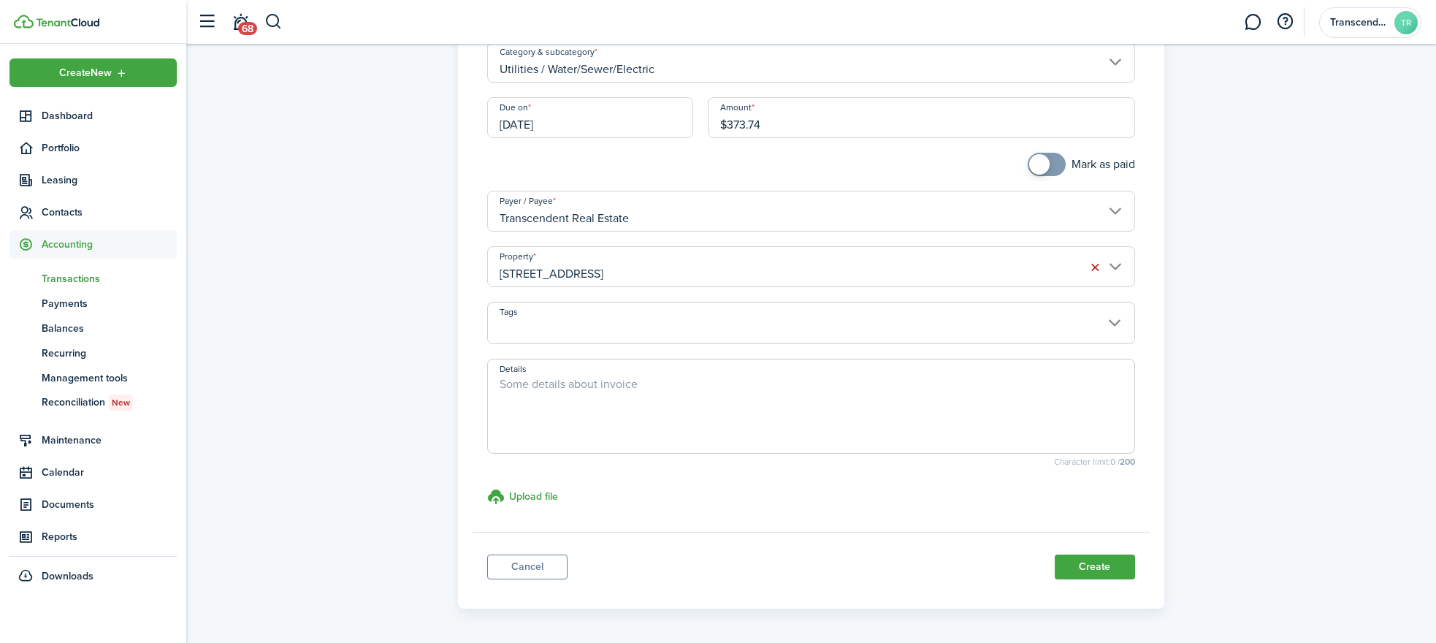
scroll to position [180, 0]
